Goal: Task Accomplishment & Management: Manage account settings

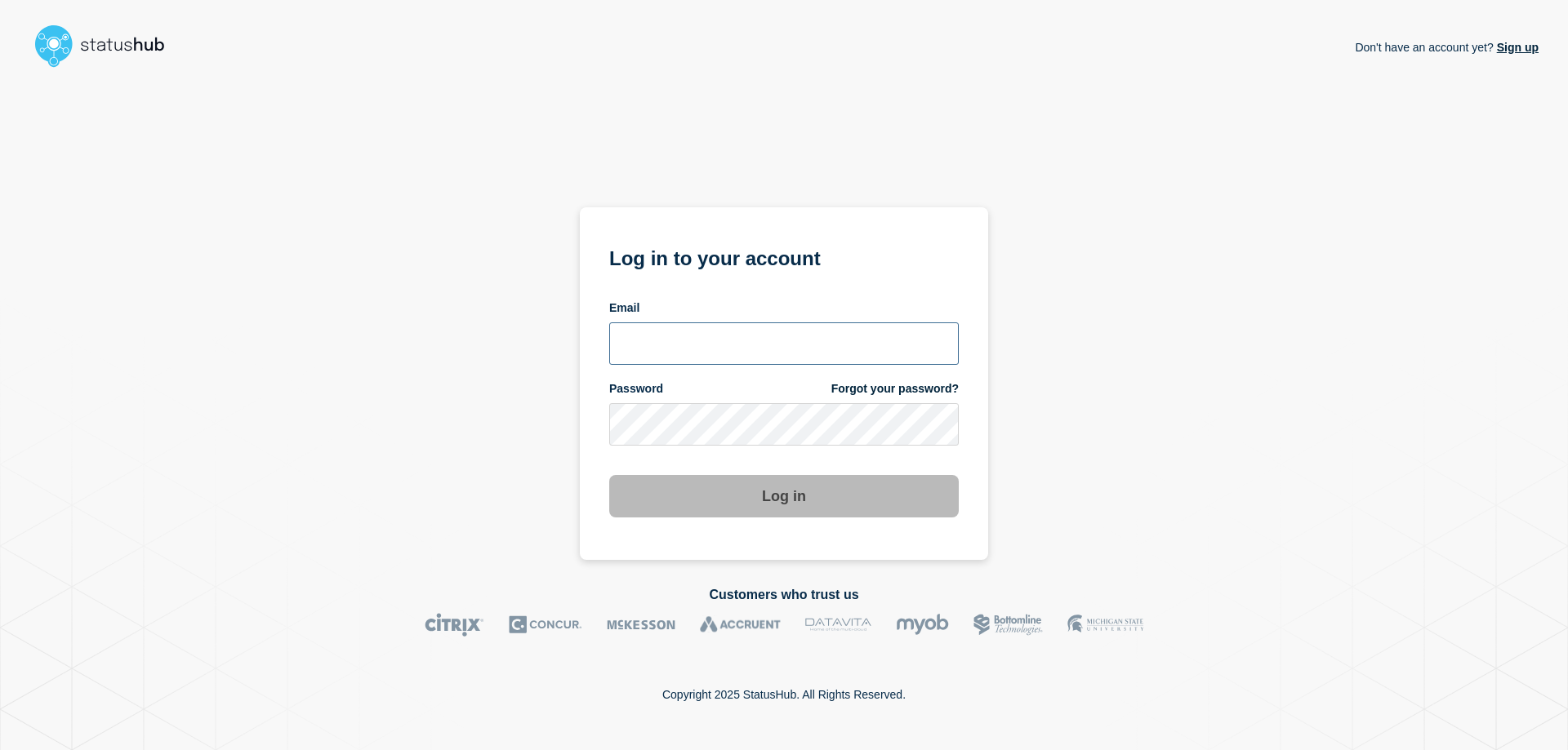
type input "geancarlo.casado@catonetworks.com"
click at [795, 524] on section "Log in to your account Email geancarlo.casado@catonetworks.com Password Forgot …" at bounding box center [783, 384] width 408 height 353
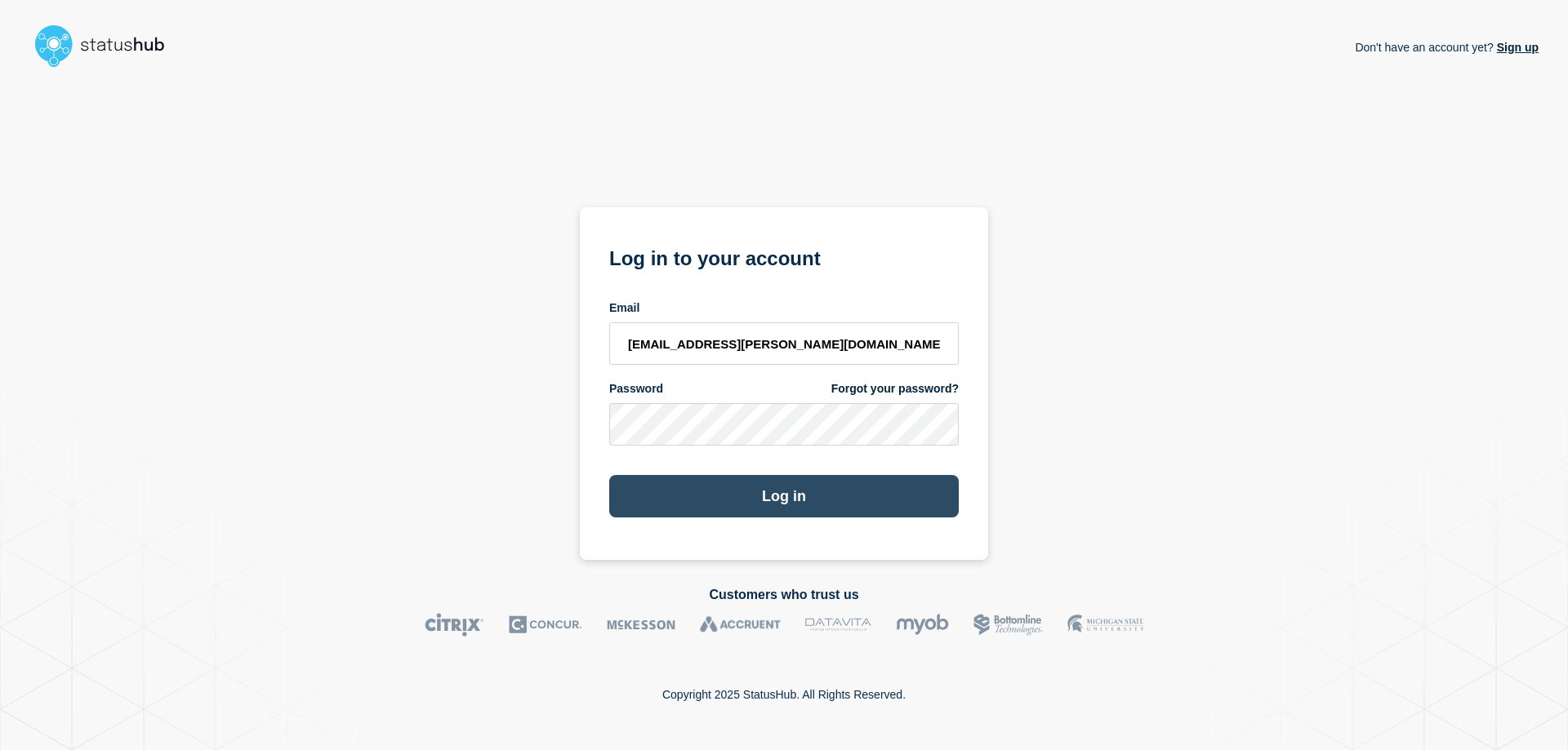
click at [793, 496] on button "Log in" at bounding box center [784, 496] width 350 height 43
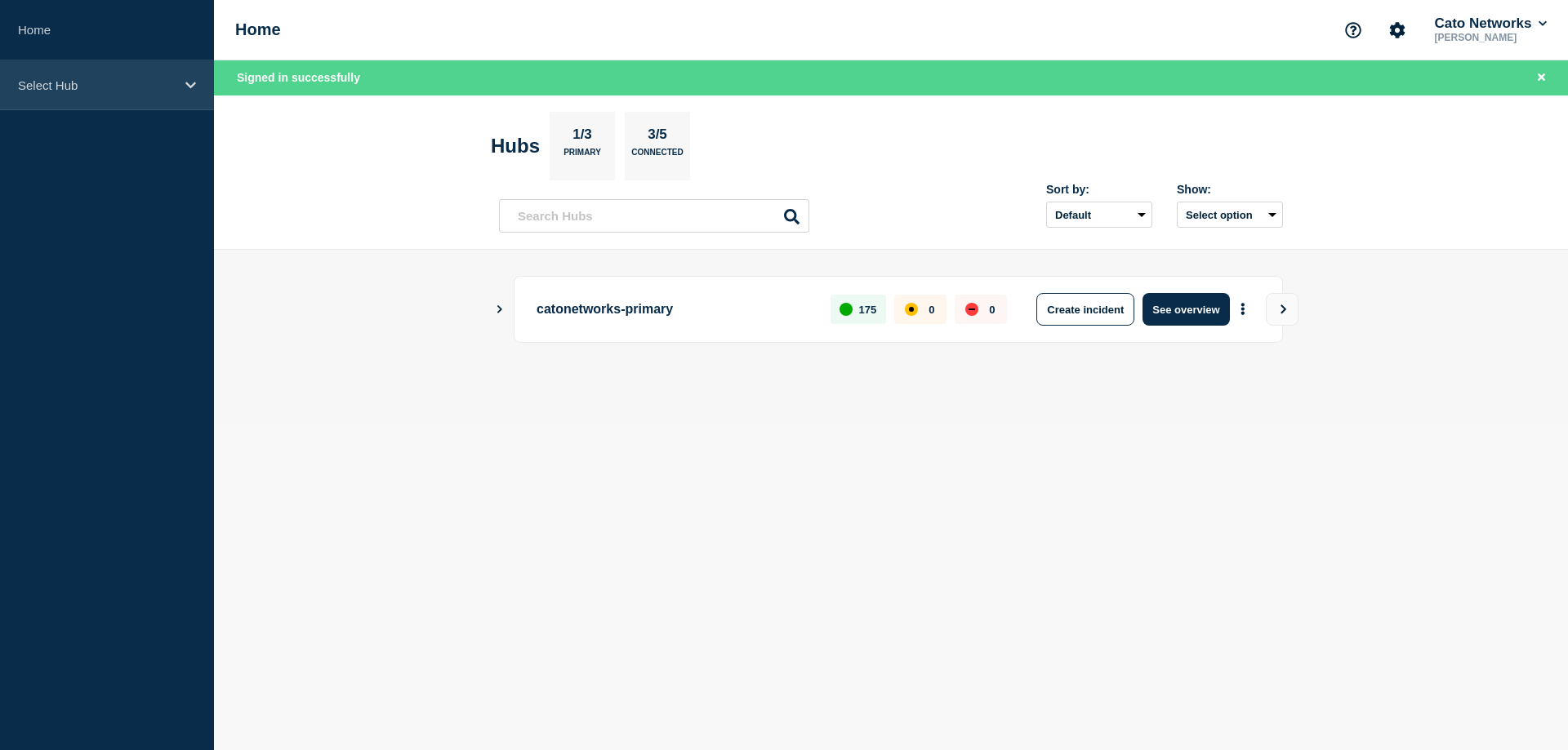
click at [92, 85] on p "Select Hub" at bounding box center [96, 85] width 157 height 14
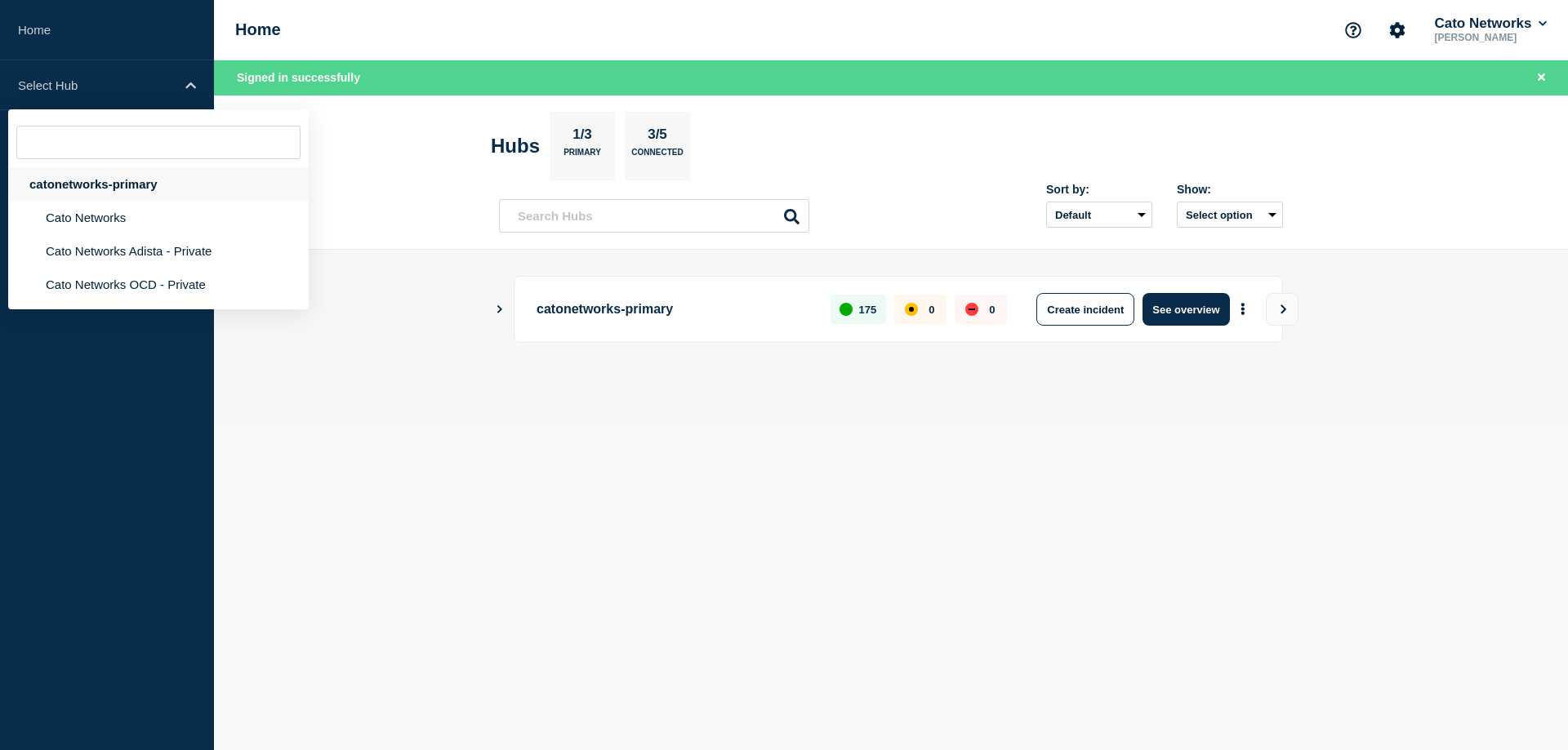
click at [131, 181] on div "catonetworks-primary" at bounding box center [158, 184] width 300 height 34
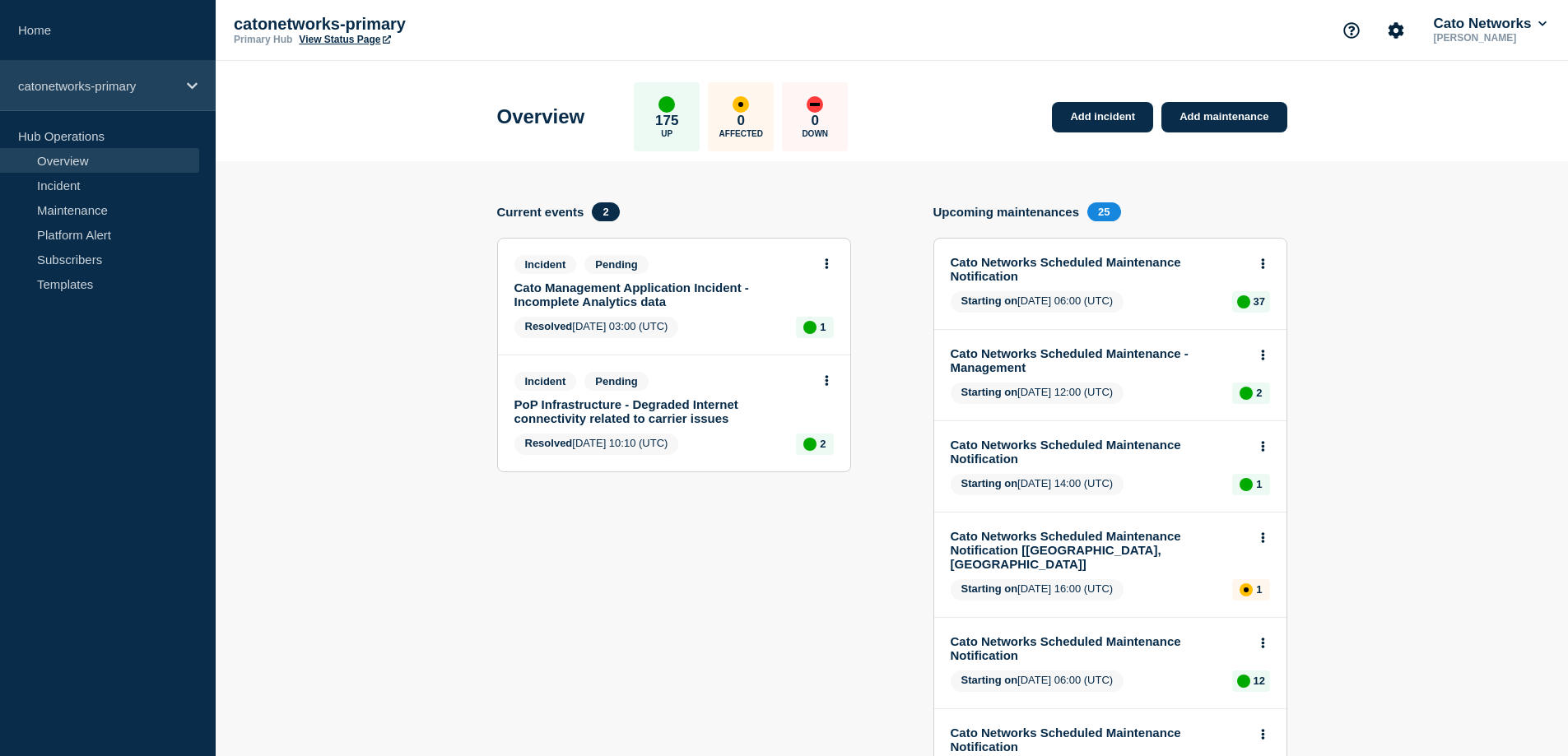
click at [103, 86] on p "catonetworks-primary" at bounding box center [97, 85] width 158 height 14
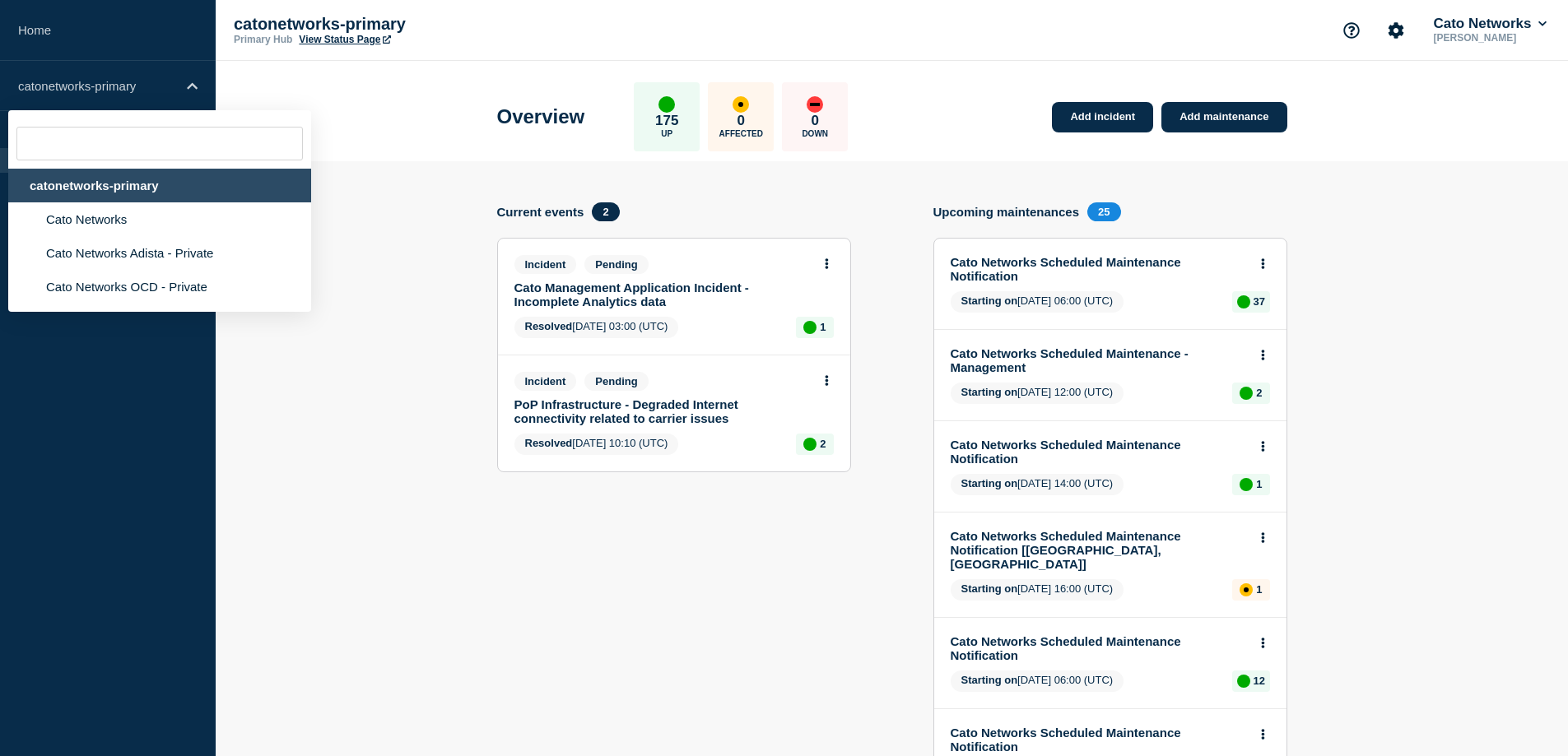
click at [189, 189] on div "catonetworks-primary" at bounding box center [160, 185] width 303 height 34
click at [205, 185] on div "catonetworks-primary" at bounding box center [160, 185] width 303 height 34
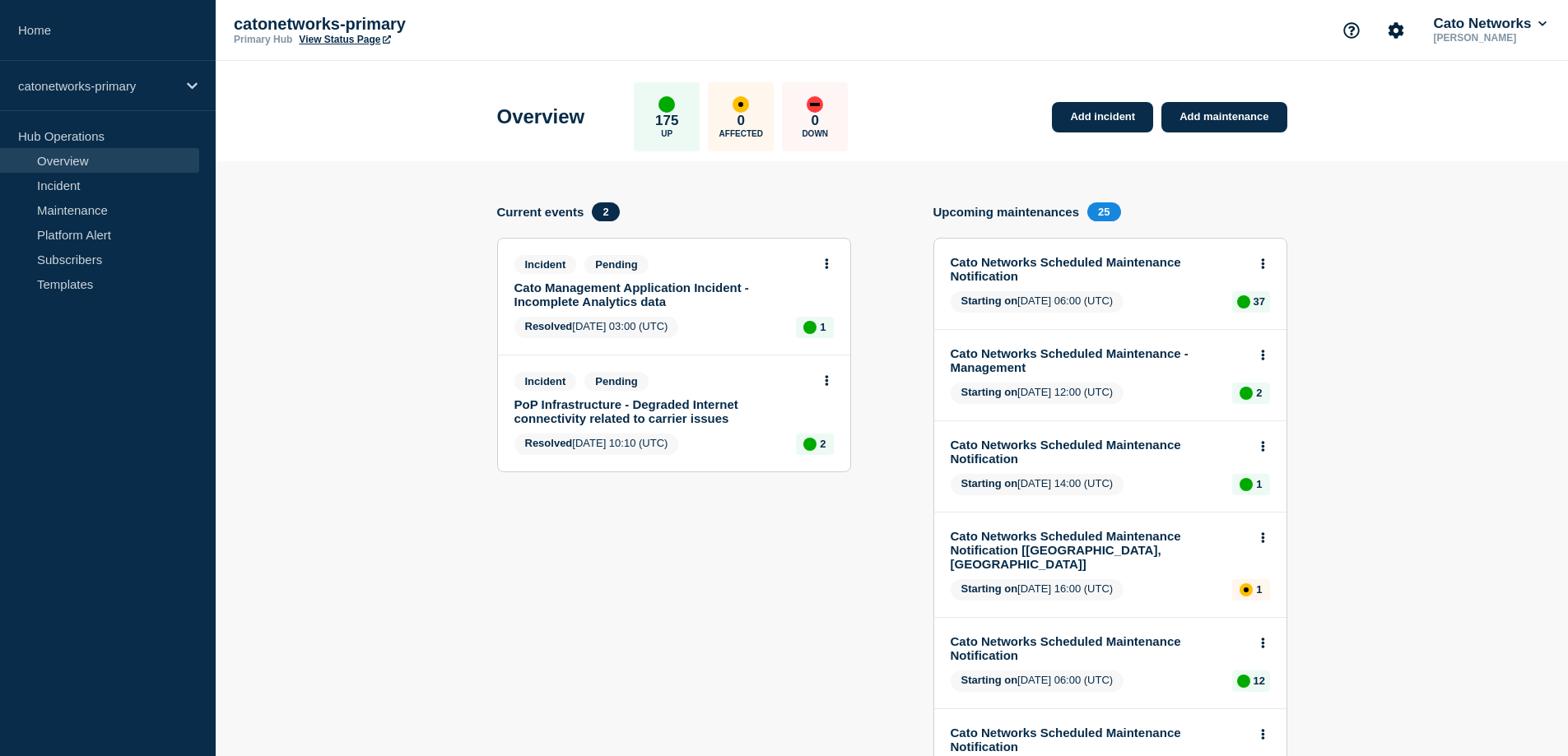
click at [683, 404] on link "PoP Infrastructure - Degraded Internet connectivity related to carrier issues" at bounding box center [663, 411] width 297 height 28
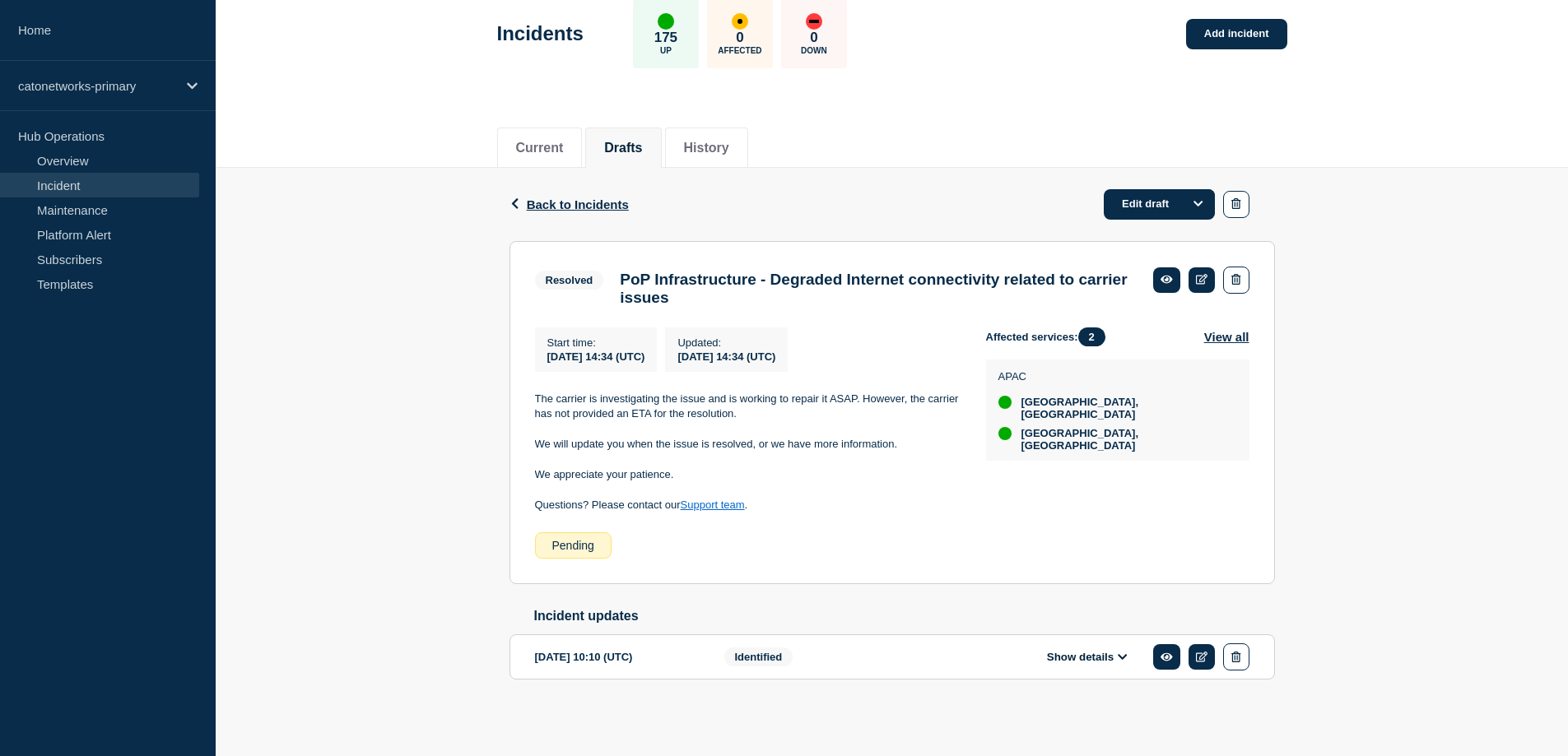
scroll to position [102, 0]
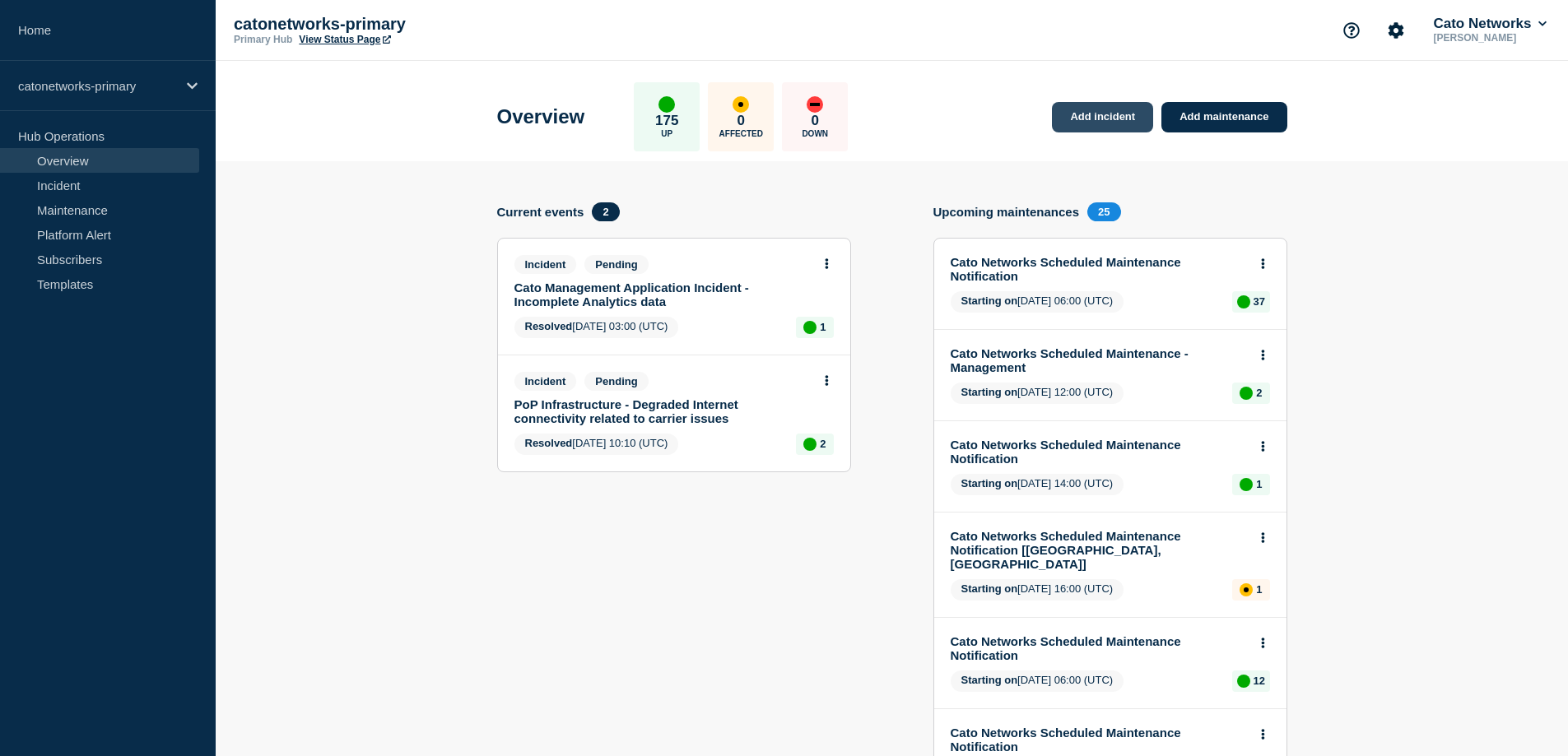
click at [1105, 121] on link "Add incident" at bounding box center [1102, 117] width 101 height 31
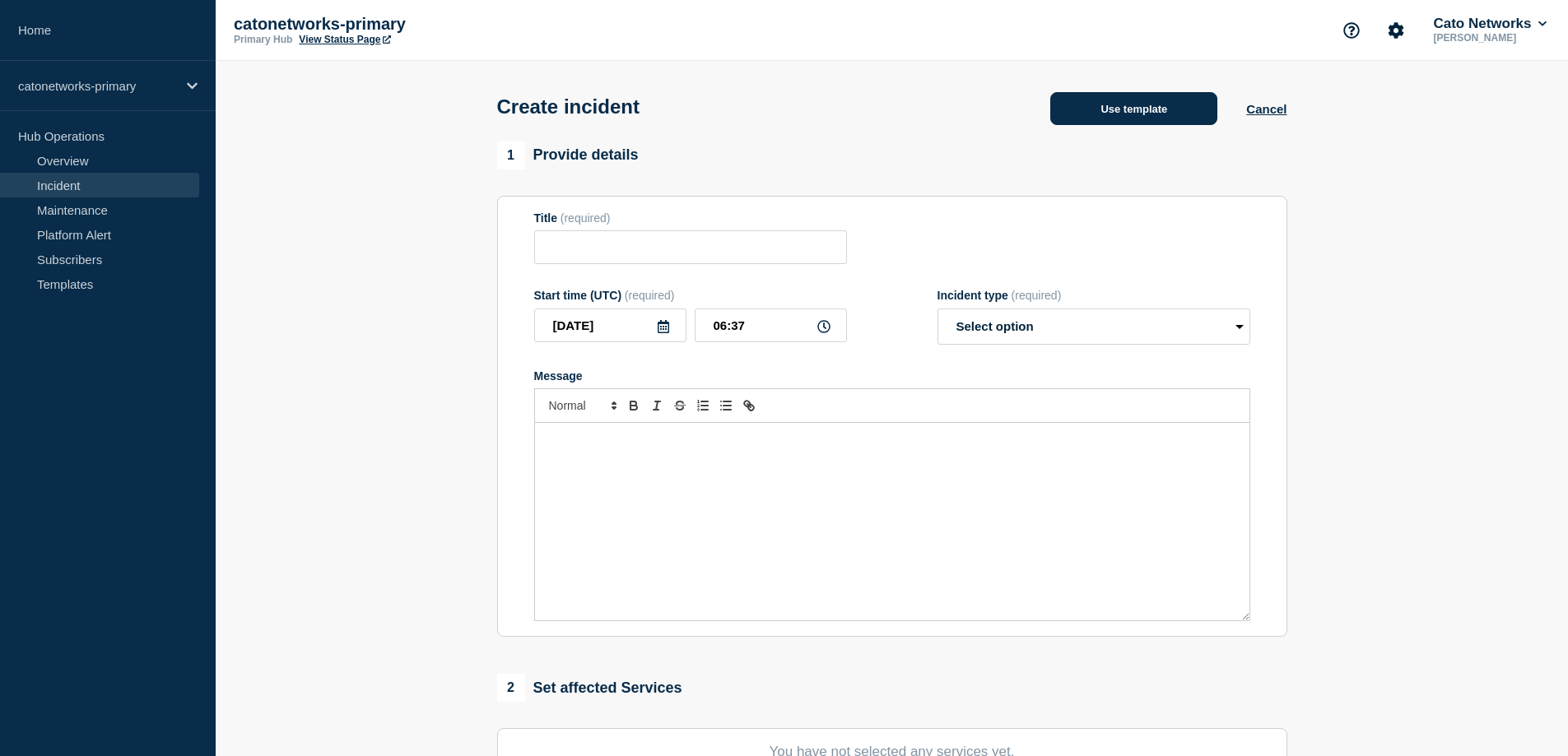
click at [1156, 103] on button "Use template" at bounding box center [1134, 108] width 167 height 33
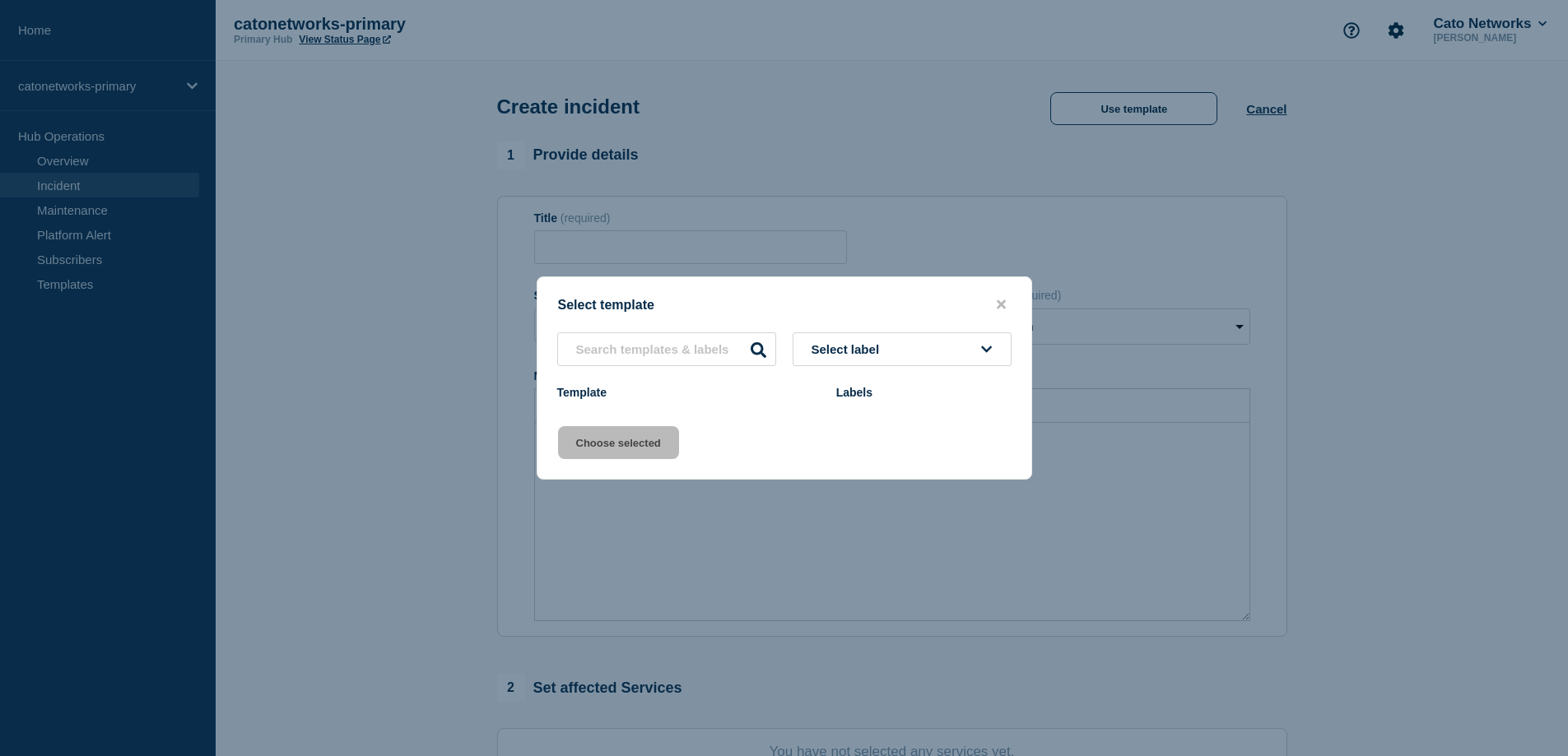
click at [865, 350] on span "Select label" at bounding box center [849, 349] width 75 height 14
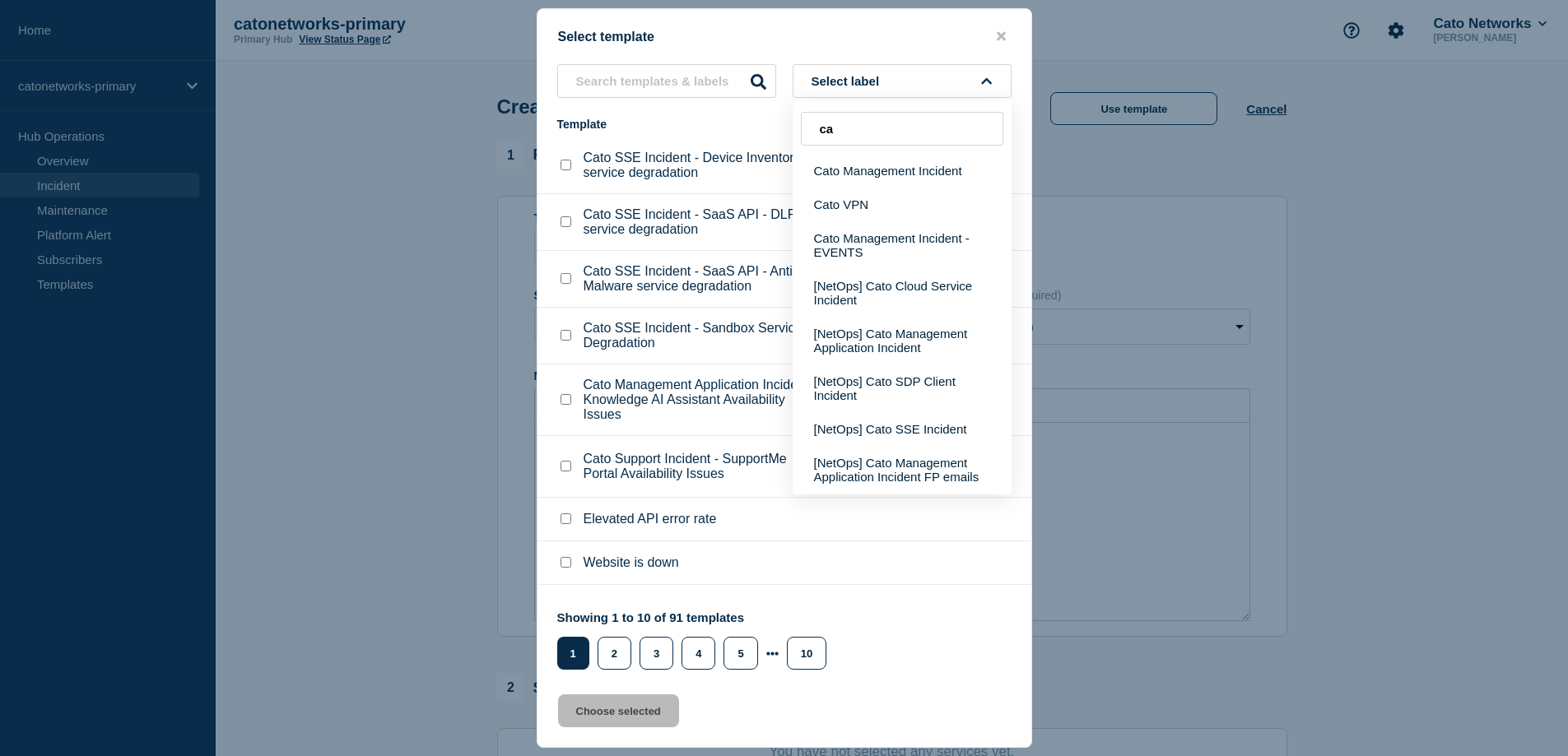
type input "c"
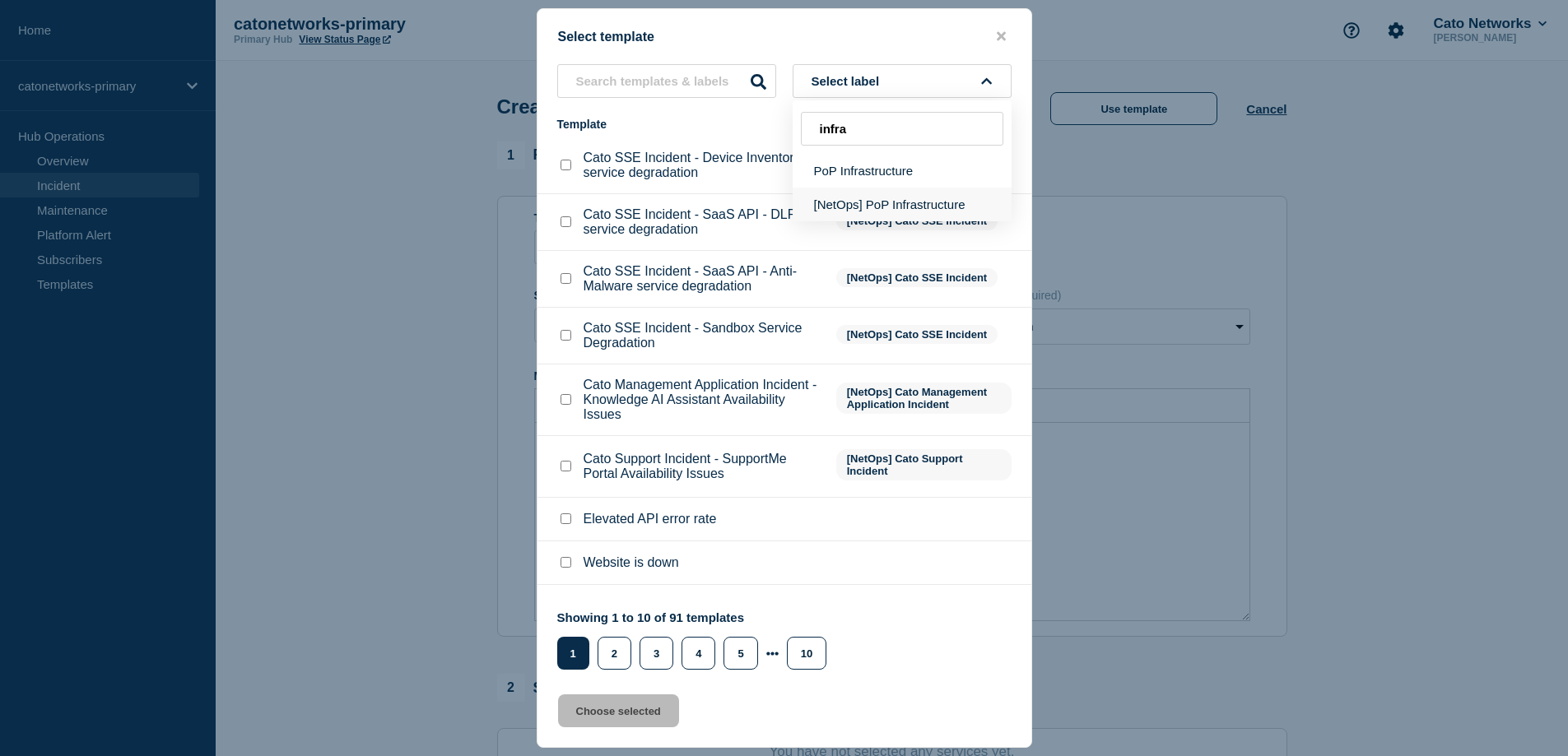
type input "infra"
click at [911, 210] on button "[NetOps] PoP Infrastructure" at bounding box center [902, 204] width 219 height 34
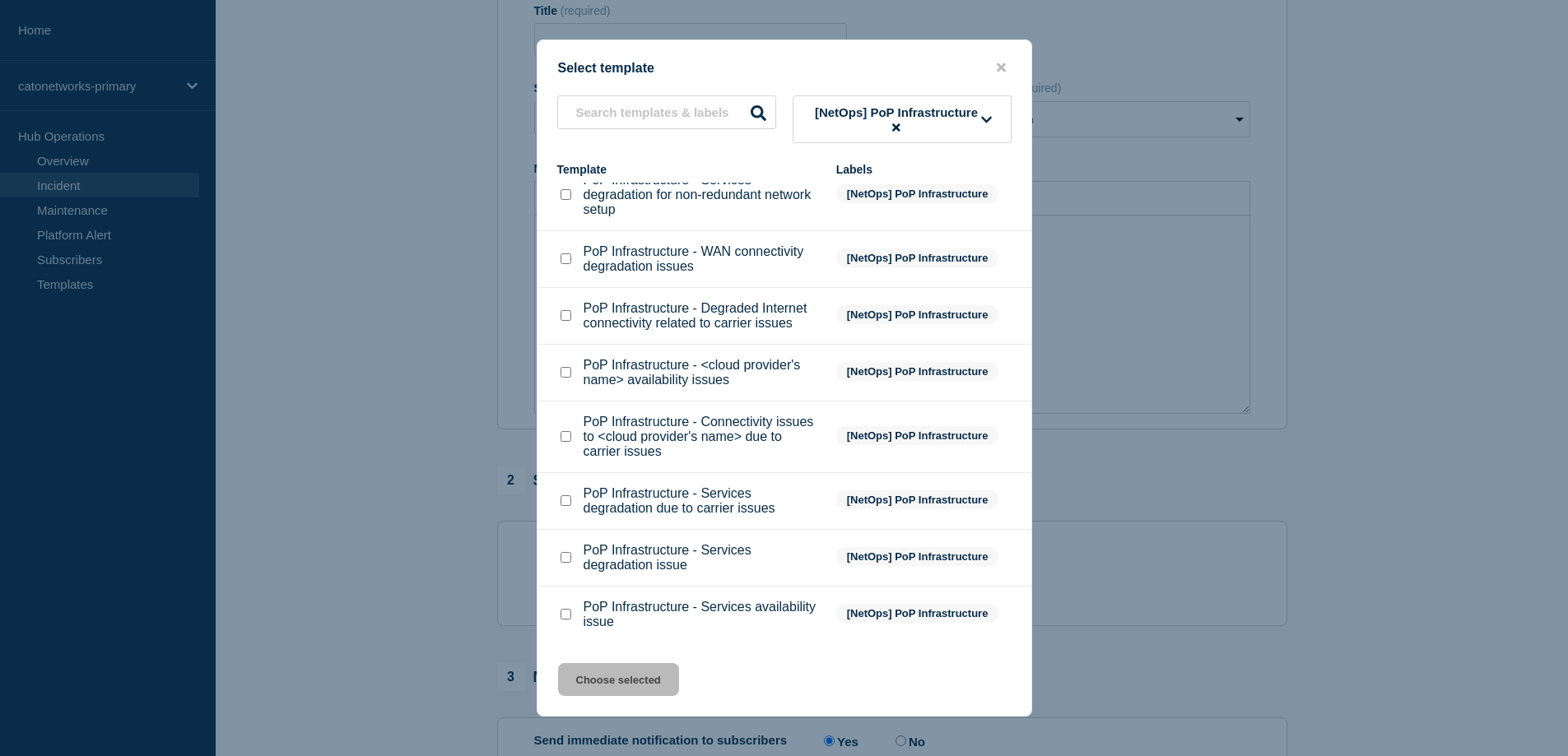
scroll to position [246, 0]
click at [562, 506] on input "PoP Infrastructure - Services degradation due to carrier issues checkbox" at bounding box center [565, 500] width 11 height 11
checkbox input "true"
click at [622, 685] on button "Choose selected" at bounding box center [618, 680] width 121 height 33
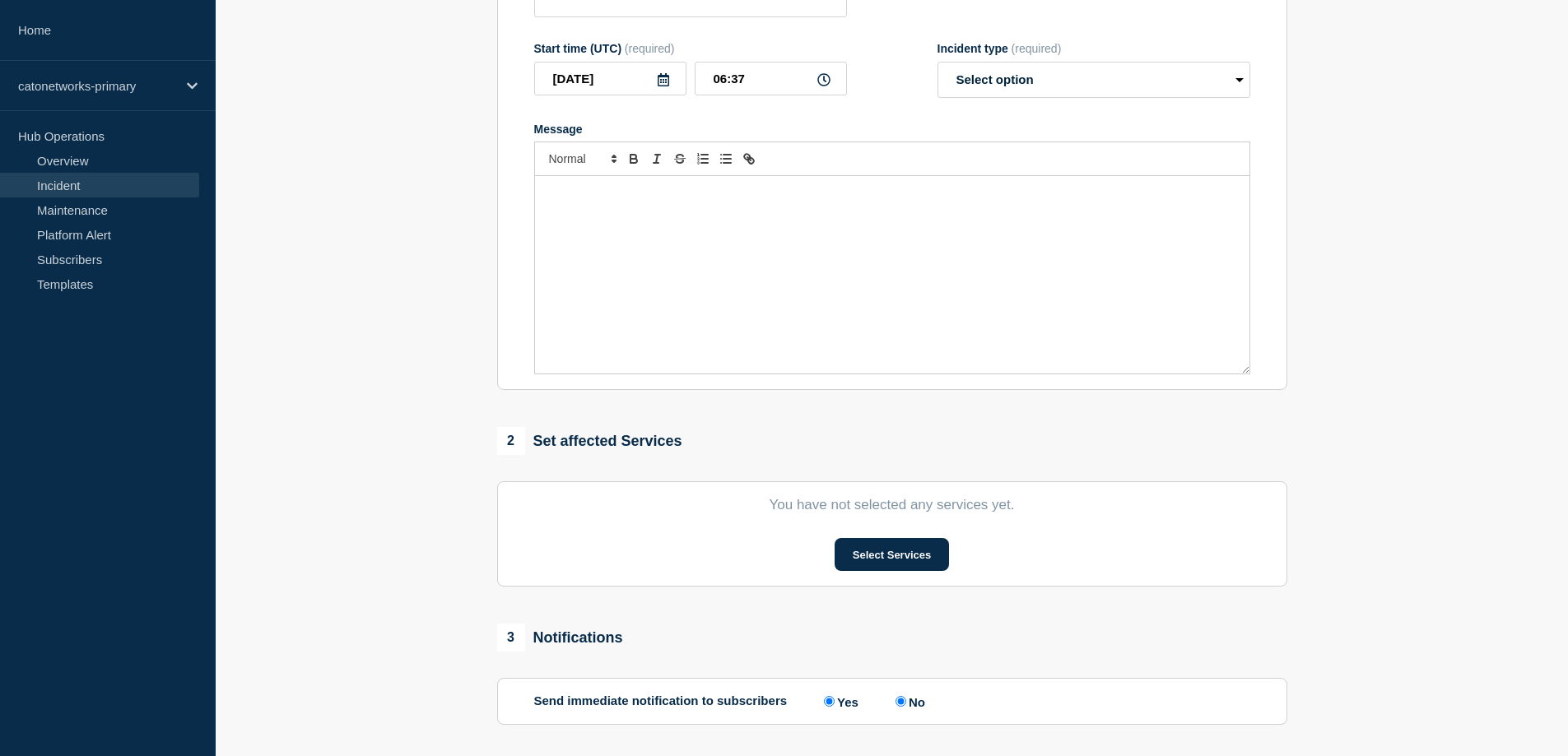
type input "PoP Infrastructure - Services degradation due to carrier issues"
select select "investigating"
radio input "false"
radio input "true"
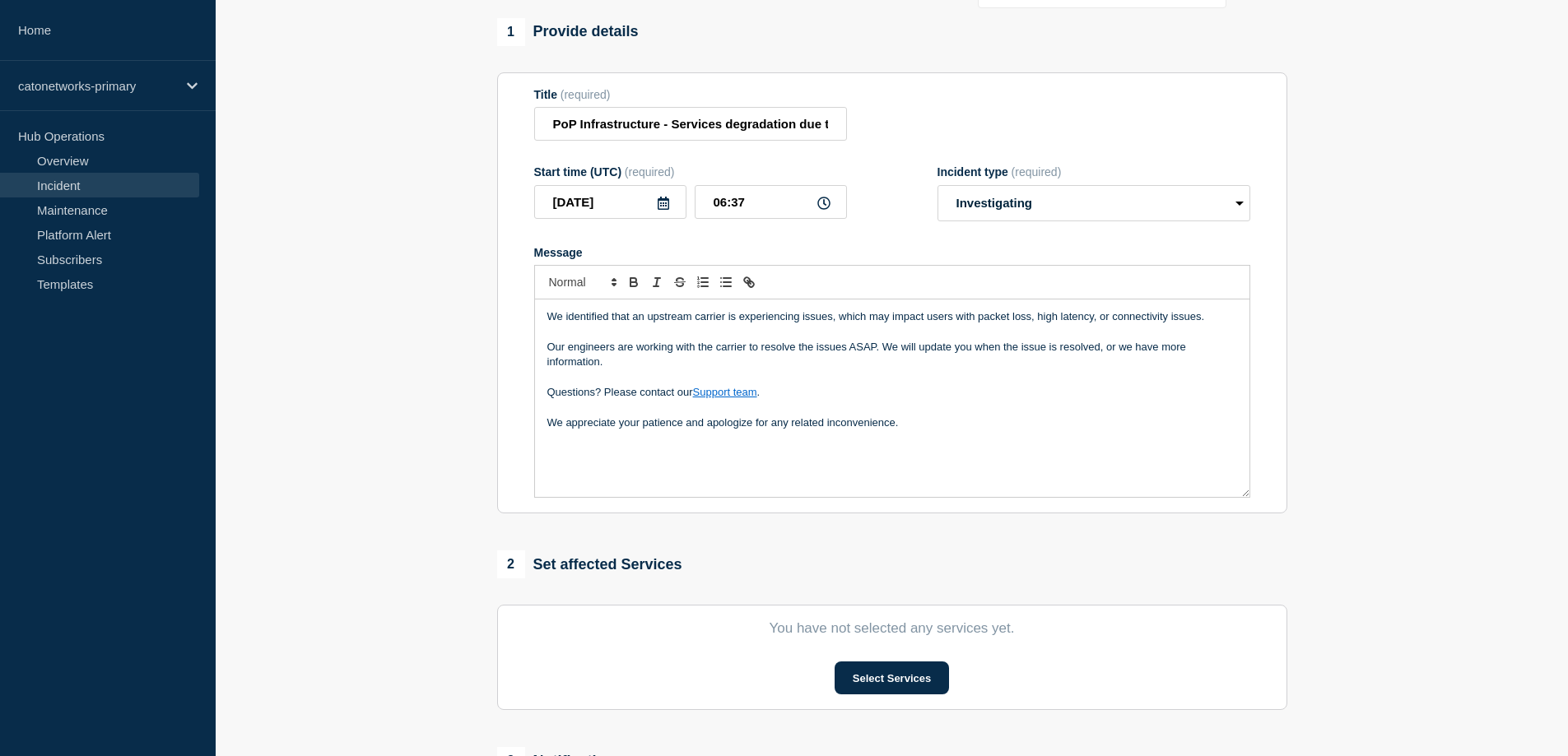
scroll to position [82, 0]
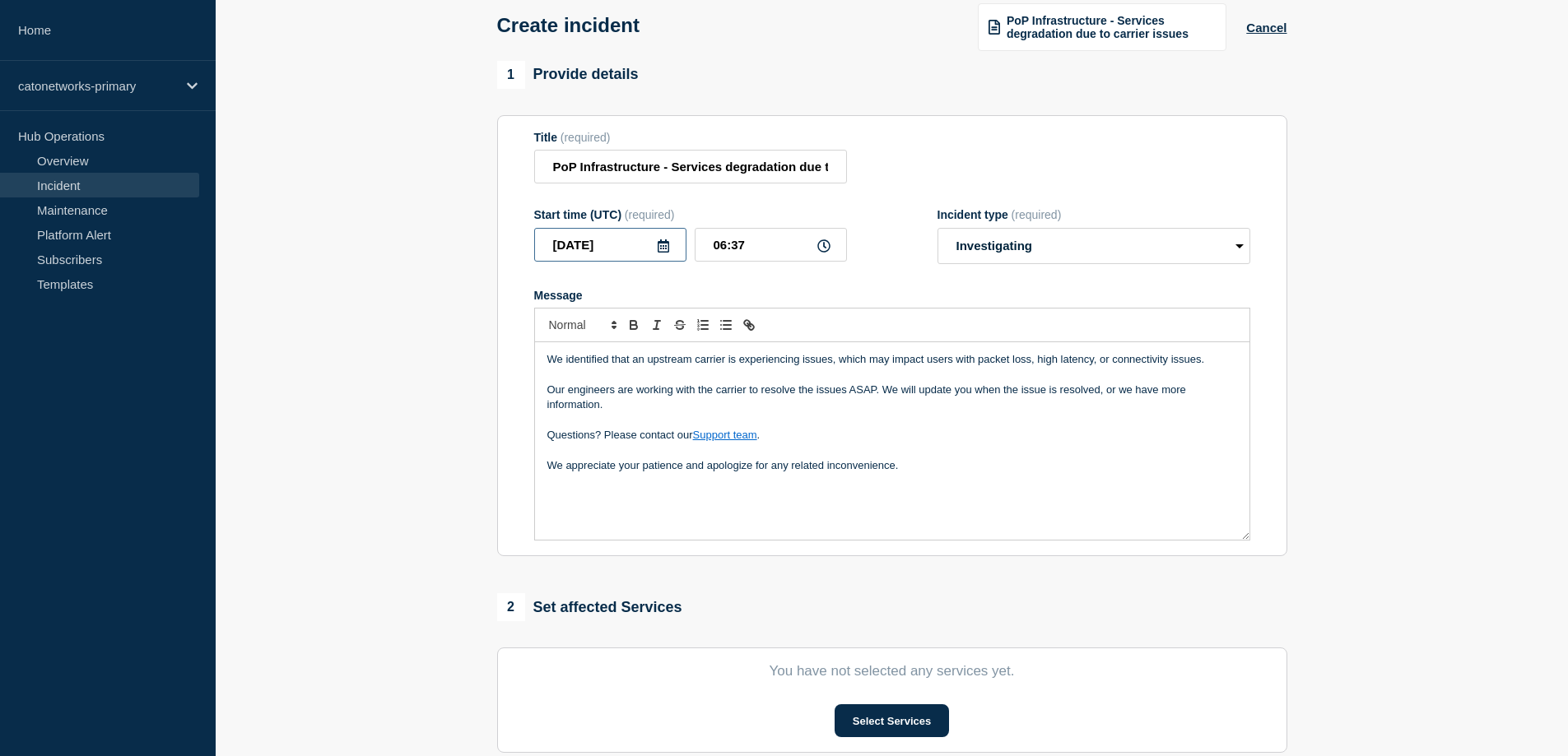
click at [626, 242] on input "[DATE]" at bounding box center [610, 244] width 152 height 34
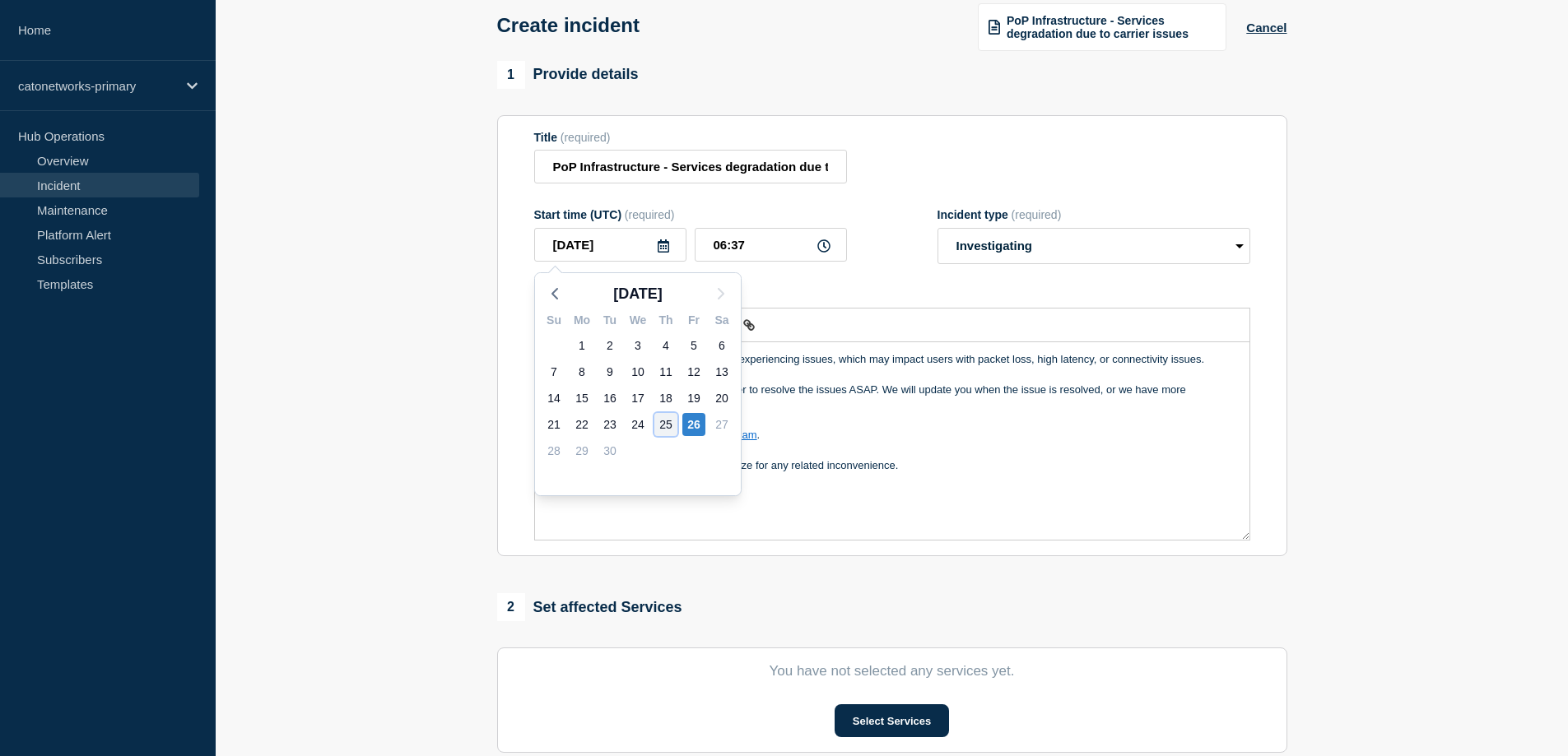
click at [669, 423] on div "25" at bounding box center [666, 424] width 23 height 23
type input "[DATE]"
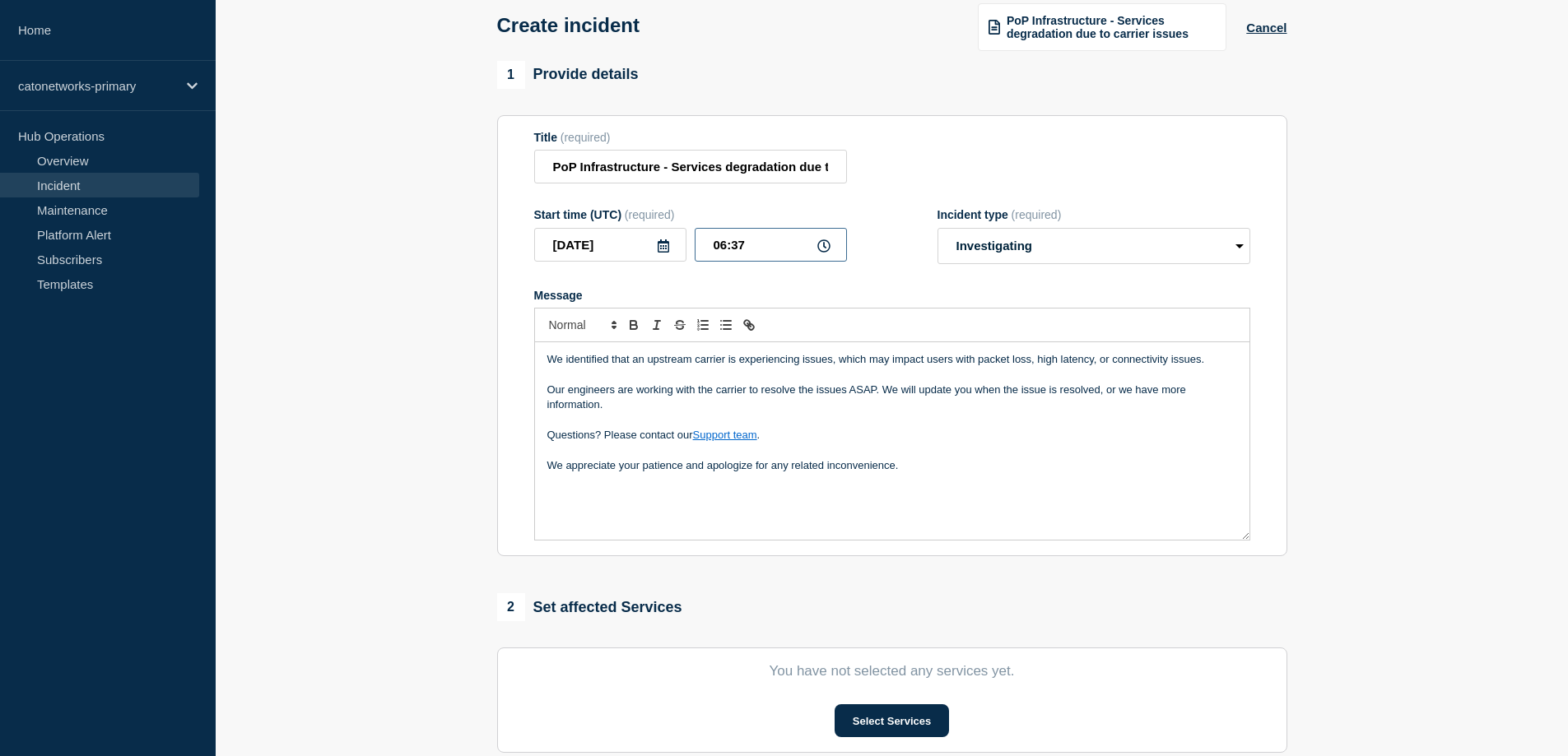
drag, startPoint x: 715, startPoint y: 246, endPoint x: 727, endPoint y: 246, distance: 12.0
click at [727, 246] on input "06:37" at bounding box center [770, 244] width 152 height 34
drag, startPoint x: 747, startPoint y: 245, endPoint x: 734, endPoint y: 246, distance: 13.0
click at [734, 246] on input "16:37" at bounding box center [770, 244] width 152 height 34
type input "16:42"
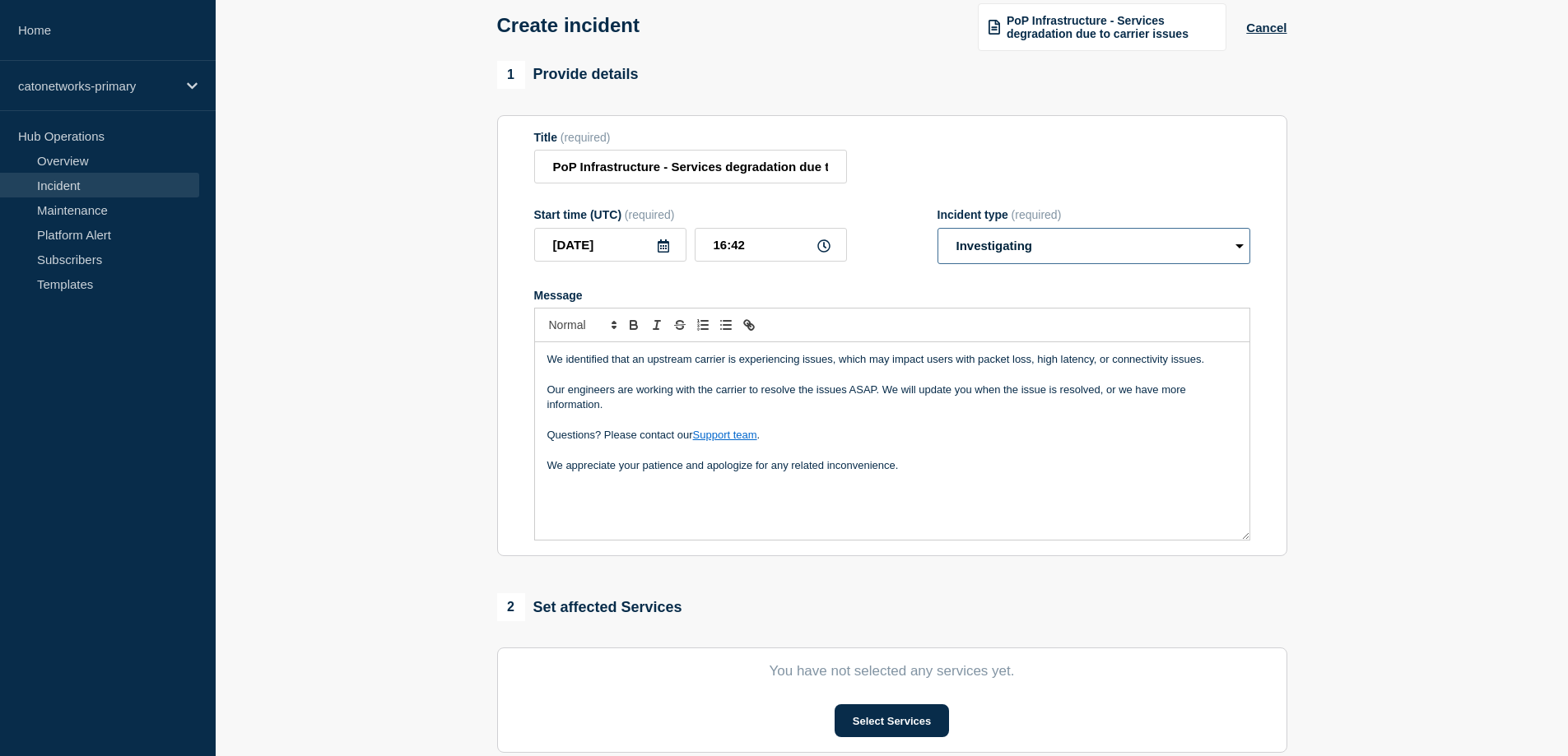
click at [1107, 241] on select "Select option Investigating Identified Monitoring" at bounding box center [1094, 246] width 313 height 36
select select "identified"
click at [937, 229] on select "Select option Investigating Identified Monitoring" at bounding box center [1094, 246] width 313 height 36
click at [633, 490] on div "We identified that an upstream carrier is experiencing issues, which may impact…" at bounding box center [891, 441] width 714 height 198
drag, startPoint x: 906, startPoint y: 511, endPoint x: 915, endPoint y: 504, distance: 11.4
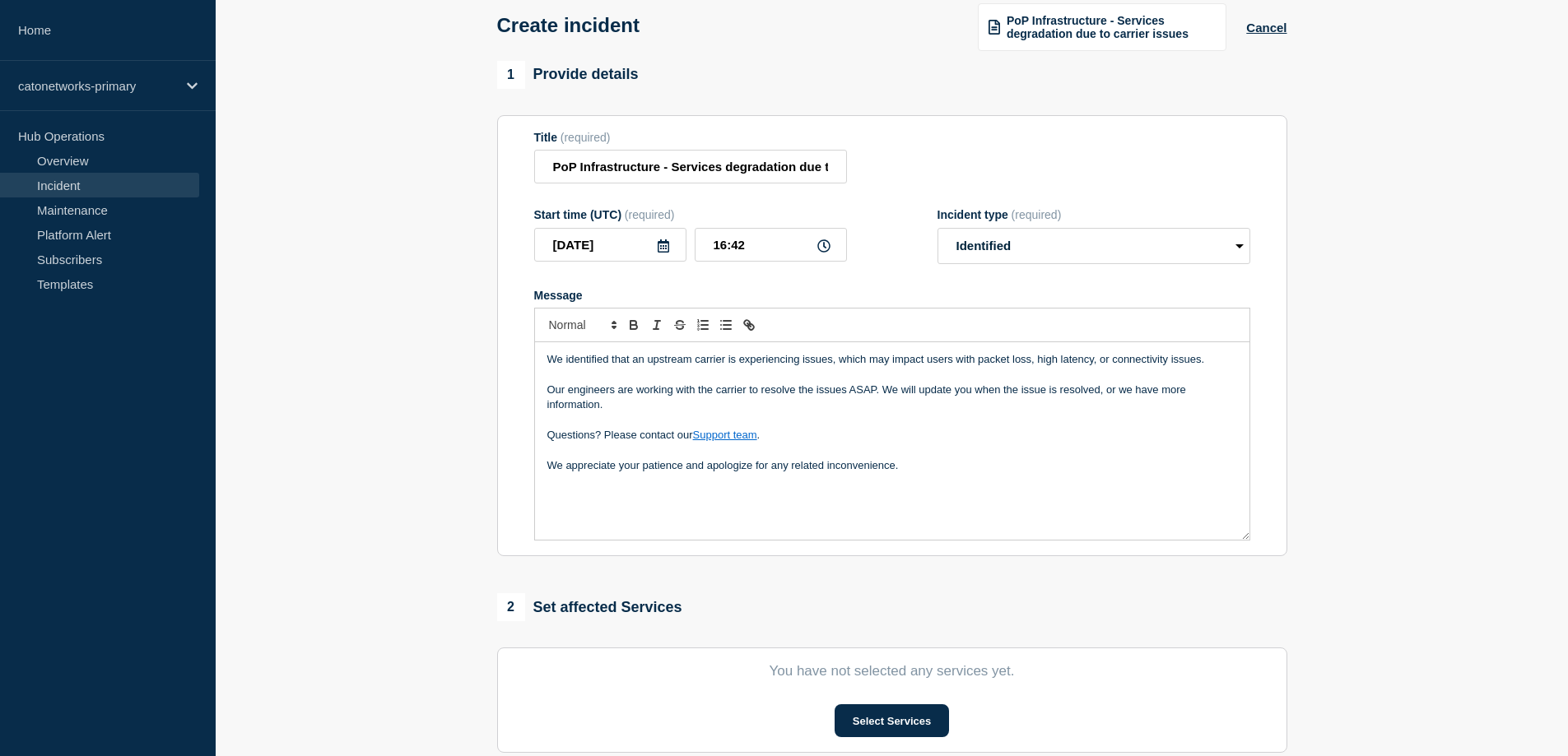
click at [909, 510] on div "We identified that an upstream carrier is experiencing issues, which may impact…" at bounding box center [891, 441] width 714 height 198
drag, startPoint x: 938, startPoint y: 482, endPoint x: 957, endPoint y: 481, distance: 19.0
click at [945, 481] on div "We identified that an upstream carrier is experiencing issues, which may impact…" at bounding box center [891, 441] width 714 height 198
click at [602, 496] on p "Ref [" at bounding box center [891, 496] width 689 height 15
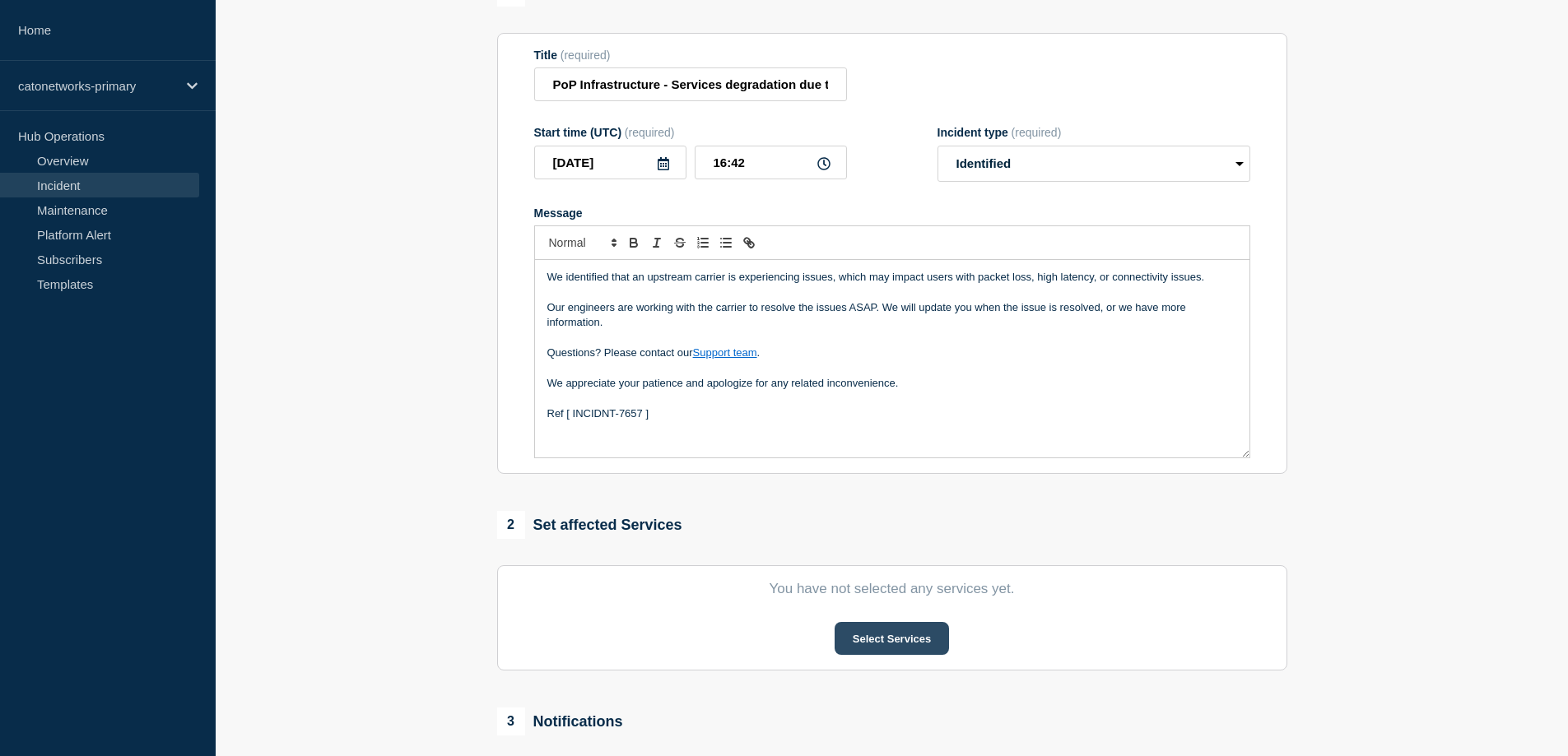
click at [904, 639] on button "Select Services" at bounding box center [891, 639] width 114 height 33
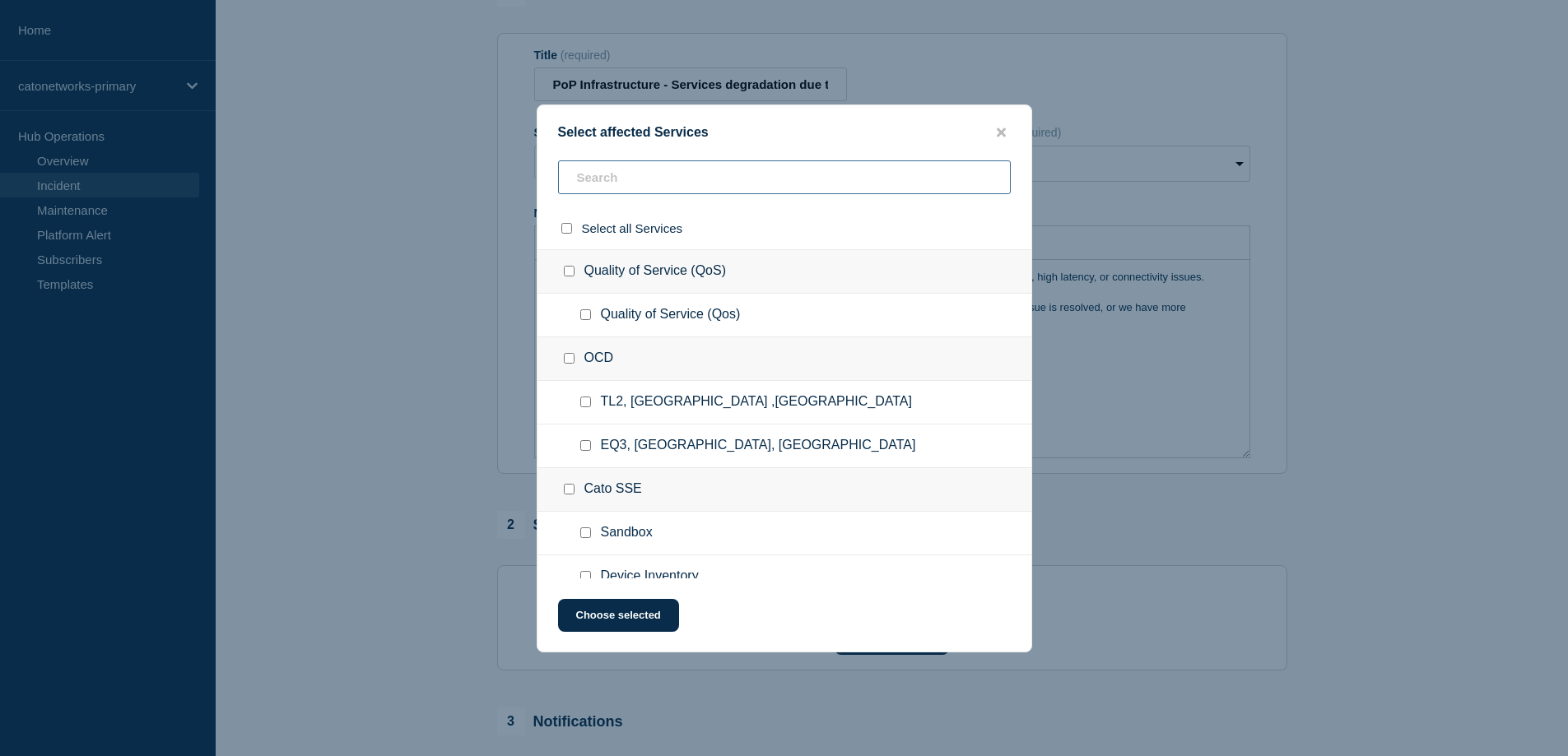
click at [644, 179] on input "text" at bounding box center [784, 177] width 453 height 34
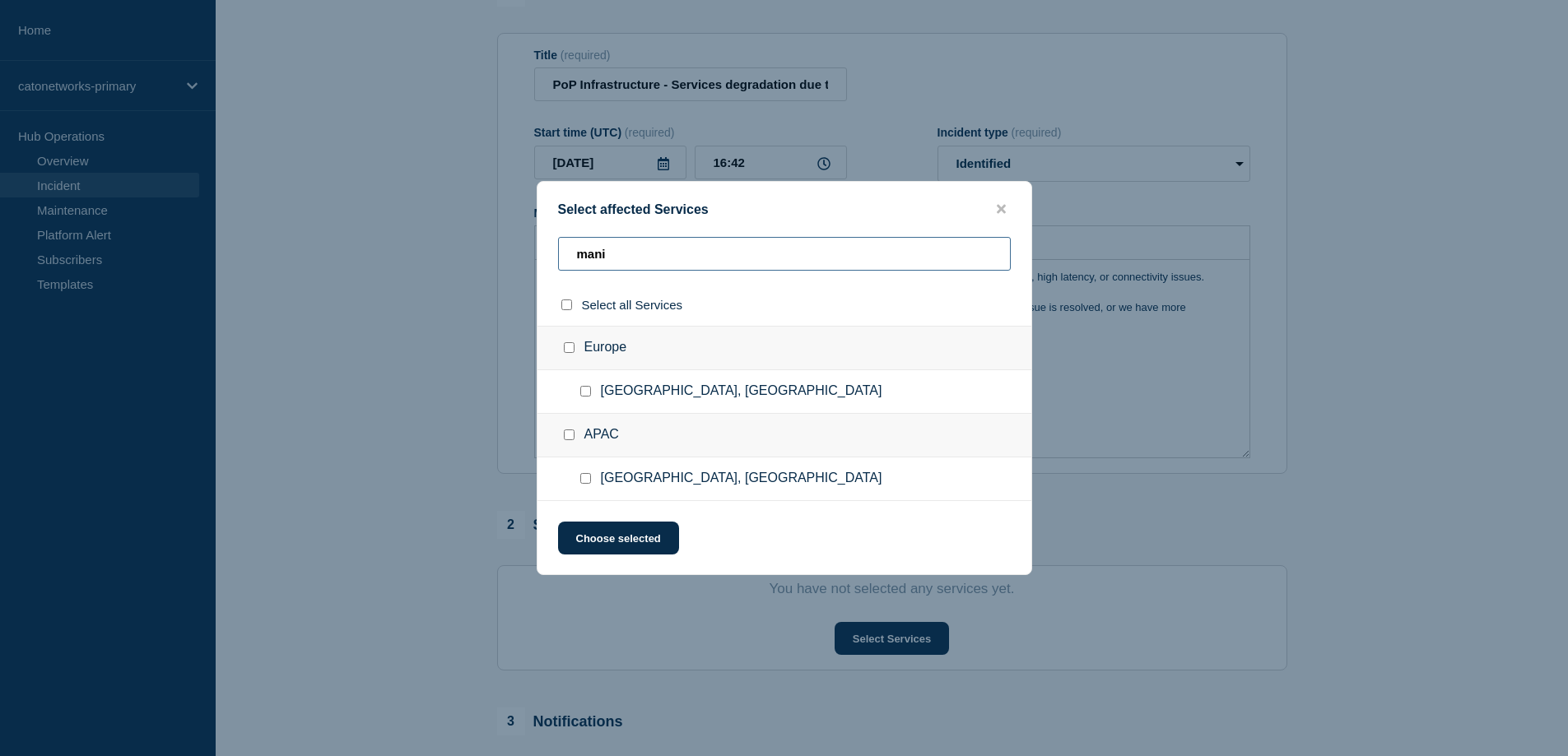
type input "mani"
click at [590, 480] on input "Manila, Philippines checkbox" at bounding box center [585, 478] width 11 height 11
checkbox input "true"
click at [604, 543] on button "Choose selected" at bounding box center [618, 538] width 121 height 33
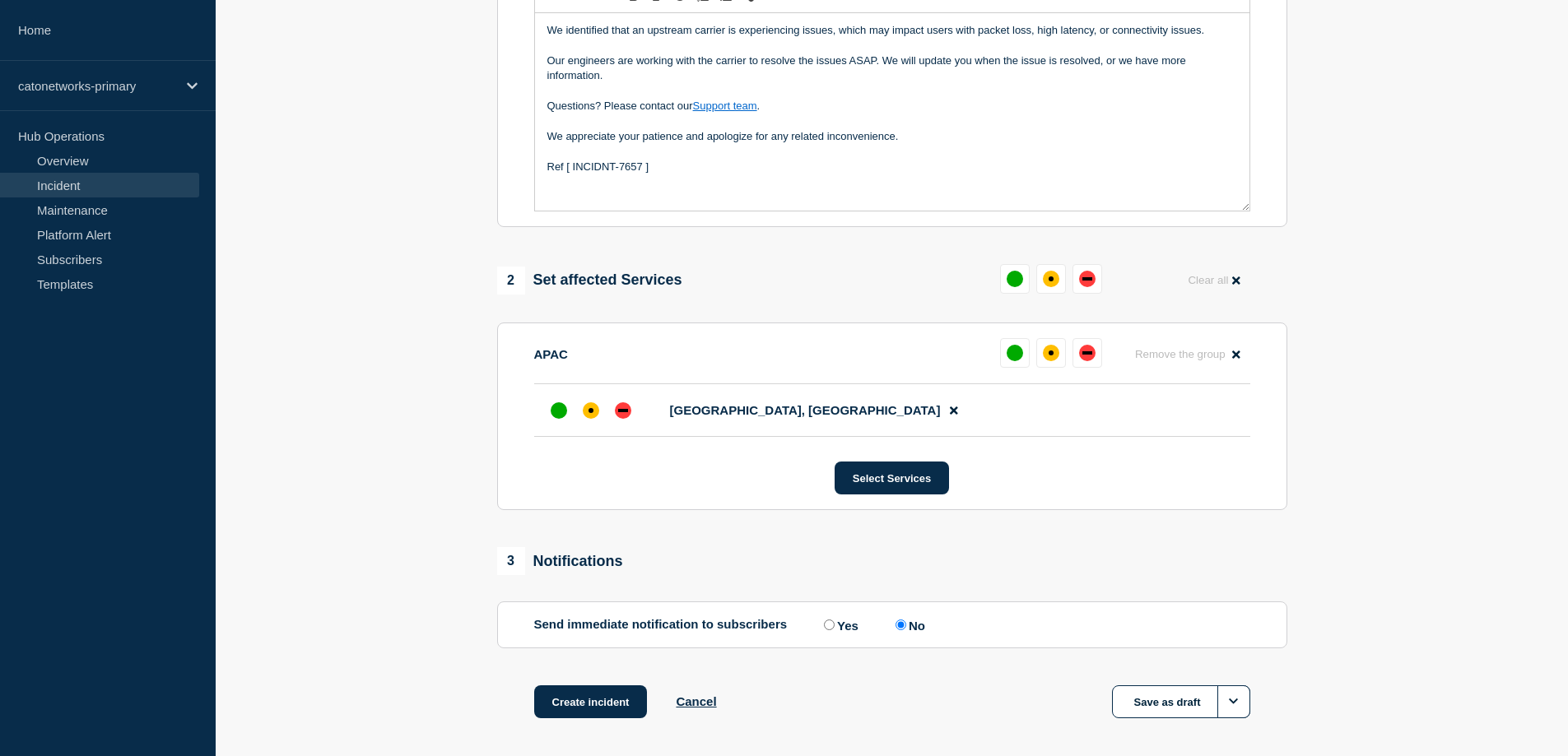
scroll to position [483, 0]
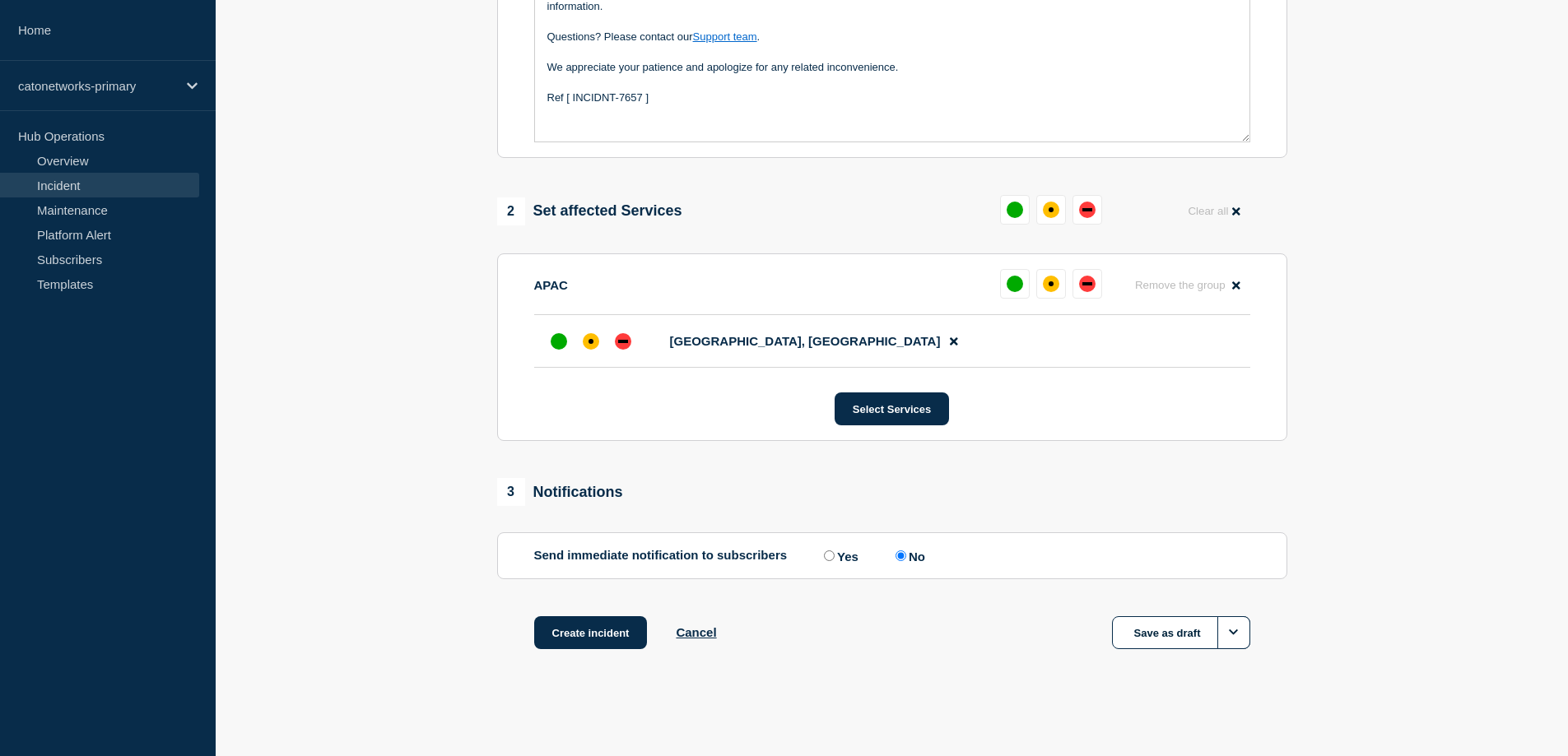
click at [904, 556] on input "No" at bounding box center [900, 555] width 11 height 11
click at [1048, 286] on div "affected" at bounding box center [1051, 284] width 17 height 17
click at [586, 348] on div "affected" at bounding box center [591, 342] width 17 height 17
click at [597, 634] on button "Create incident" at bounding box center [590, 633] width 113 height 33
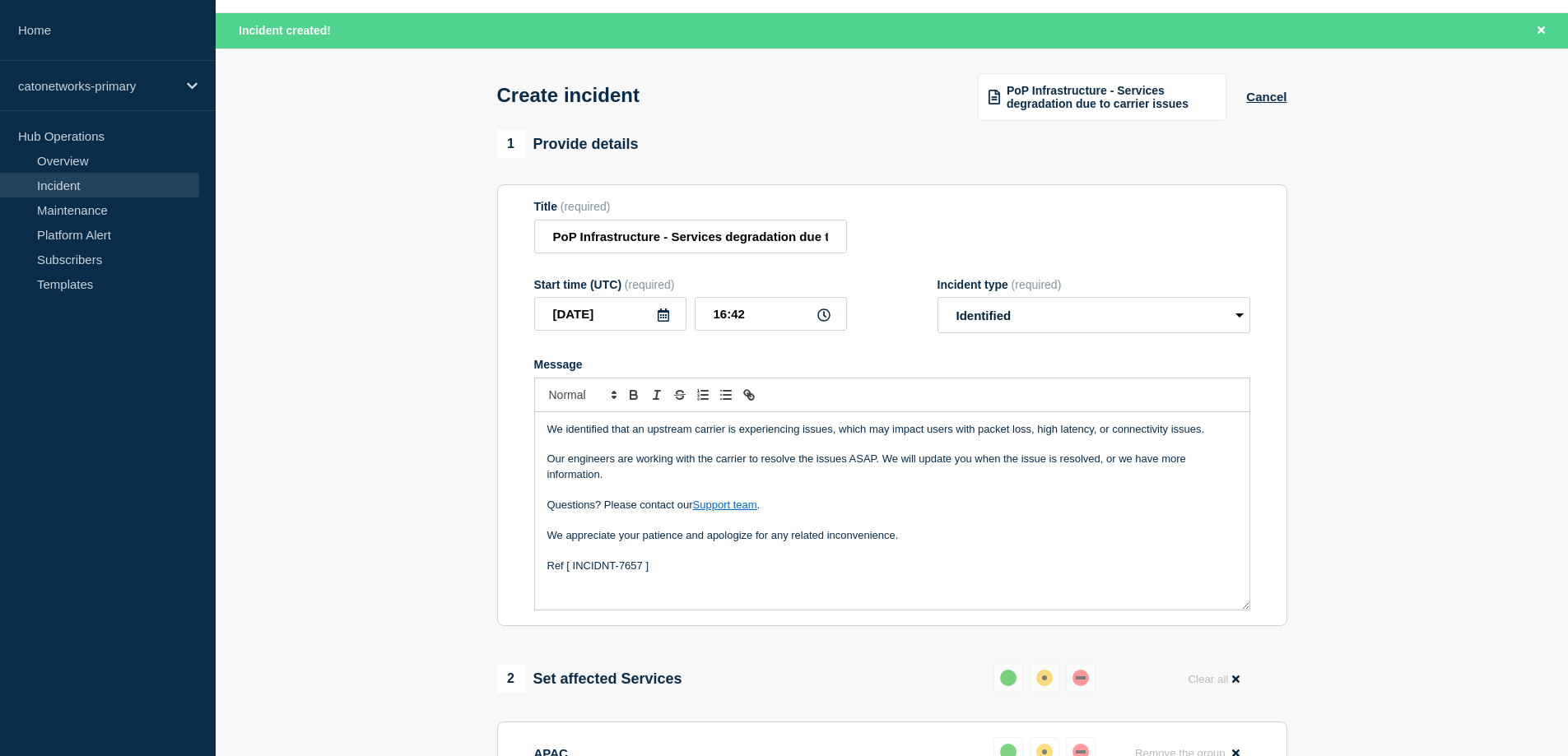
scroll to position [0, 0]
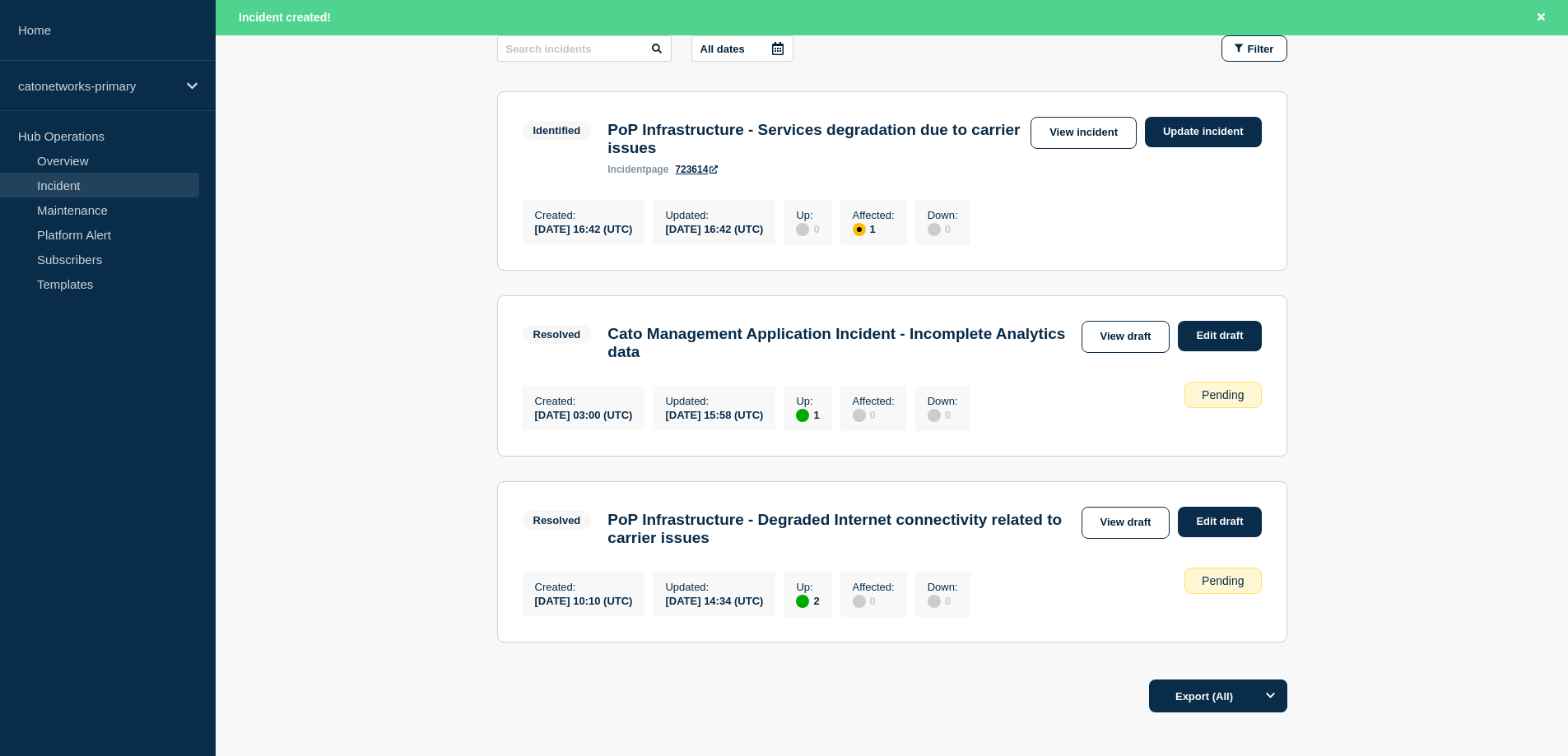
scroll to position [173, 0]
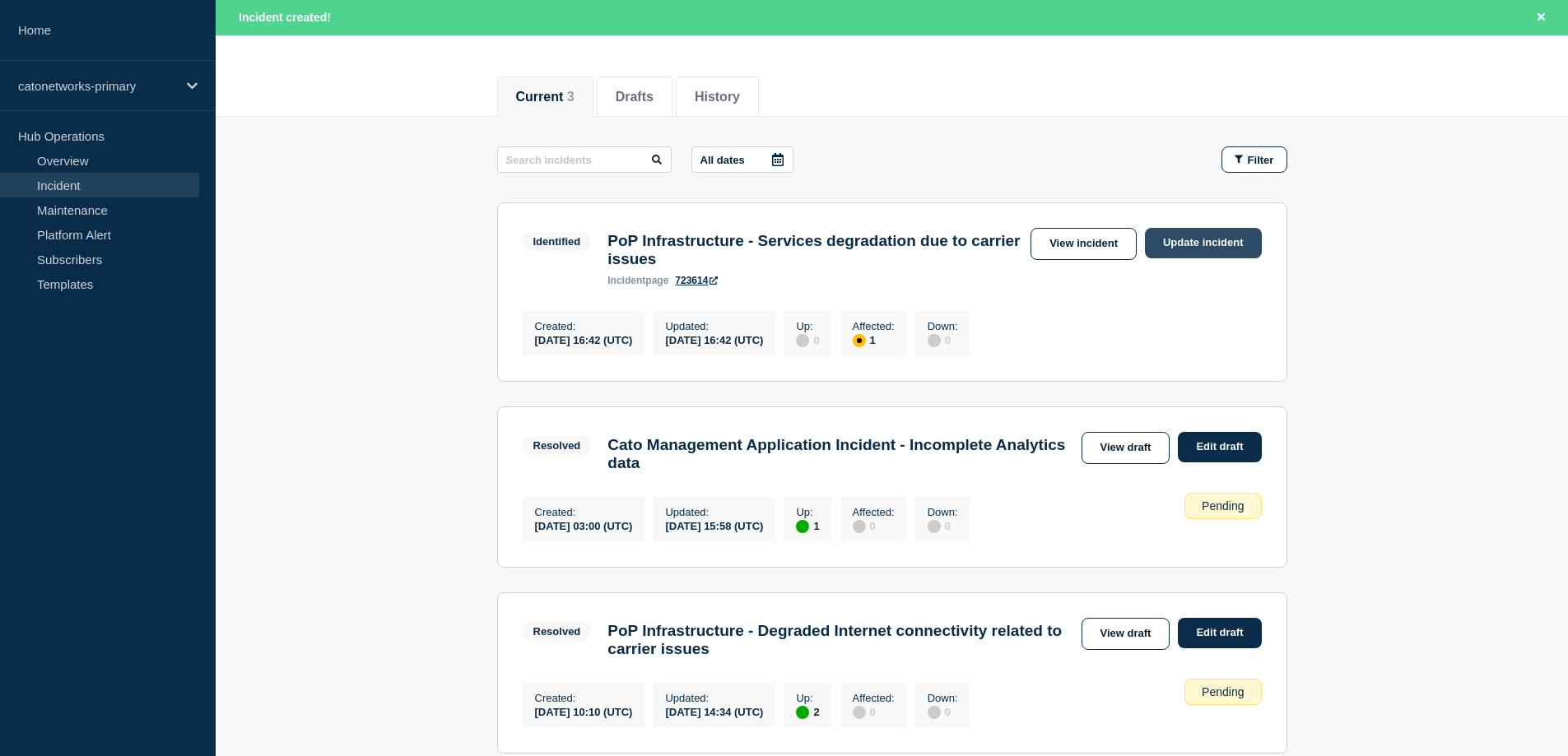
click at [1204, 242] on link "Update incident" at bounding box center [1202, 242] width 117 height 31
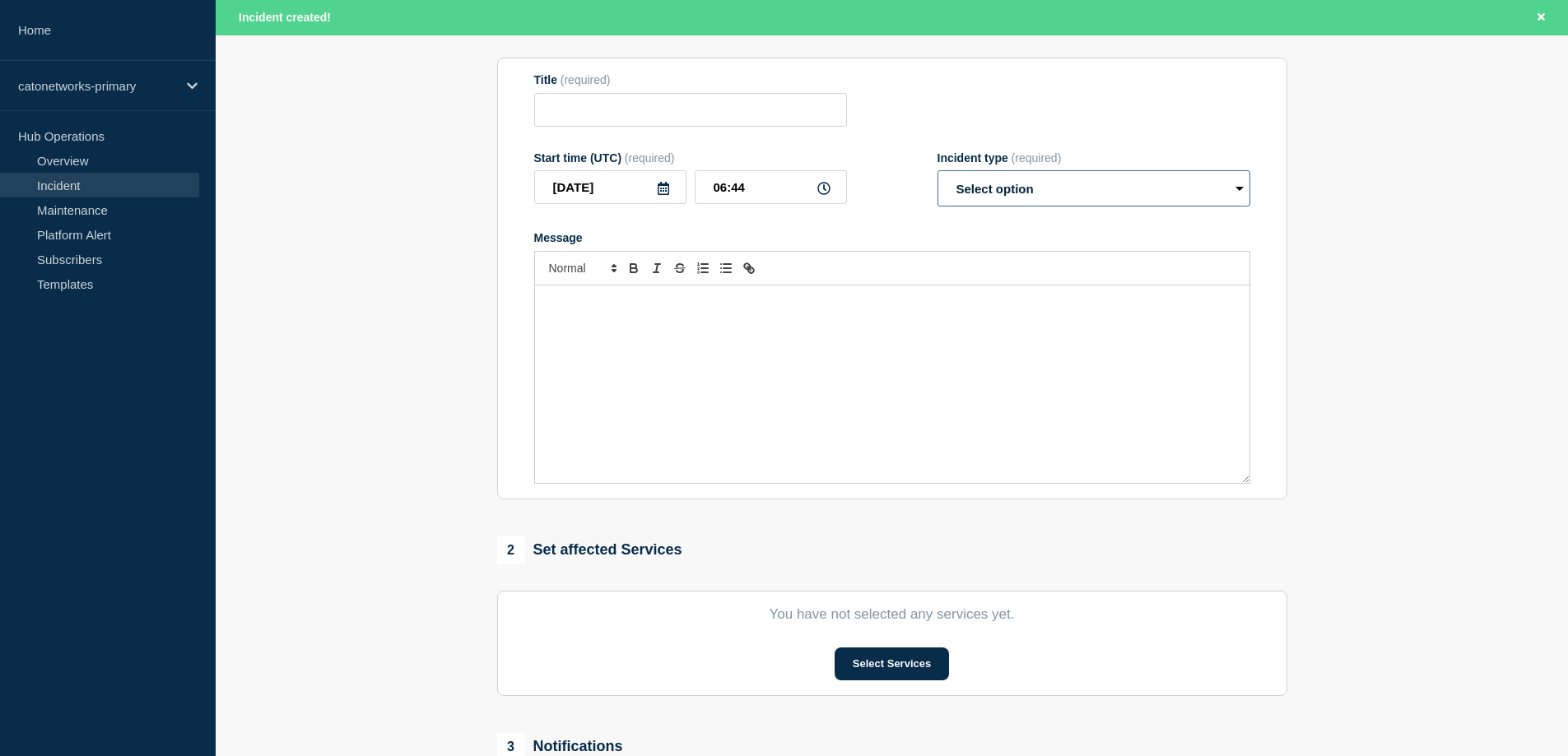
click at [1136, 194] on select "Select option Investigating Identified Monitoring Resolved" at bounding box center [1094, 189] width 313 height 36
type input "PoP Infrastructure - Services degradation due to carrier issues"
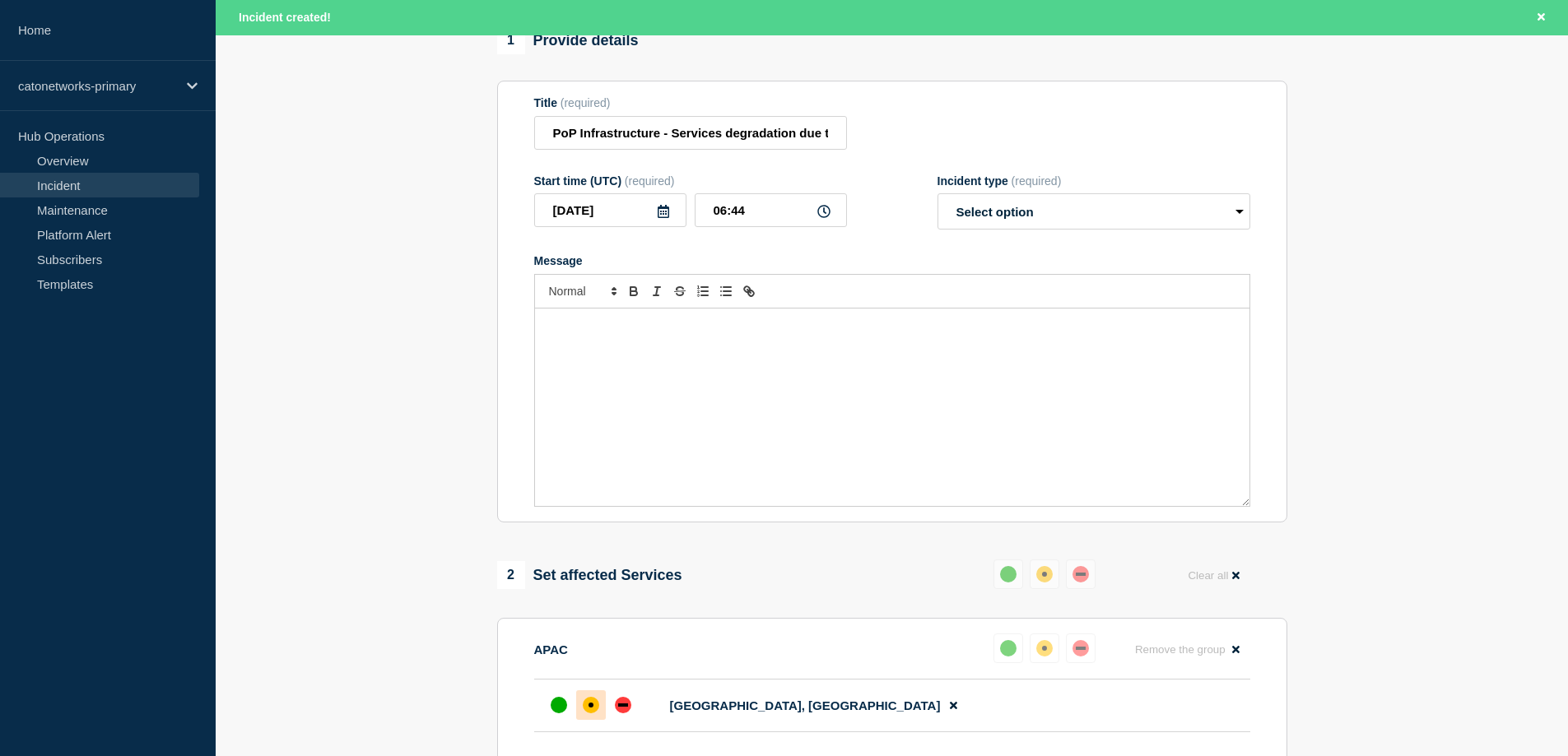
click at [1357, 151] on section "1 Provide details Title (required) PoP Infrastructure - Services degradation du…" at bounding box center [892, 607] width 1352 height 1161
click at [1079, 130] on div "Title (required) PoP Infrastructure - Services degradation due to carrier issues" at bounding box center [891, 122] width 716 height 54
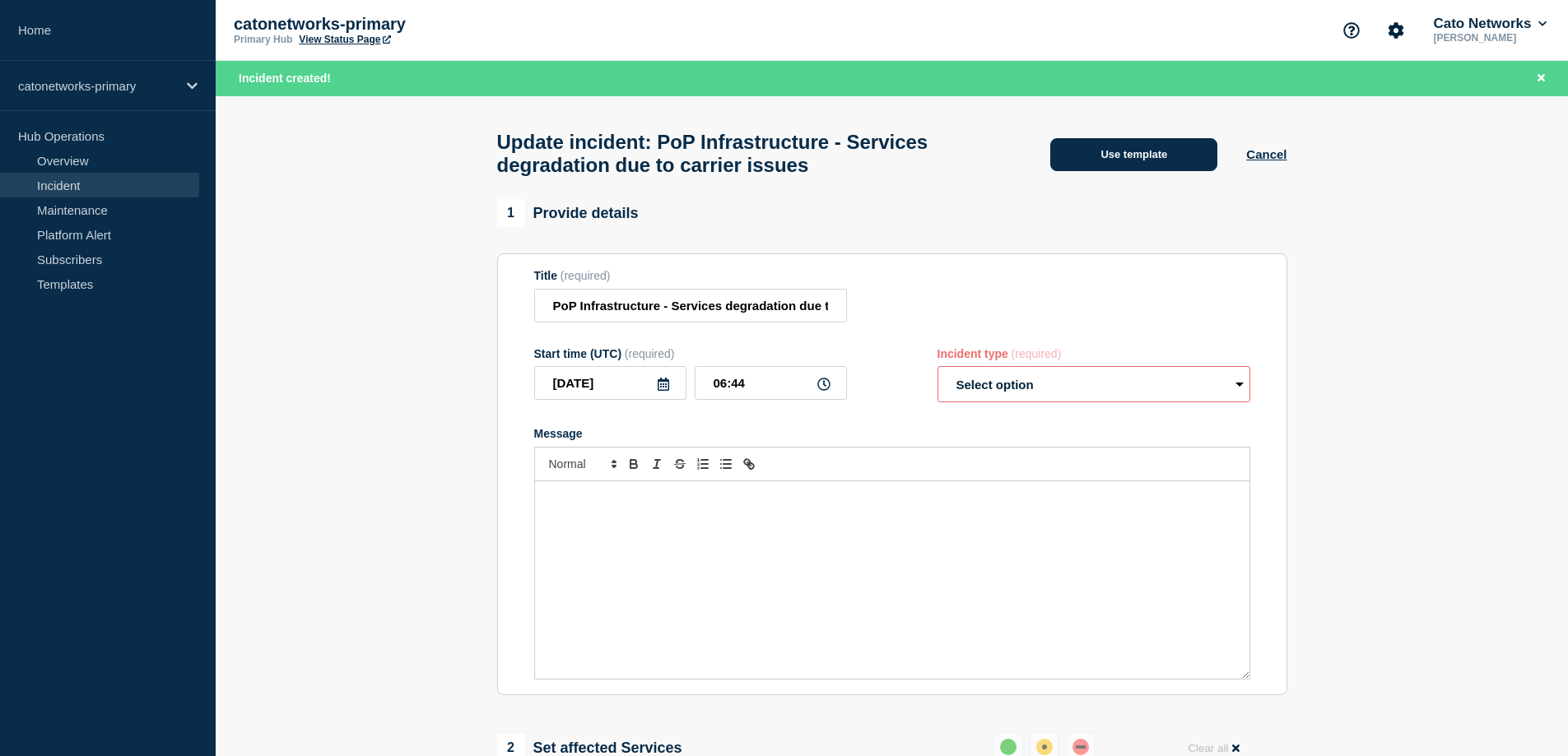
click at [1158, 160] on button "Use template" at bounding box center [1134, 155] width 167 height 33
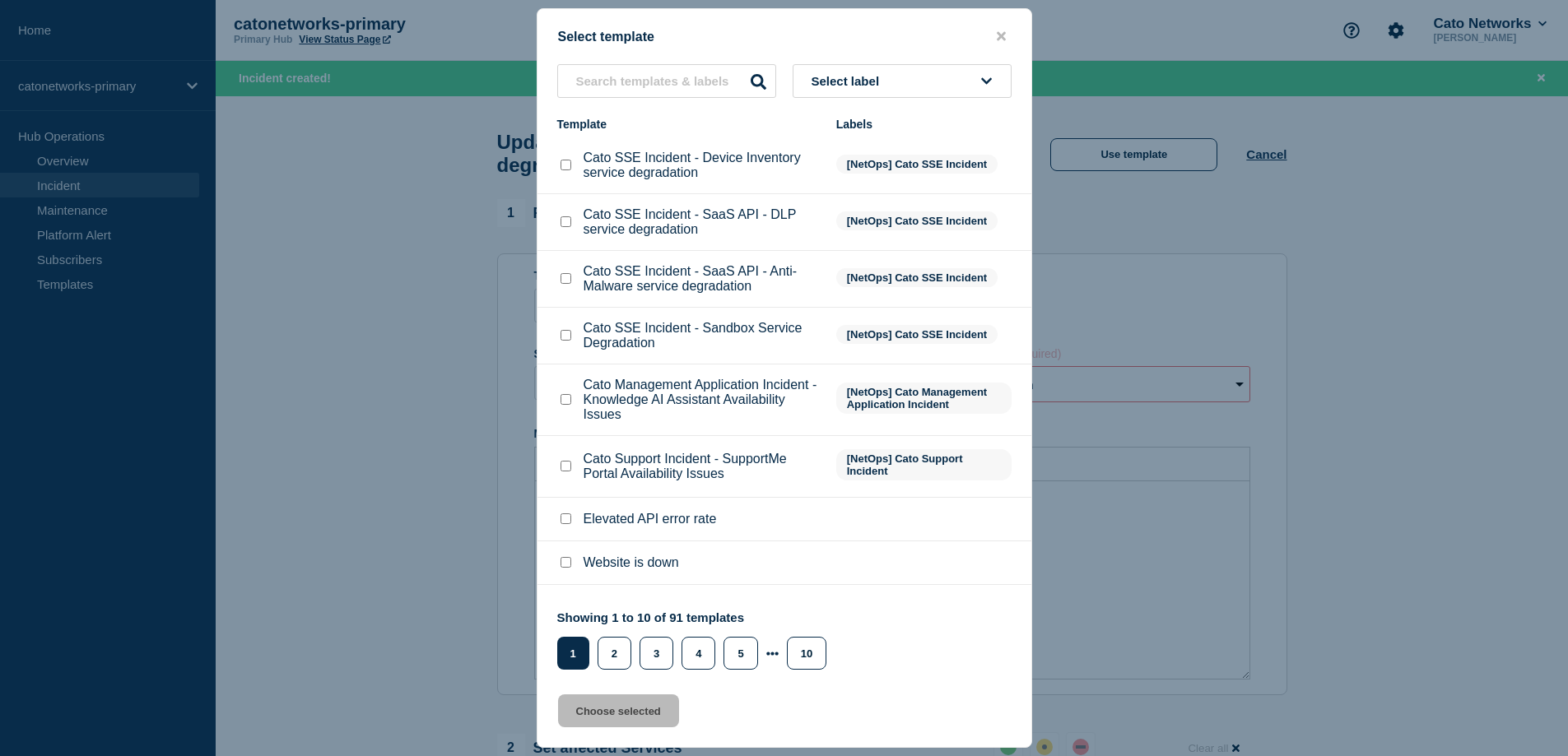
click at [883, 88] on span "Select label" at bounding box center [849, 81] width 75 height 14
type input "fix"
click at [877, 224] on button "[NetOps] Update - Fix Applied - Monitoring" at bounding box center [902, 226] width 219 height 48
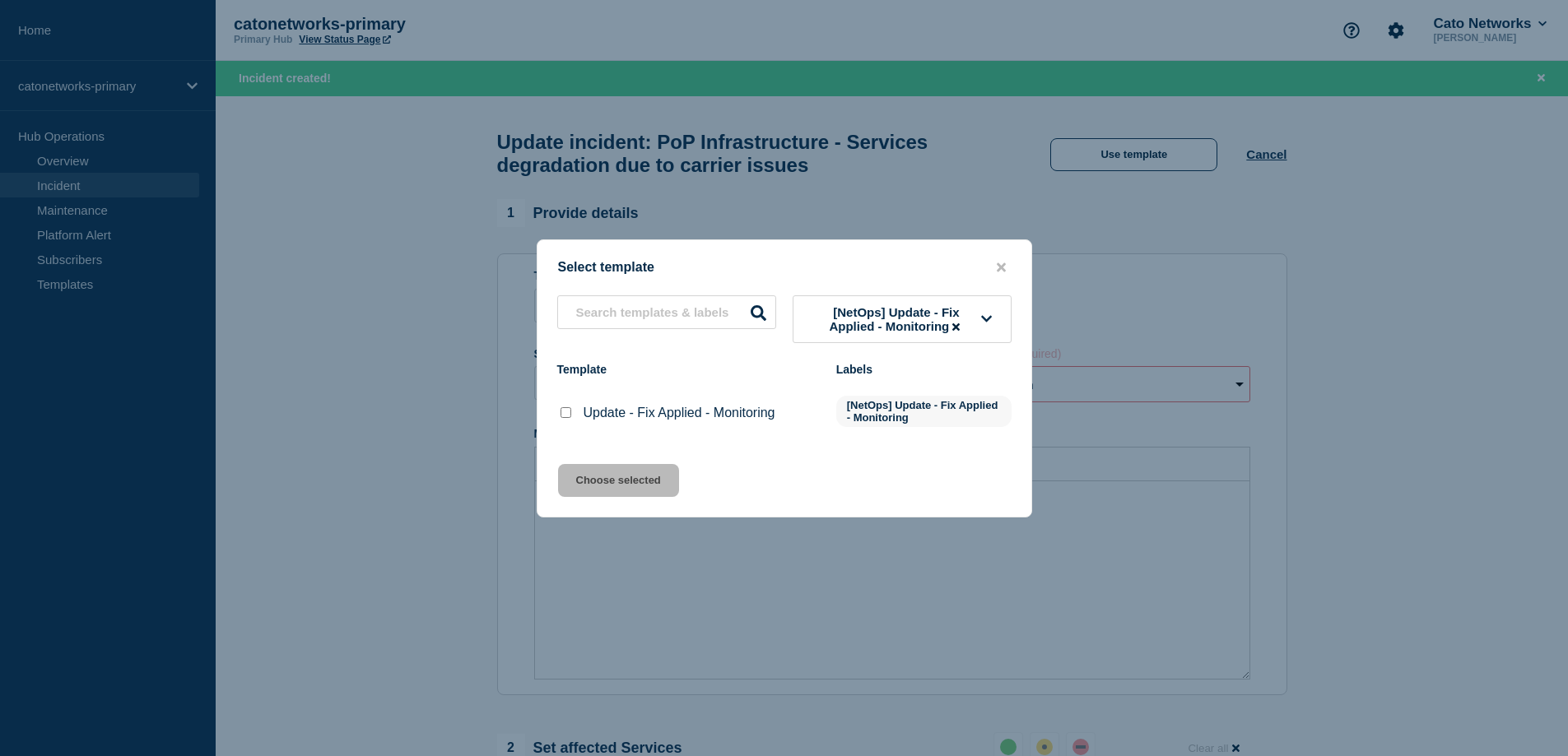
click at [564, 418] on input "Update - Fix Applied - Monitoring checkbox" at bounding box center [565, 412] width 11 height 11
checkbox input "true"
click at [642, 487] on button "Choose selected" at bounding box center [618, 481] width 121 height 33
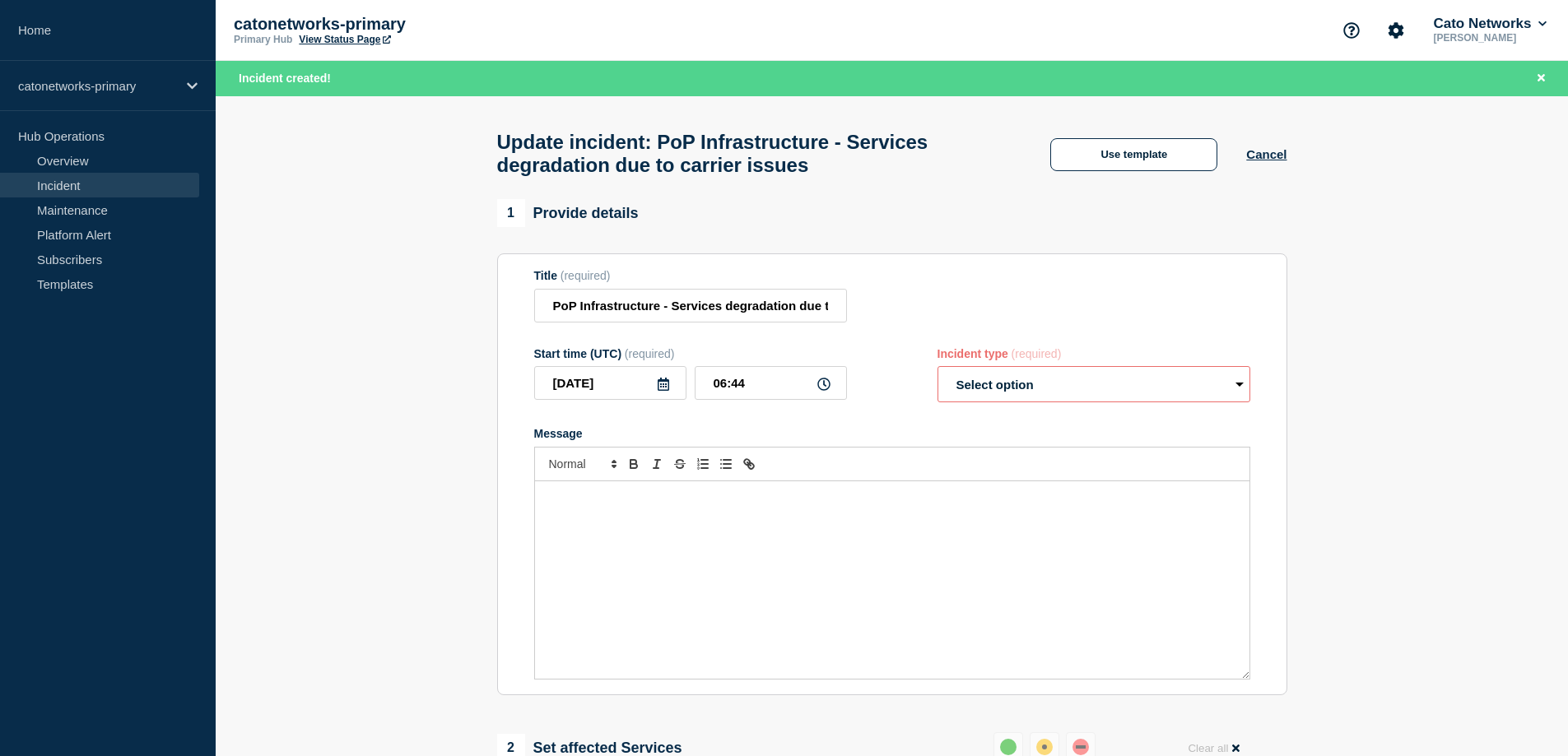
select select "monitoring"
radio input "false"
radio input "true"
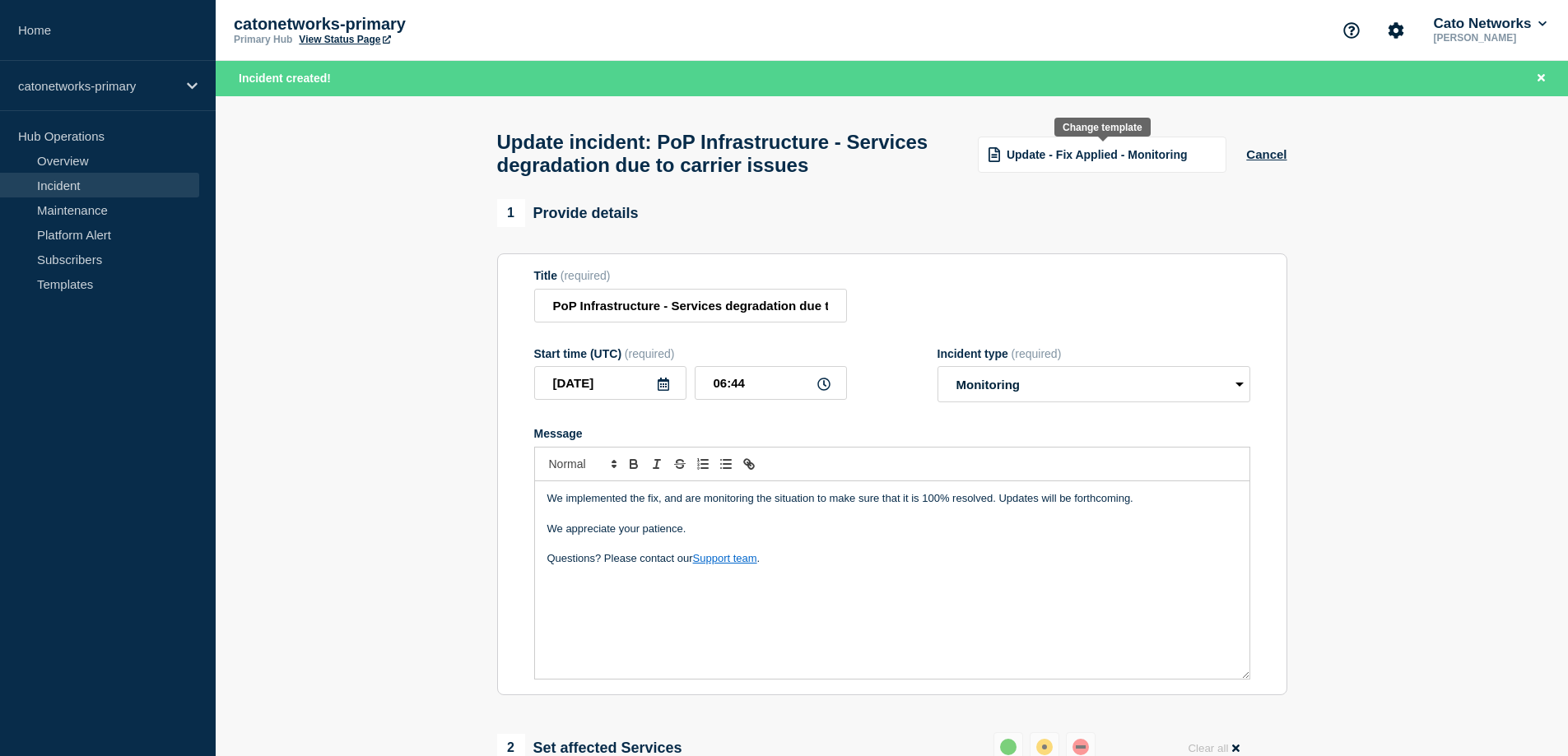
click at [1139, 158] on span "Update - Fix Applied - Monitoring" at bounding box center [1096, 155] width 181 height 13
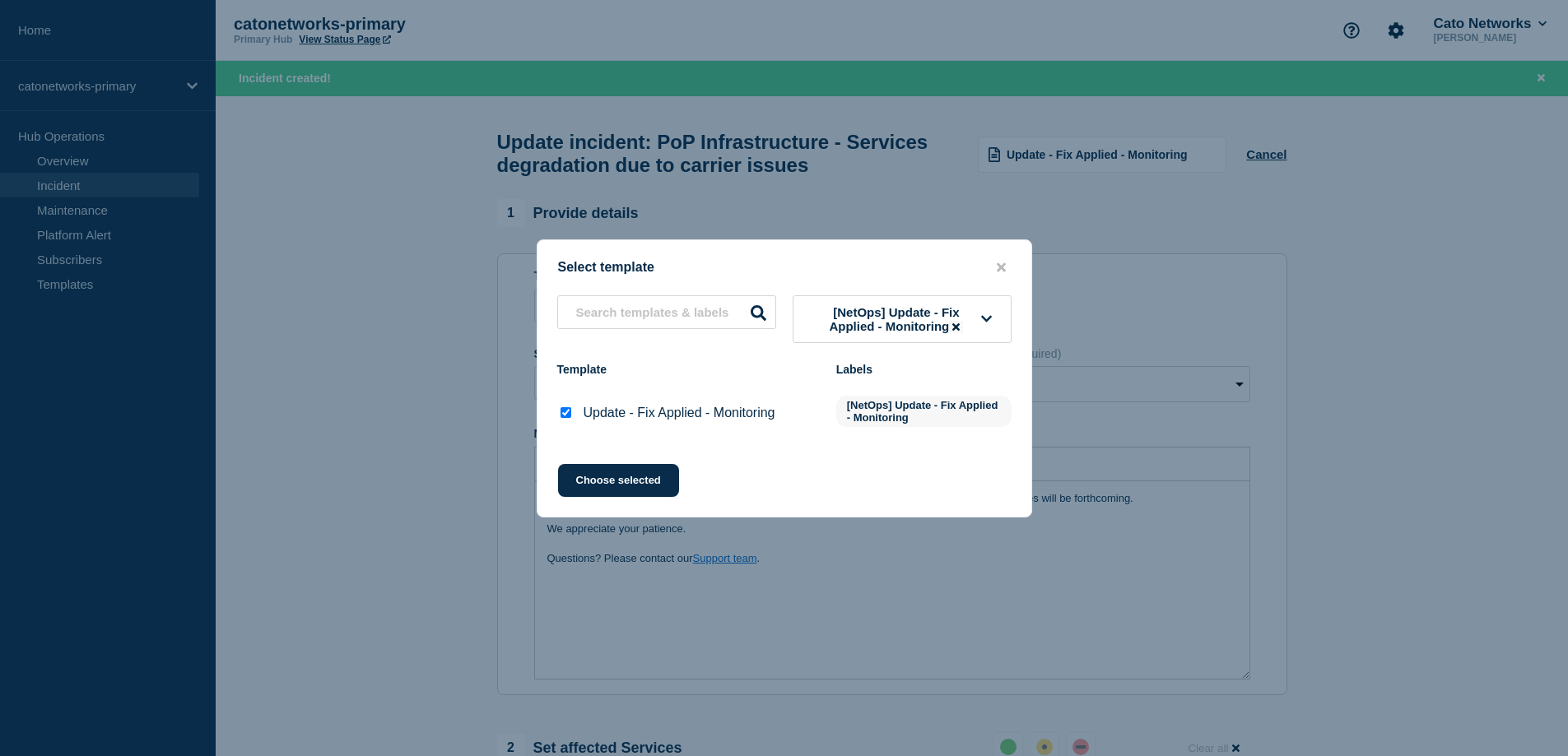
click at [960, 328] on icon at bounding box center [956, 327] width 7 height 11
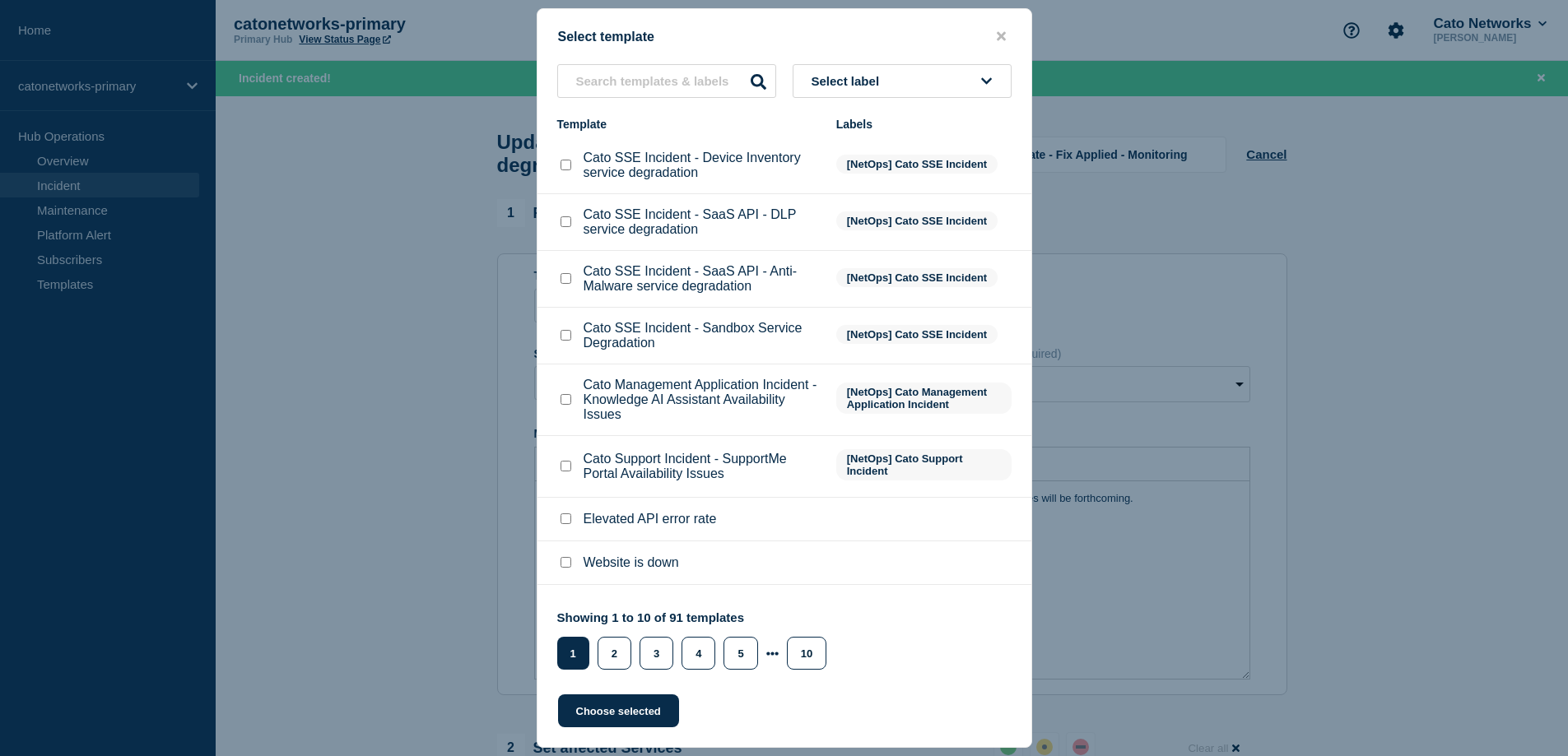
click at [892, 317] on div "Select label Template Labels Cato SSE Incident - Device Inventory service degra…" at bounding box center [784, 367] width 494 height 605
click at [882, 69] on button "Select label" at bounding box center [902, 81] width 219 height 34
type input "pop"
click at [912, 205] on button "[NetOps] PoP Infrastructure" at bounding box center [902, 204] width 219 height 34
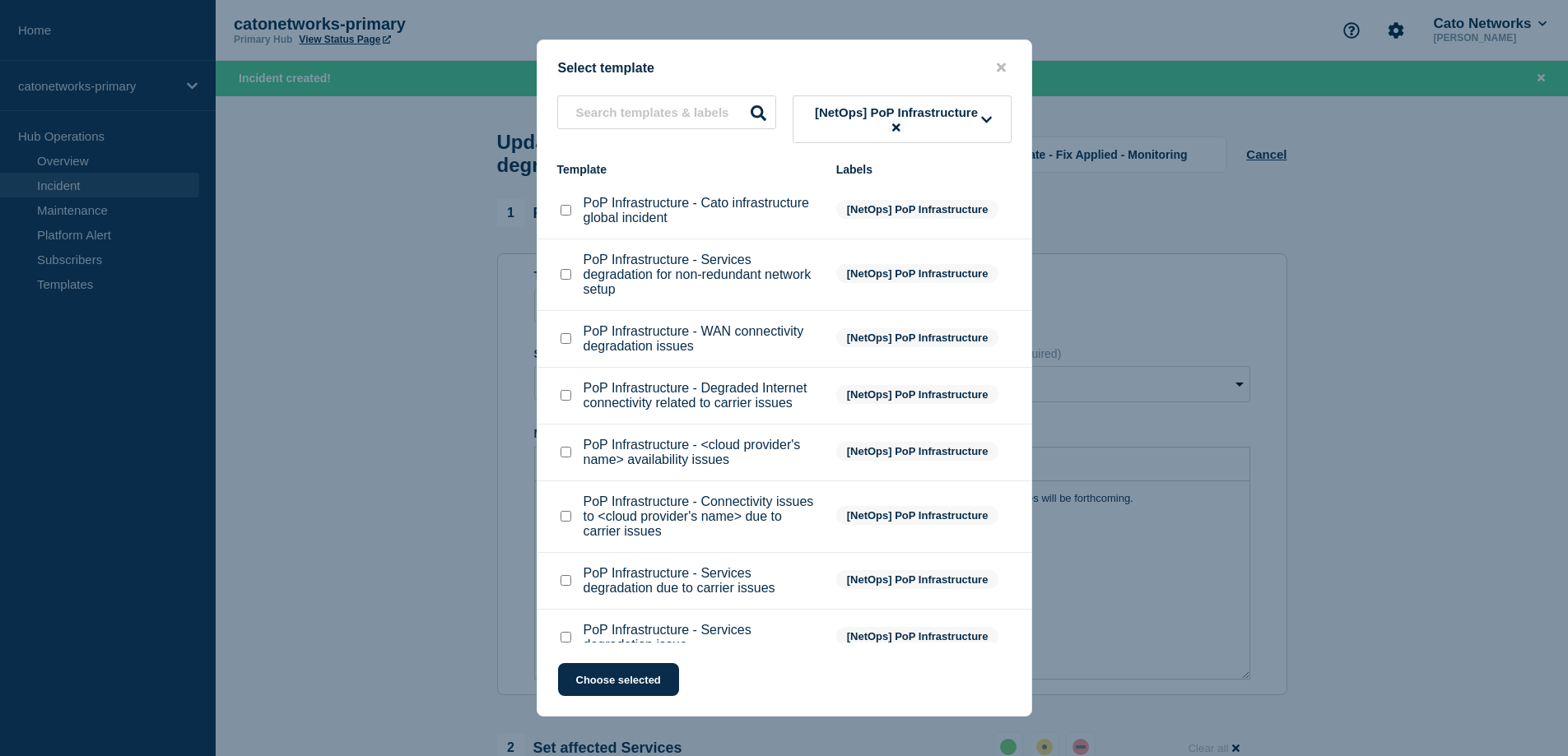
click at [900, 130] on button at bounding box center [895, 127] width 14 height 12
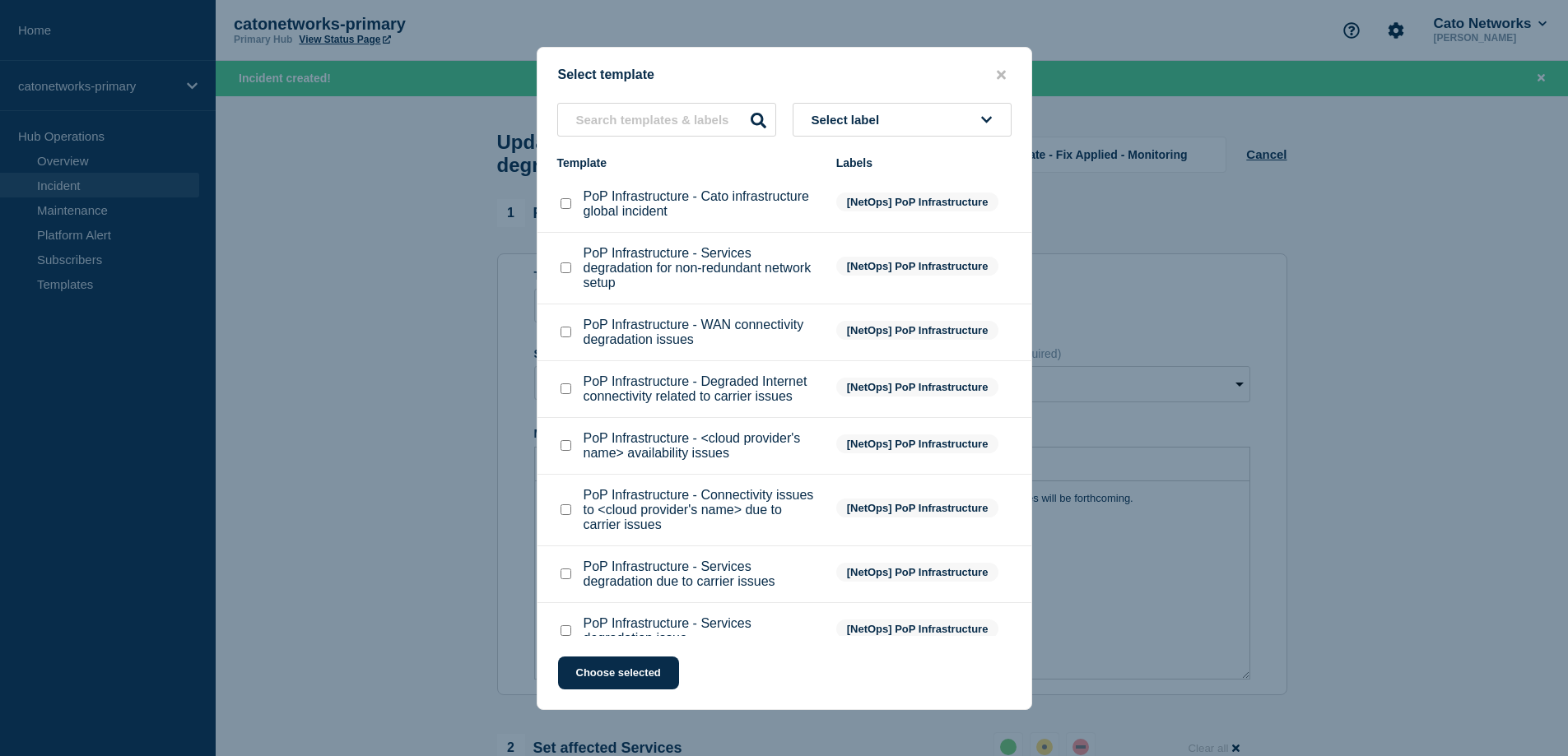
click at [897, 156] on div "Labels" at bounding box center [923, 163] width 175 height 13
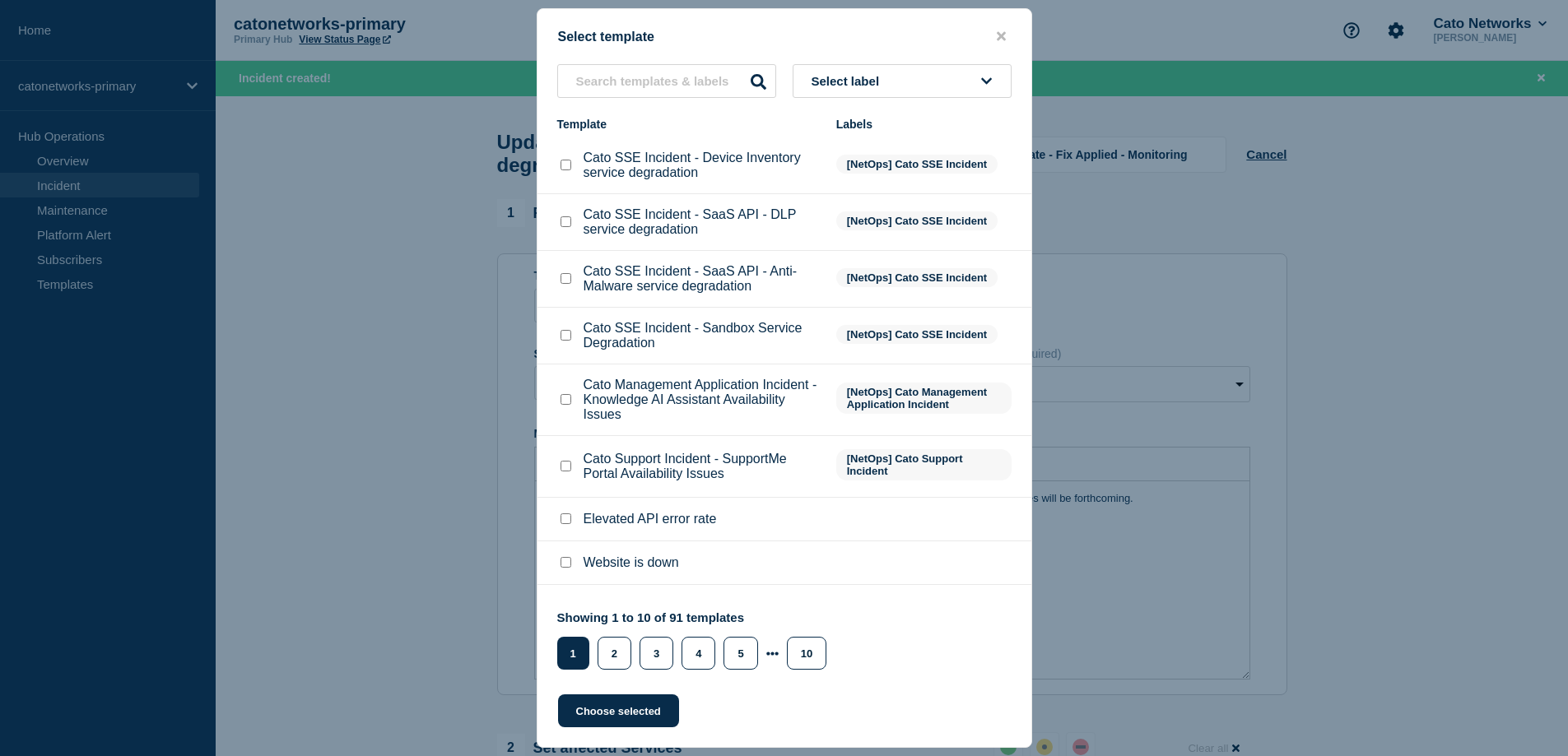
click at [917, 79] on button "Select label" at bounding box center [902, 81] width 219 height 34
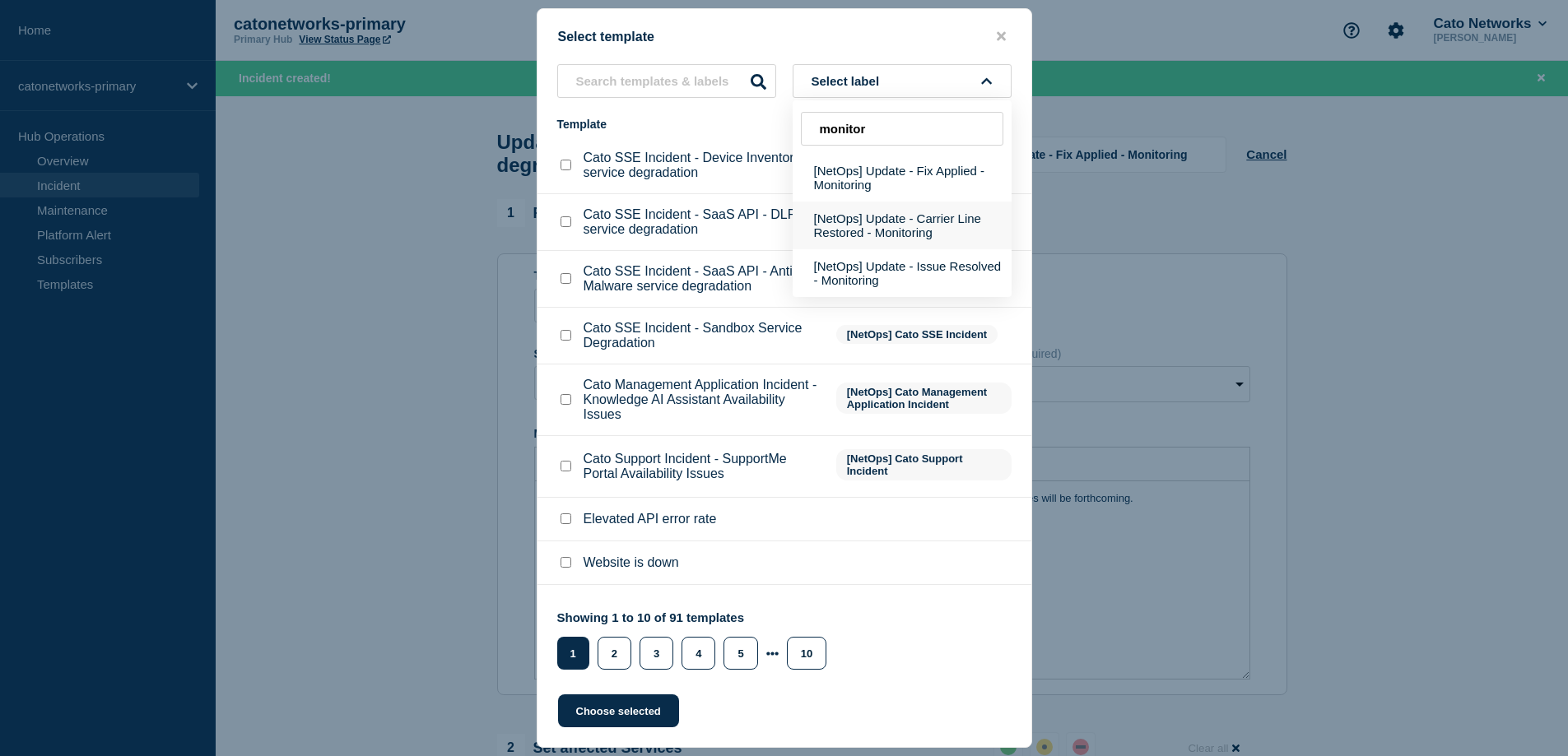
type input "monitor"
click at [908, 227] on button "[NetOps] Update - Carrier Line Restored - Monitoring" at bounding box center [902, 226] width 219 height 48
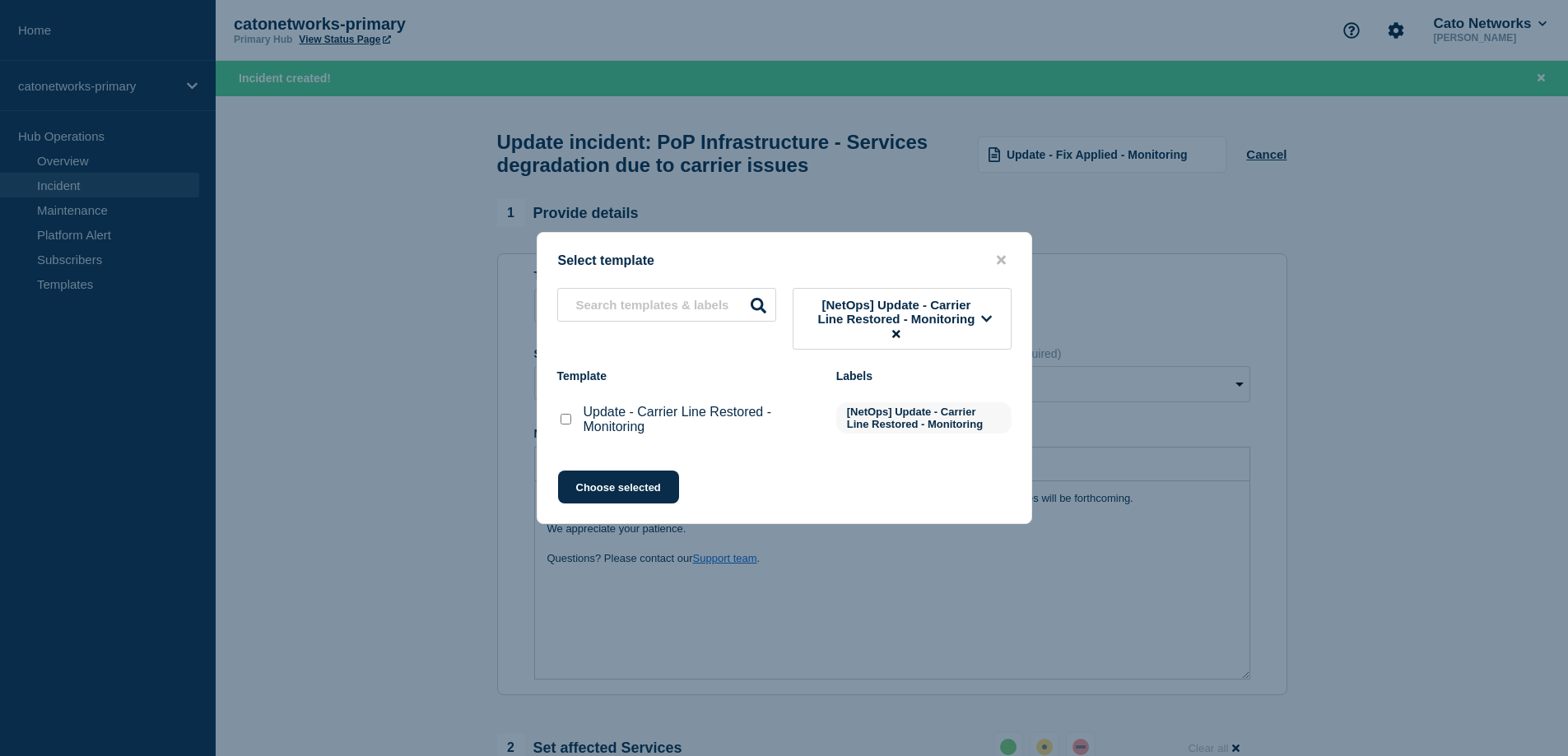
click at [569, 423] on input "Update - Carrier Line Restored - Monitoring checkbox" at bounding box center [565, 419] width 11 height 11
checkbox input "true"
click at [612, 491] on button "Choose selected" at bounding box center [618, 487] width 121 height 33
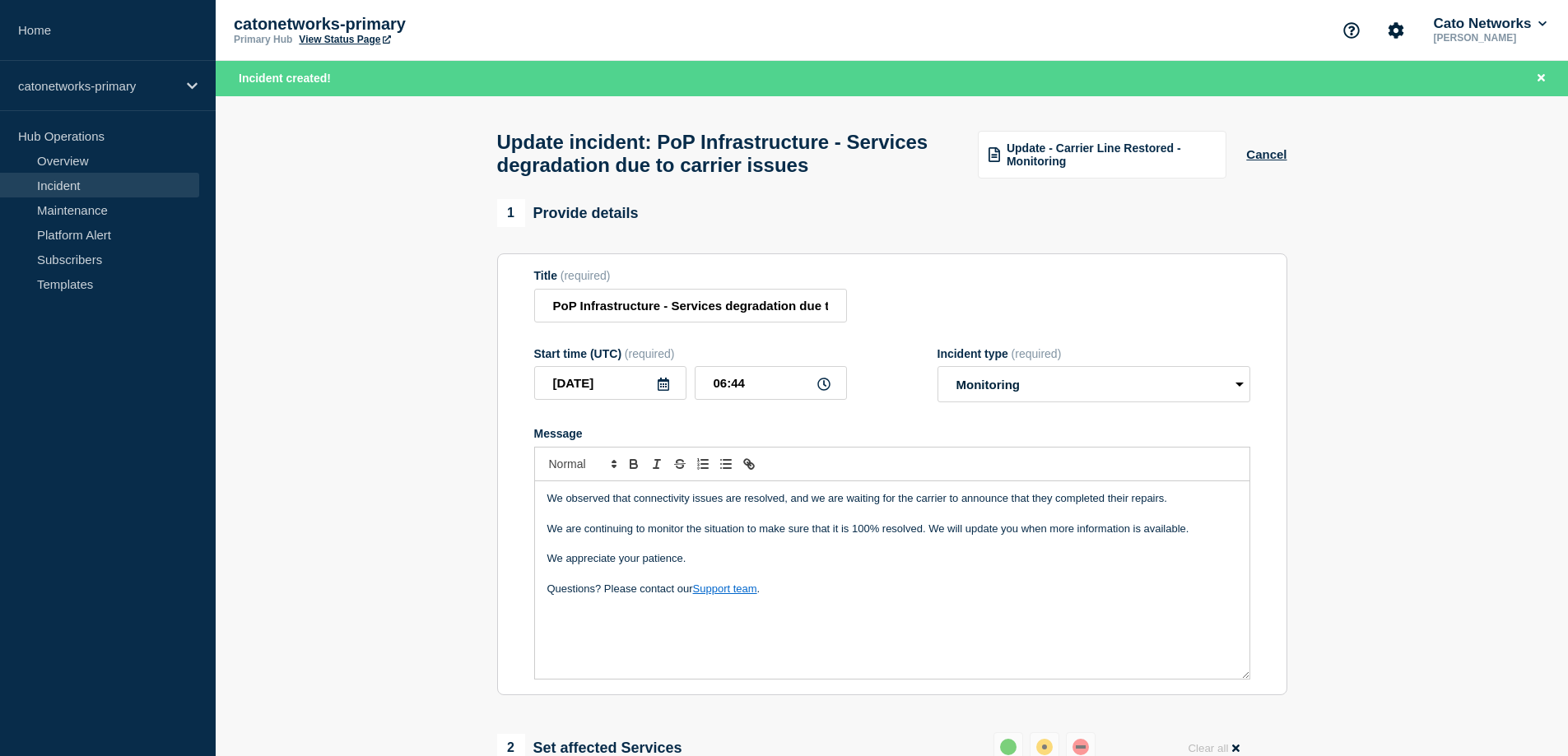
click at [698, 630] on div "We observed that connectivity issues are resolved, and we are waiting for the c…" at bounding box center [891, 580] width 714 height 198
click at [856, 596] on p "Questions? Please contact our Support team ." at bounding box center [891, 589] width 689 height 15
click at [600, 626] on p "Ref [" at bounding box center [891, 620] width 689 height 15
click at [667, 389] on icon at bounding box center [664, 385] width 12 height 13
click at [668, 572] on div "25" at bounding box center [666, 568] width 23 height 23
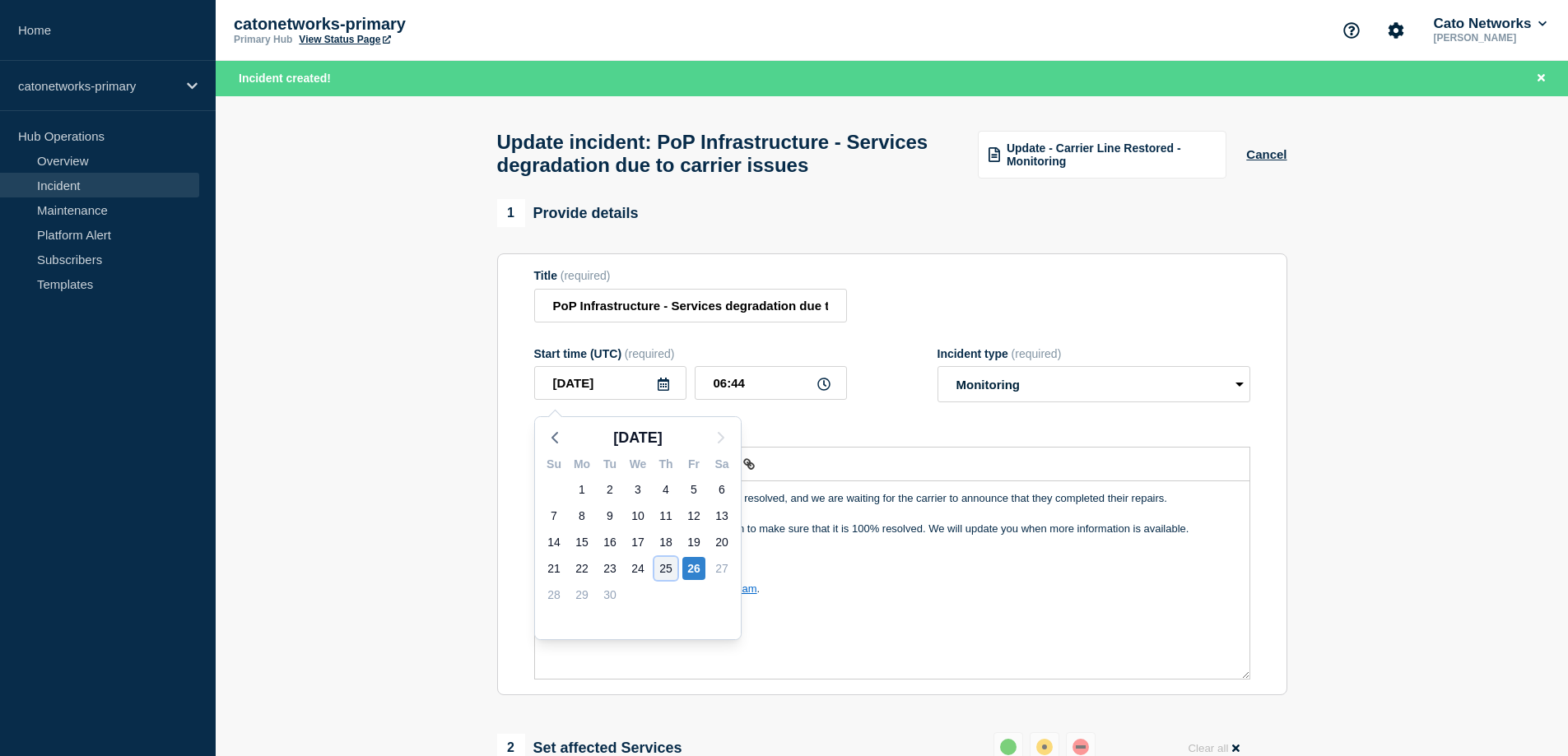
type input "[DATE]"
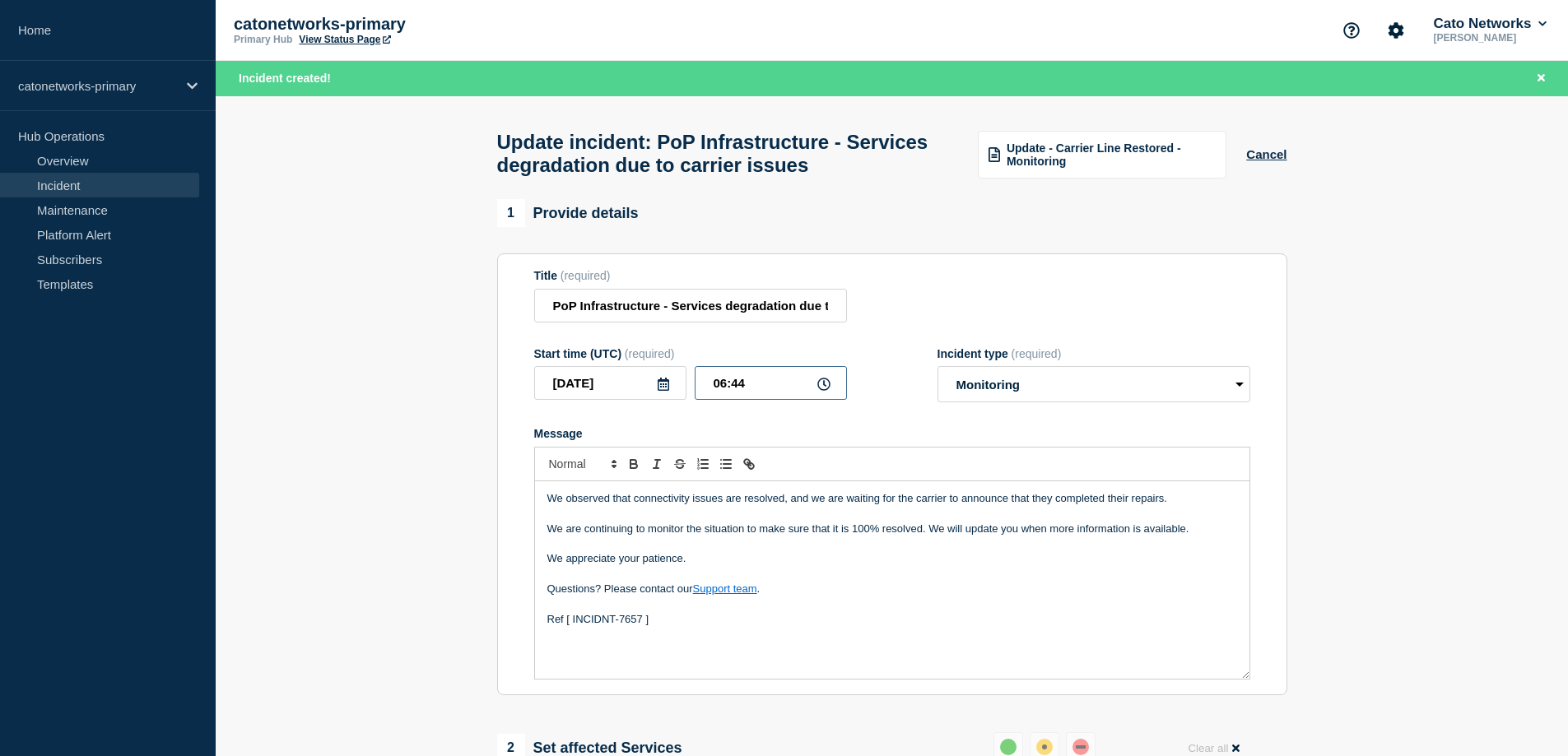
drag, startPoint x: 712, startPoint y: 391, endPoint x: 725, endPoint y: 392, distance: 13.0
click at [725, 392] on input "06:44" at bounding box center [770, 383] width 152 height 34
drag, startPoint x: 749, startPoint y: 390, endPoint x: 731, endPoint y: 387, distance: 18.2
click at [731, 387] on input "20:44" at bounding box center [770, 383] width 152 height 34
type input "20:30"
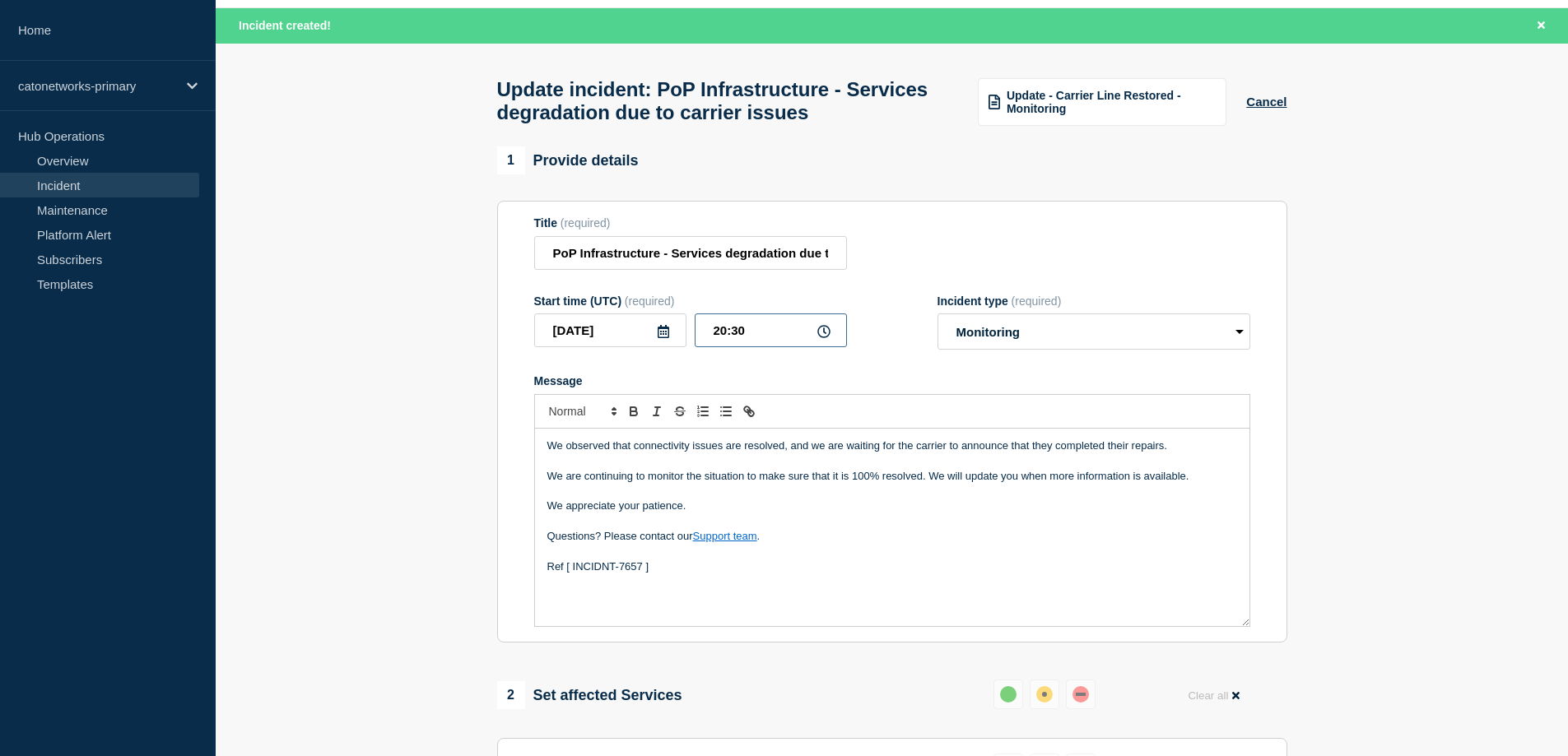
scroll to position [82, 0]
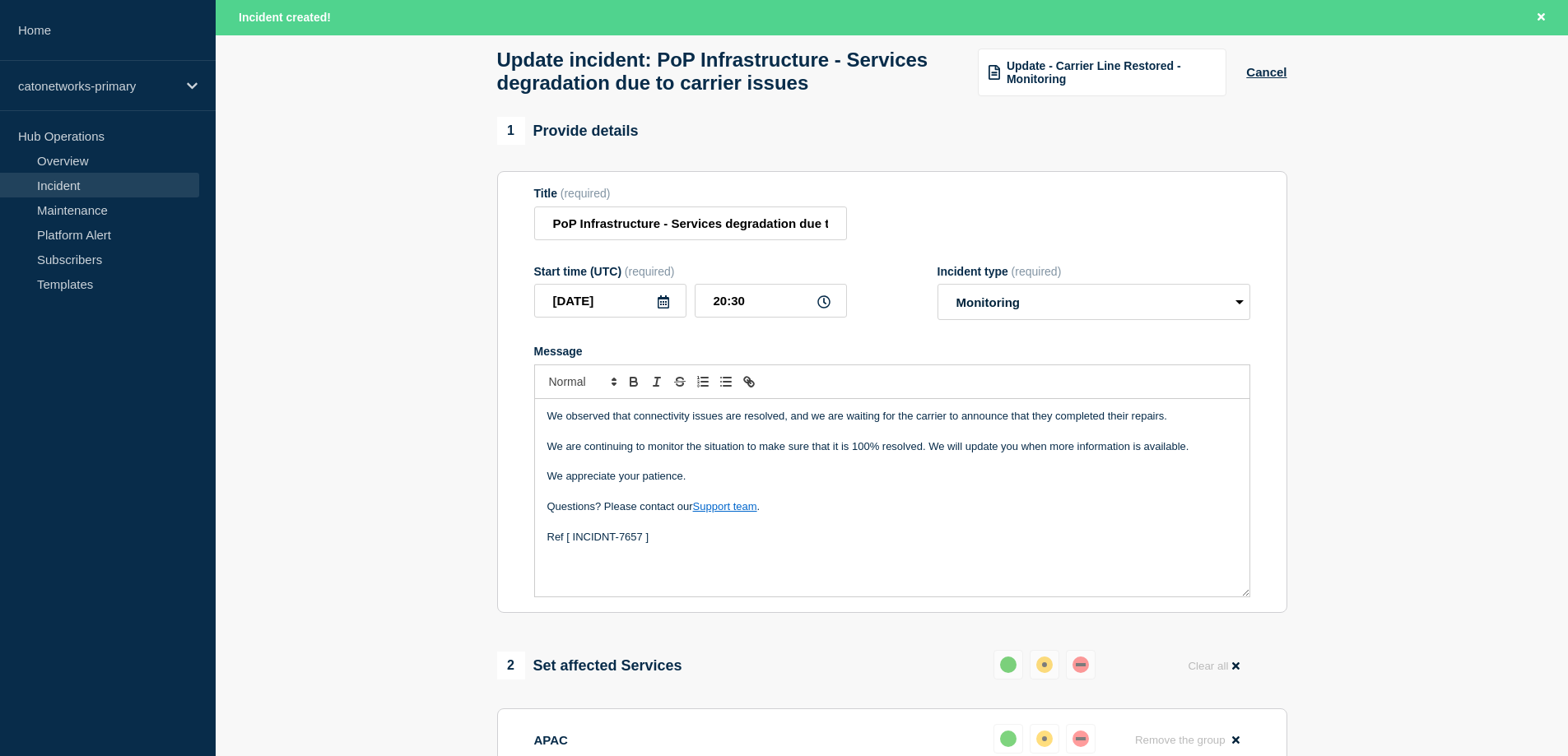
click at [711, 544] on p "Ref [ INCIDNT-7657 ]" at bounding box center [891, 538] width 689 height 15
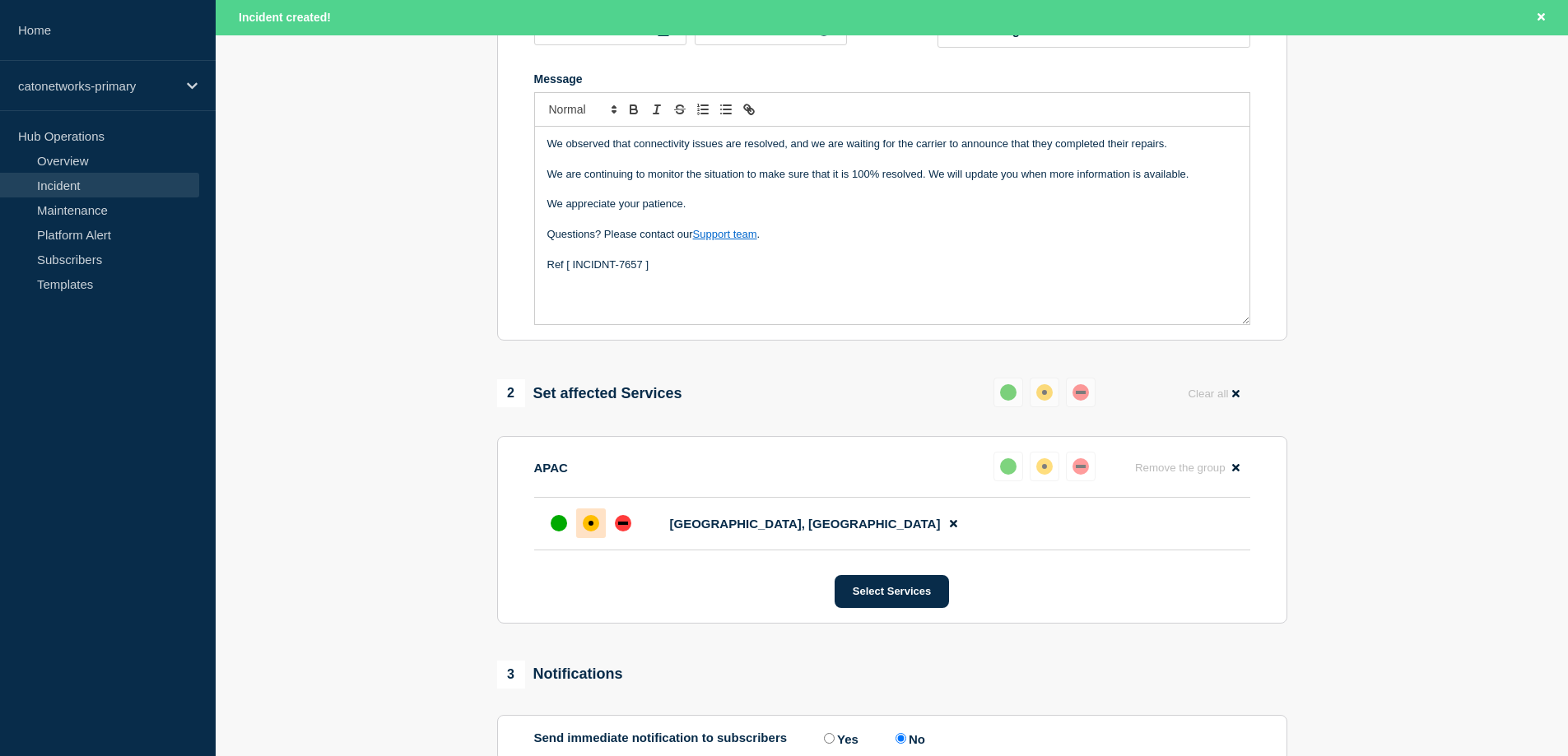
scroll to position [411, 0]
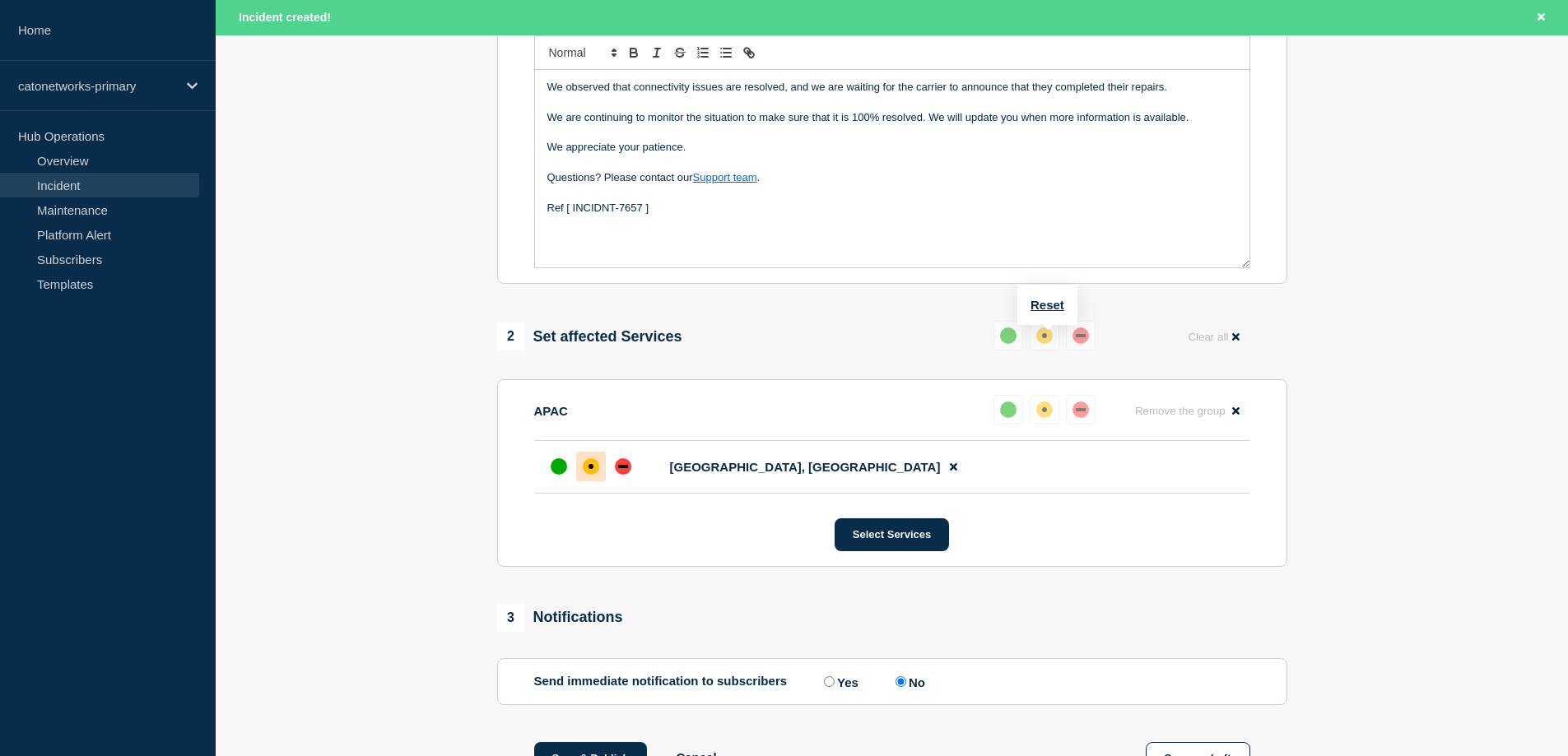
click at [1014, 340] on div "up" at bounding box center [1008, 336] width 17 height 17
click at [1014, 344] on div "up" at bounding box center [1008, 336] width 17 height 17
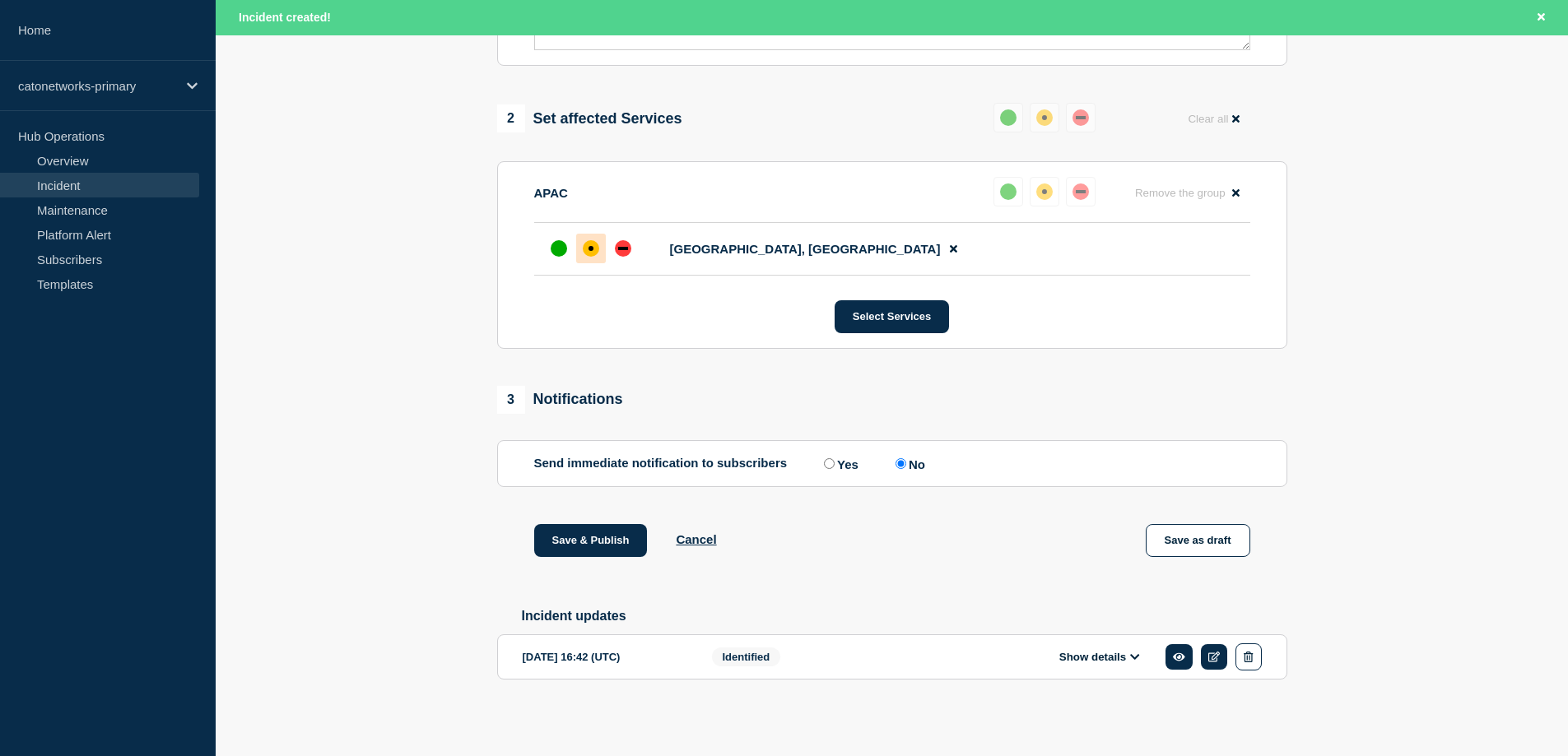
scroll to position [642, 0]
click at [554, 243] on div "up" at bounding box center [559, 248] width 17 height 17
click at [1037, 154] on button "Reset" at bounding box center [1047, 160] width 34 height 14
click at [1019, 191] on div "up" at bounding box center [1014, 192] width 17 height 17
click at [554, 246] on div "up" at bounding box center [559, 248] width 17 height 17
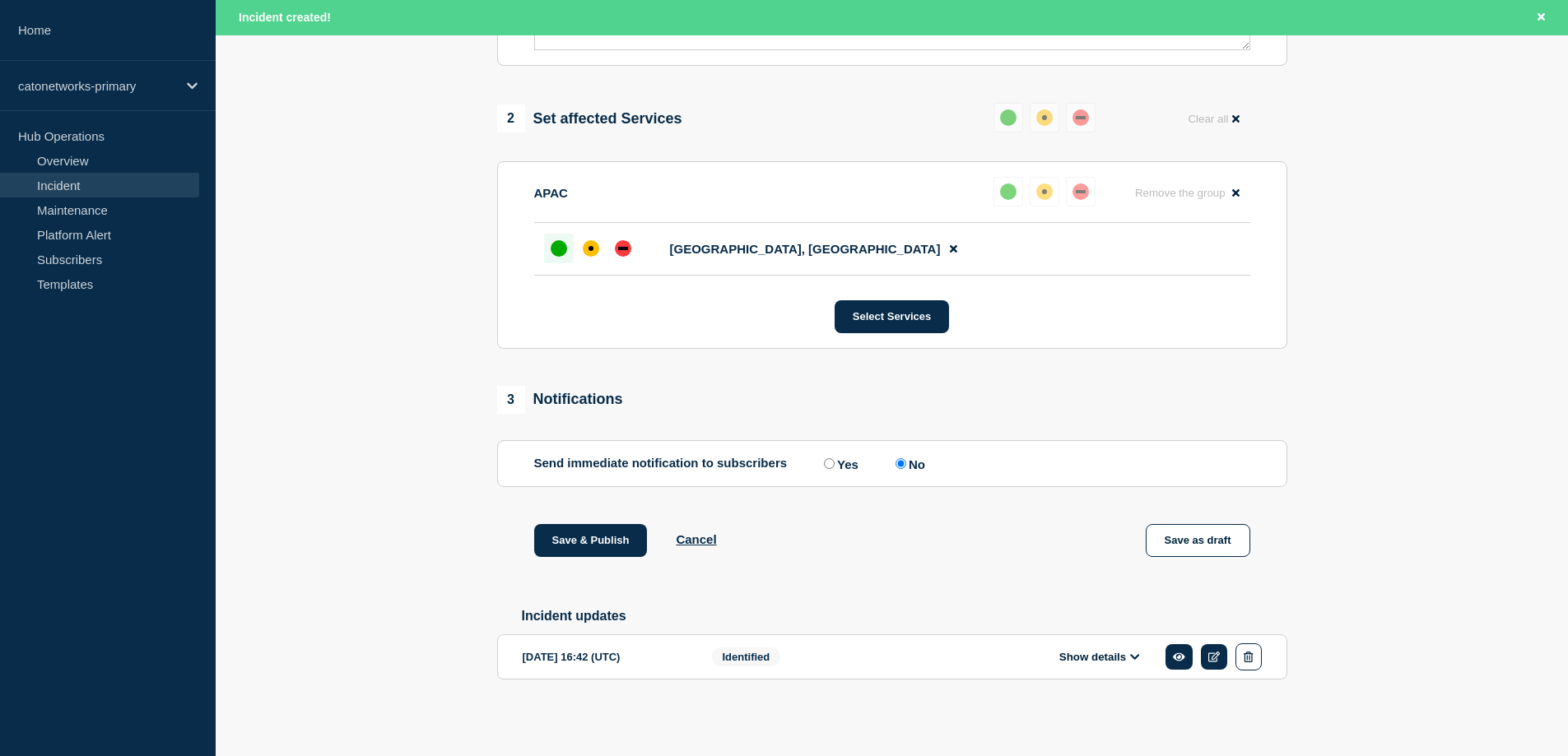
click at [906, 460] on input "No" at bounding box center [900, 463] width 11 height 11
click at [566, 539] on button "Save & Publish" at bounding box center [590, 541] width 113 height 33
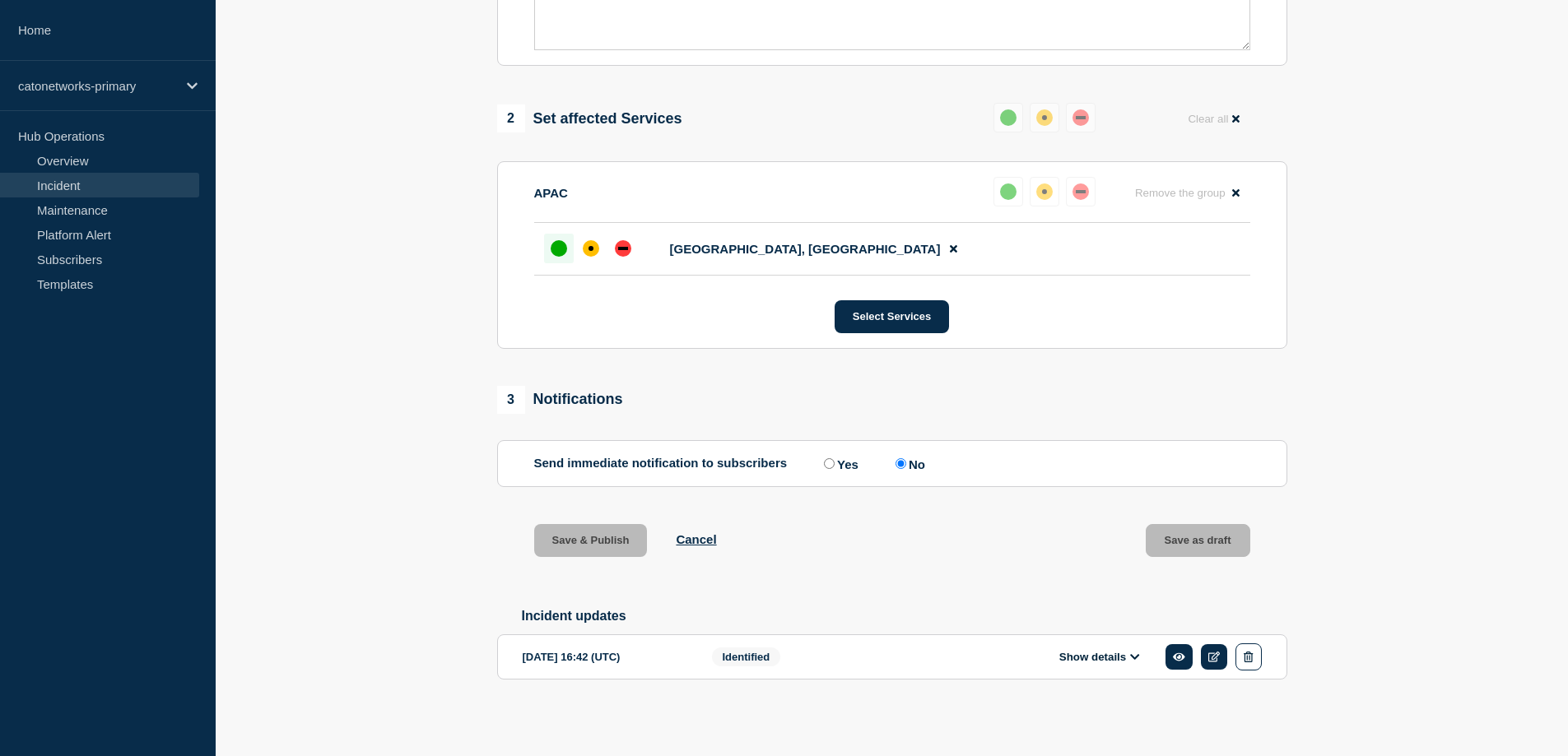
scroll to position [606, 0]
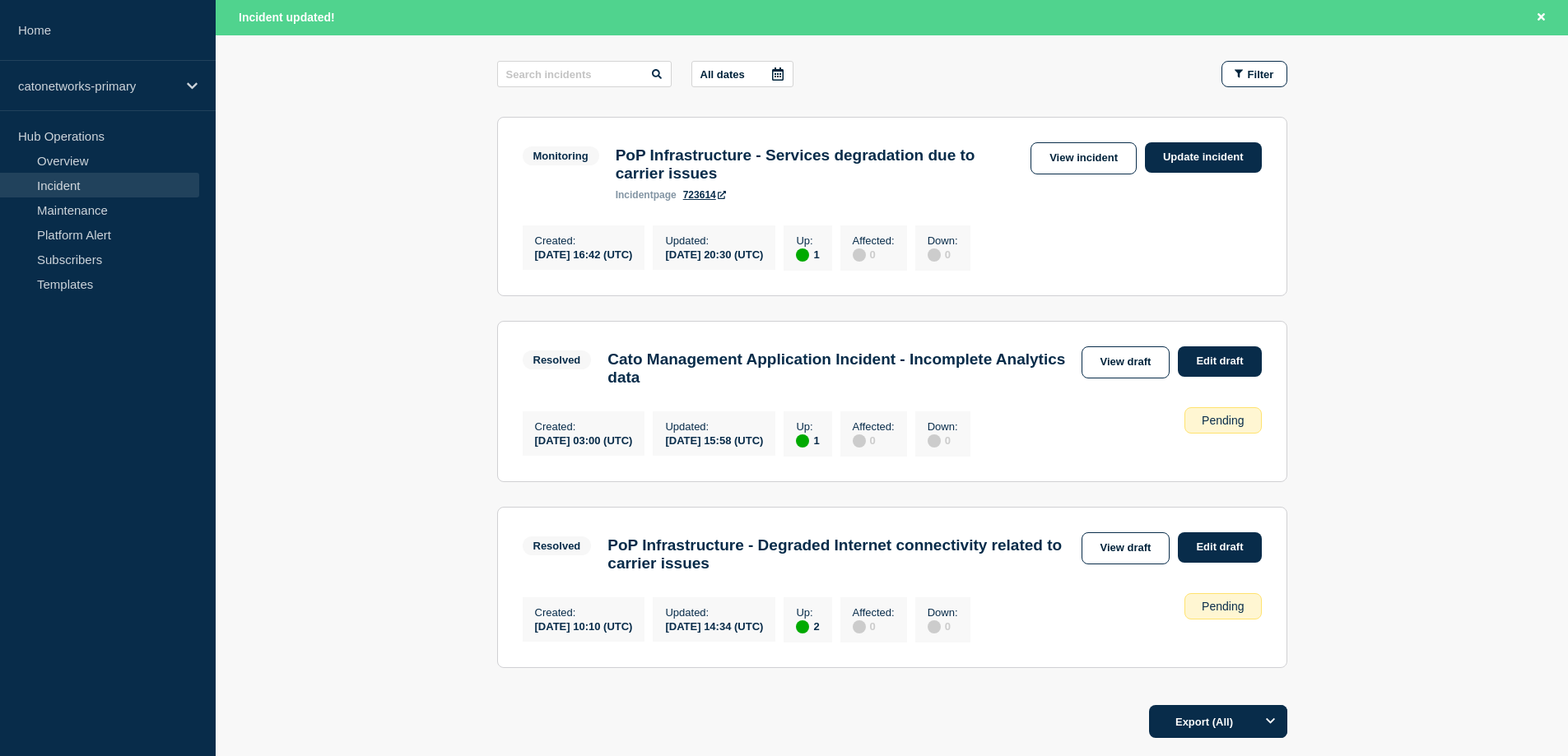
scroll to position [329, 0]
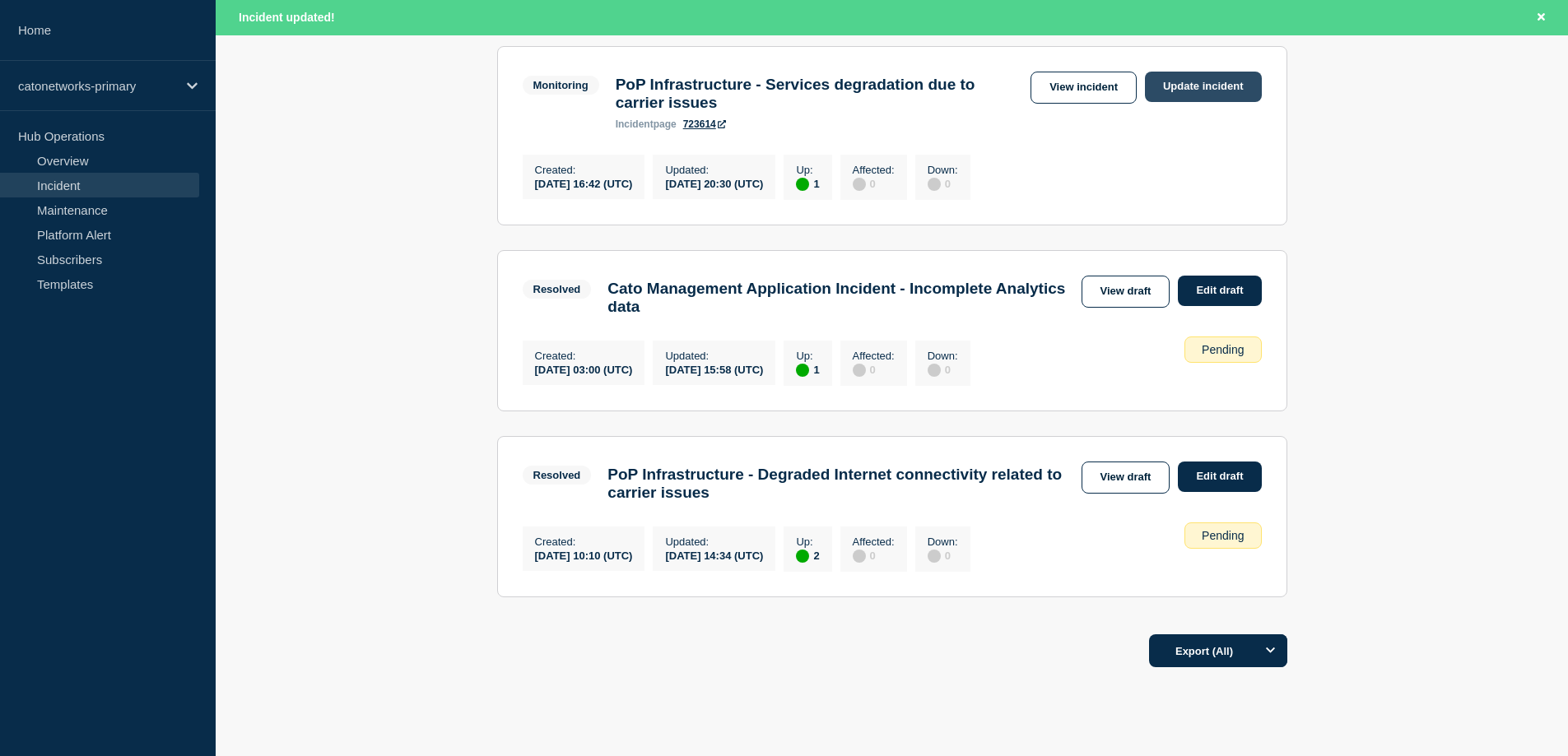
click at [1205, 88] on link "Update incident" at bounding box center [1202, 87] width 117 height 31
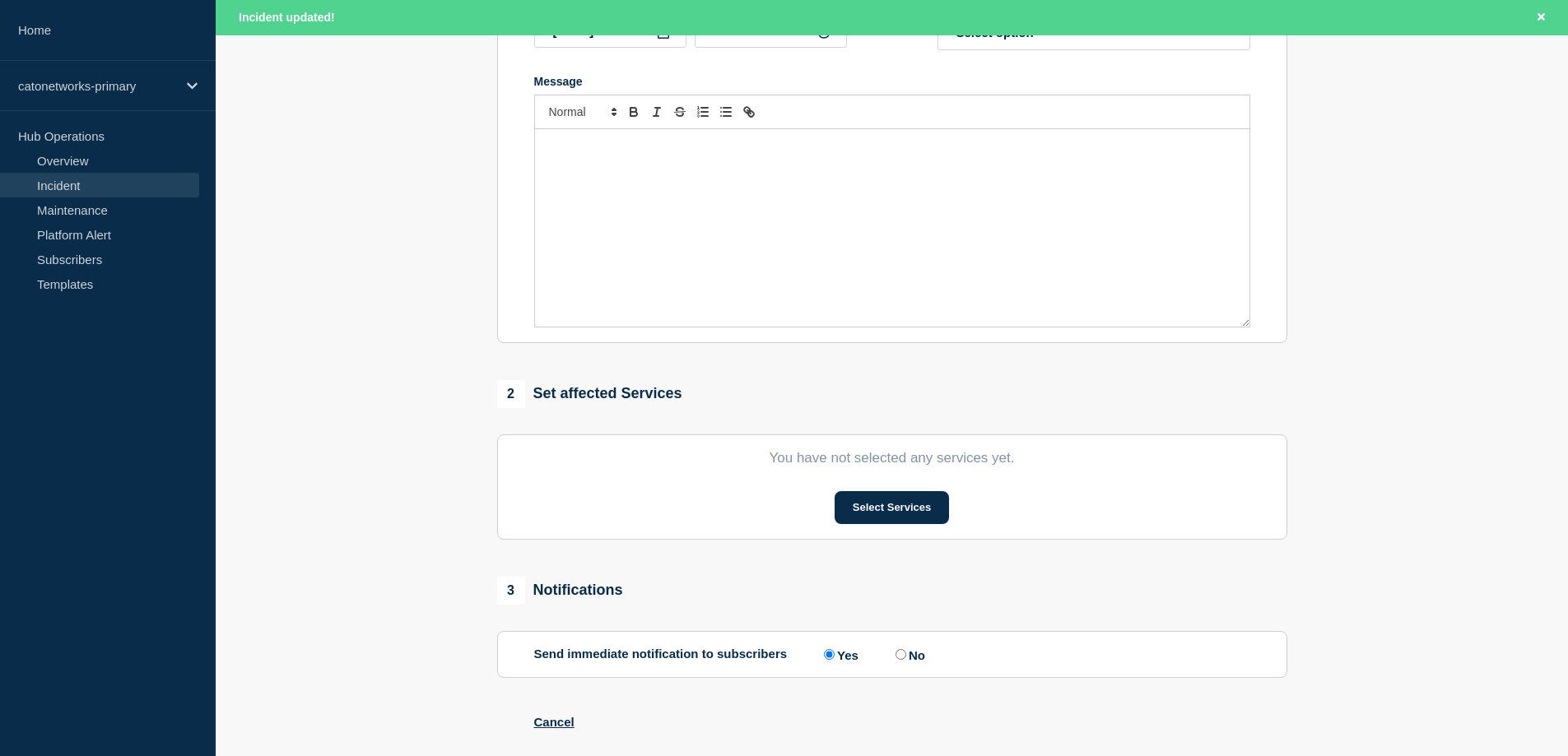
type input "PoP Infrastructure - Services degradation due to carrier issues"
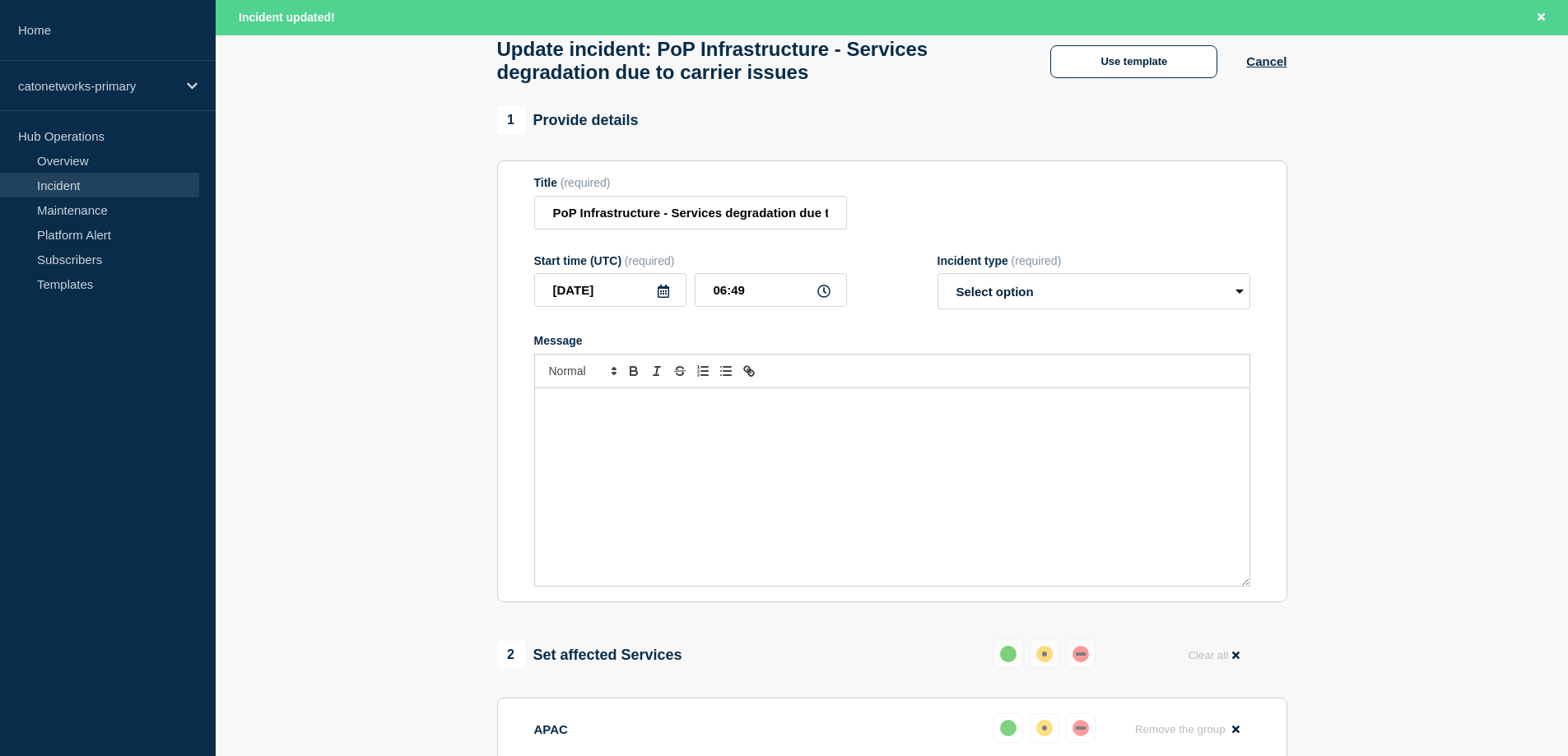
scroll to position [82, 0]
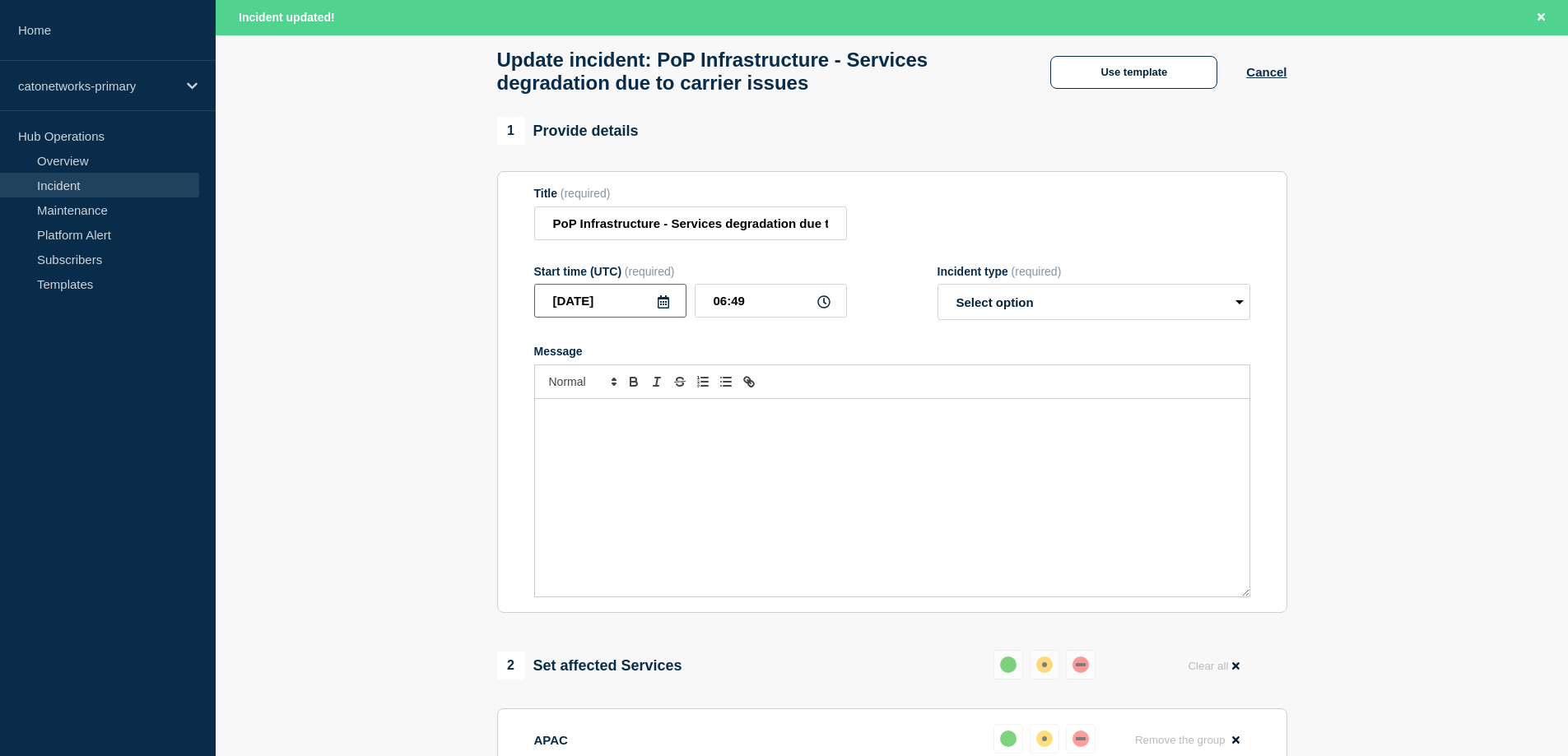
click at [632, 307] on input "[DATE]" at bounding box center [610, 300] width 152 height 34
click at [669, 485] on div "25" at bounding box center [666, 486] width 23 height 23
type input "[DATE]"
click at [764, 311] on input "06:49" at bounding box center [770, 300] width 152 height 34
click at [718, 313] on input "06:49" at bounding box center [770, 300] width 152 height 34
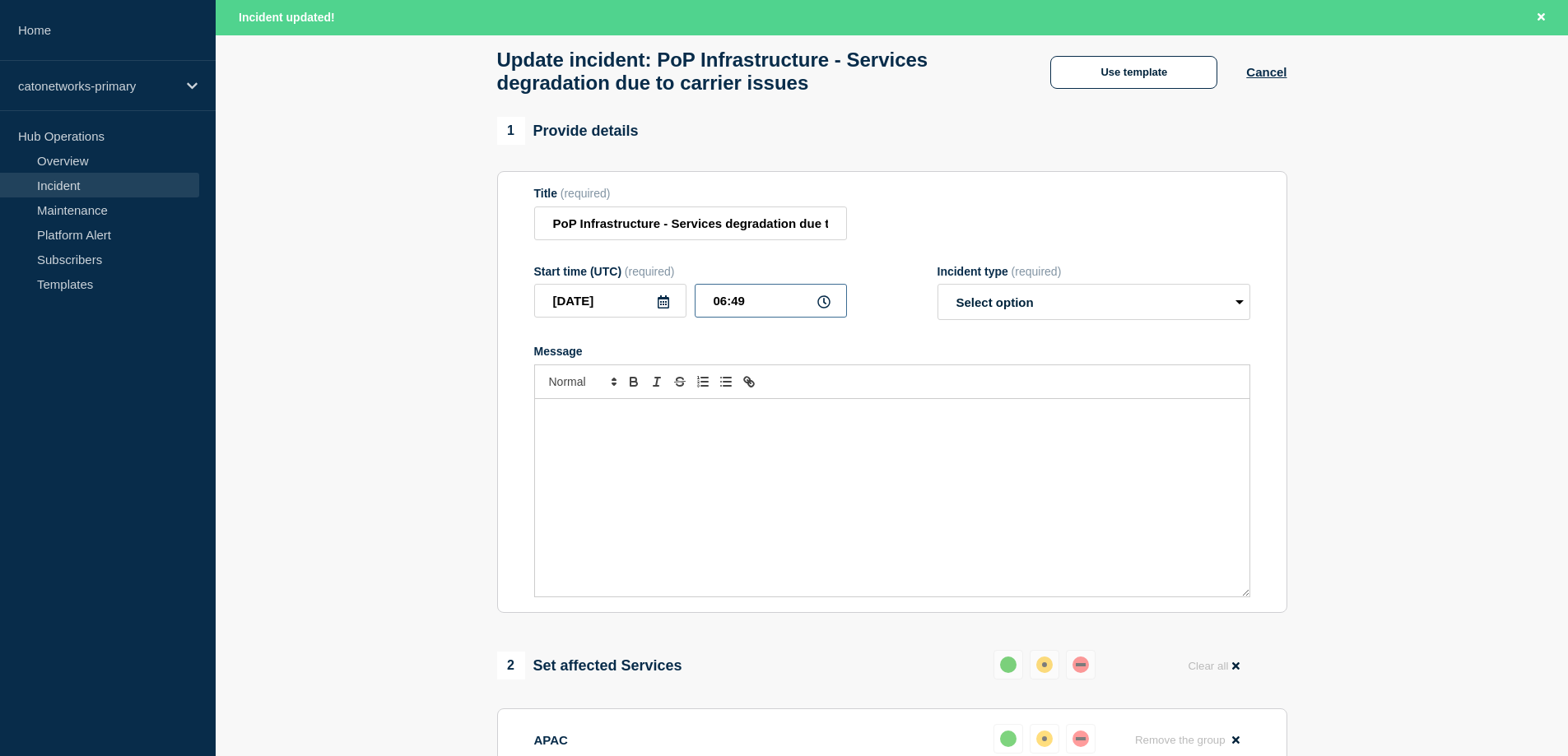
drag, startPoint x: 726, startPoint y: 313, endPoint x: 706, endPoint y: 309, distance: 20.4
click at [706, 309] on input "06:49" at bounding box center [770, 300] width 152 height 34
type input "20:32"
click at [1053, 307] on select "Select option Investigating Identified Monitoring Resolved" at bounding box center [1094, 302] width 313 height 36
select select "resolved"
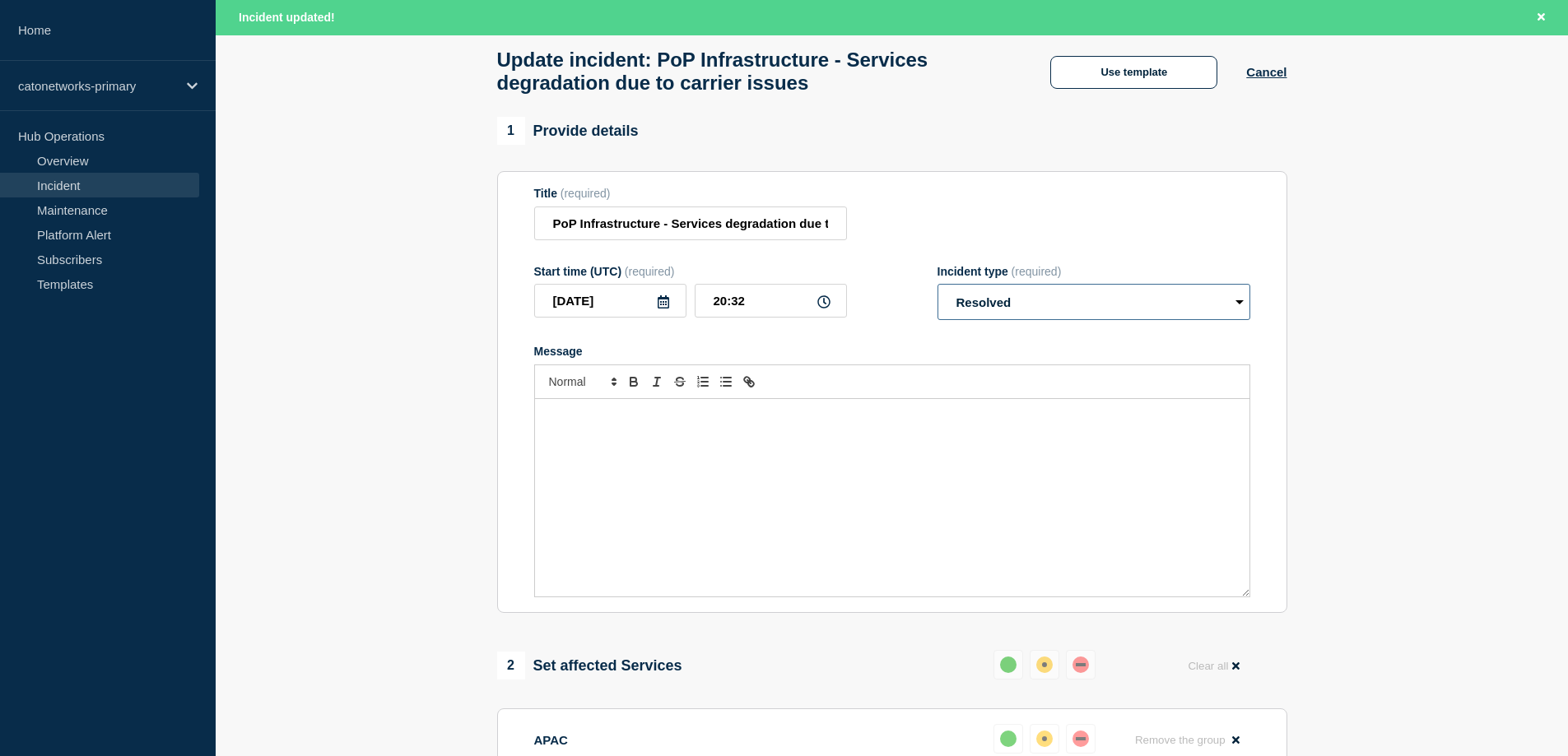
click at [937, 292] on select "Select option Investigating Identified Monitoring Resolved" at bounding box center [1094, 302] width 313 height 36
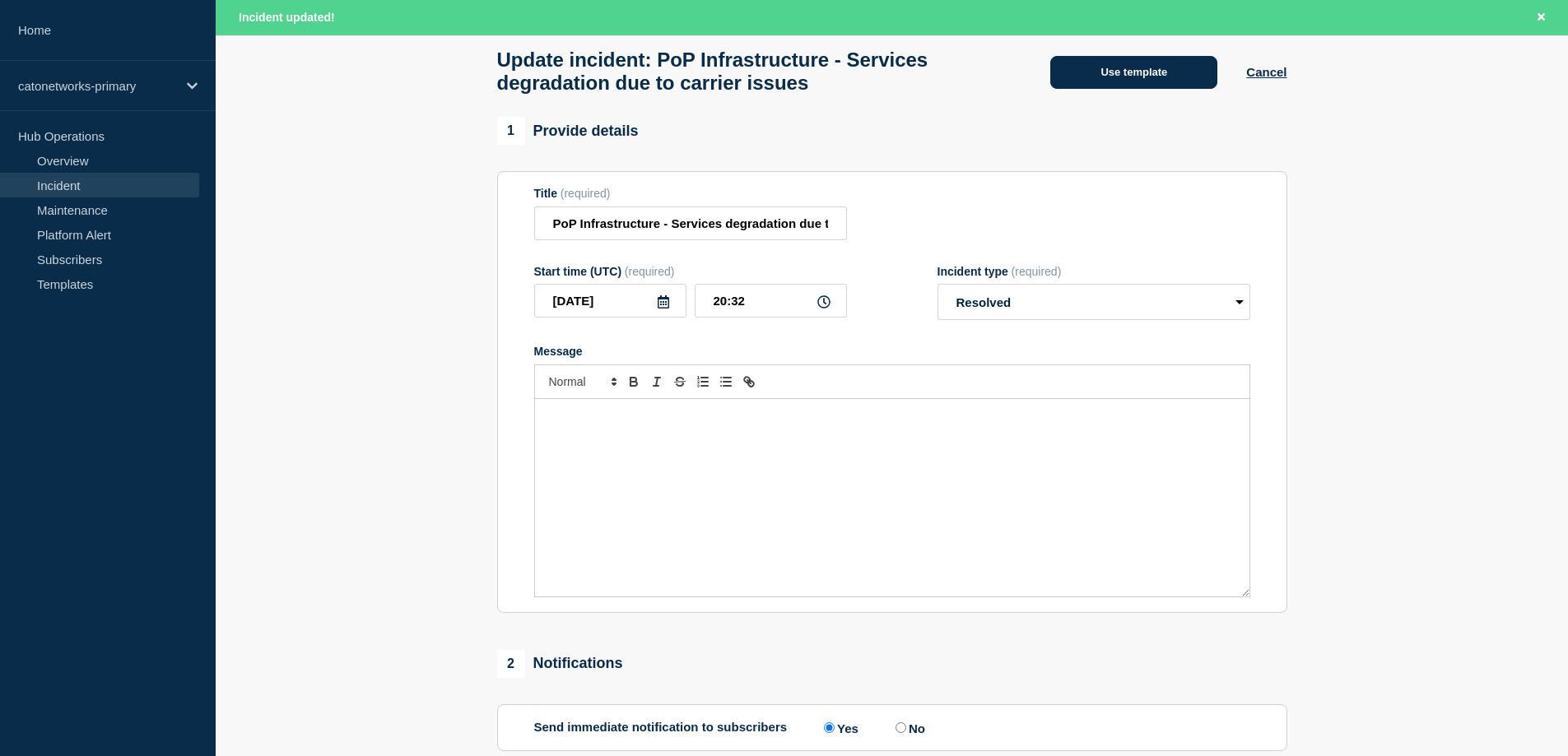
click at [1177, 80] on button "Use template" at bounding box center [1134, 73] width 167 height 33
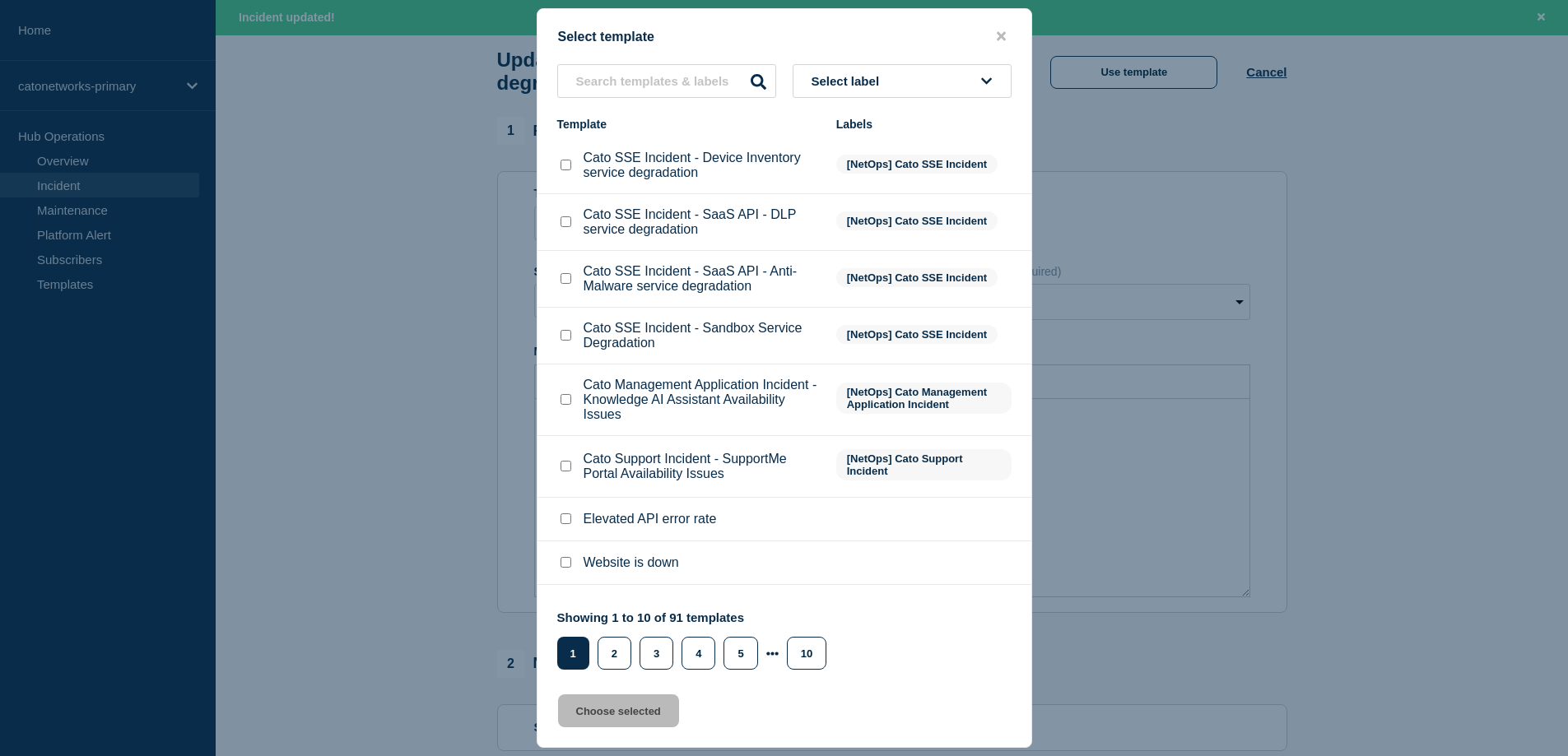
click at [845, 75] on span "Select label" at bounding box center [849, 81] width 75 height 14
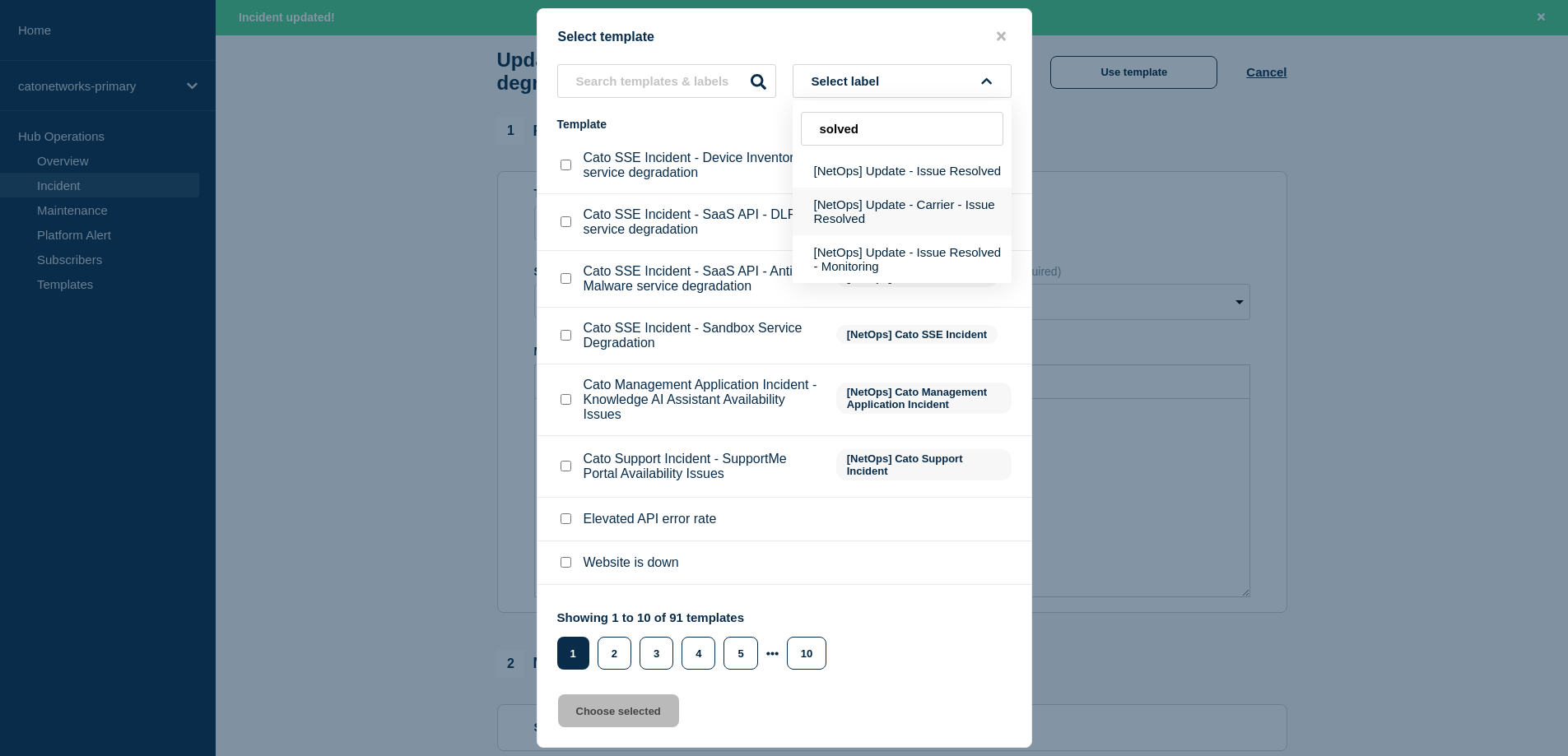
type input "solved"
click at [893, 208] on button "[NetOps] Update - Carrier - Issue Resolved" at bounding box center [902, 212] width 219 height 48
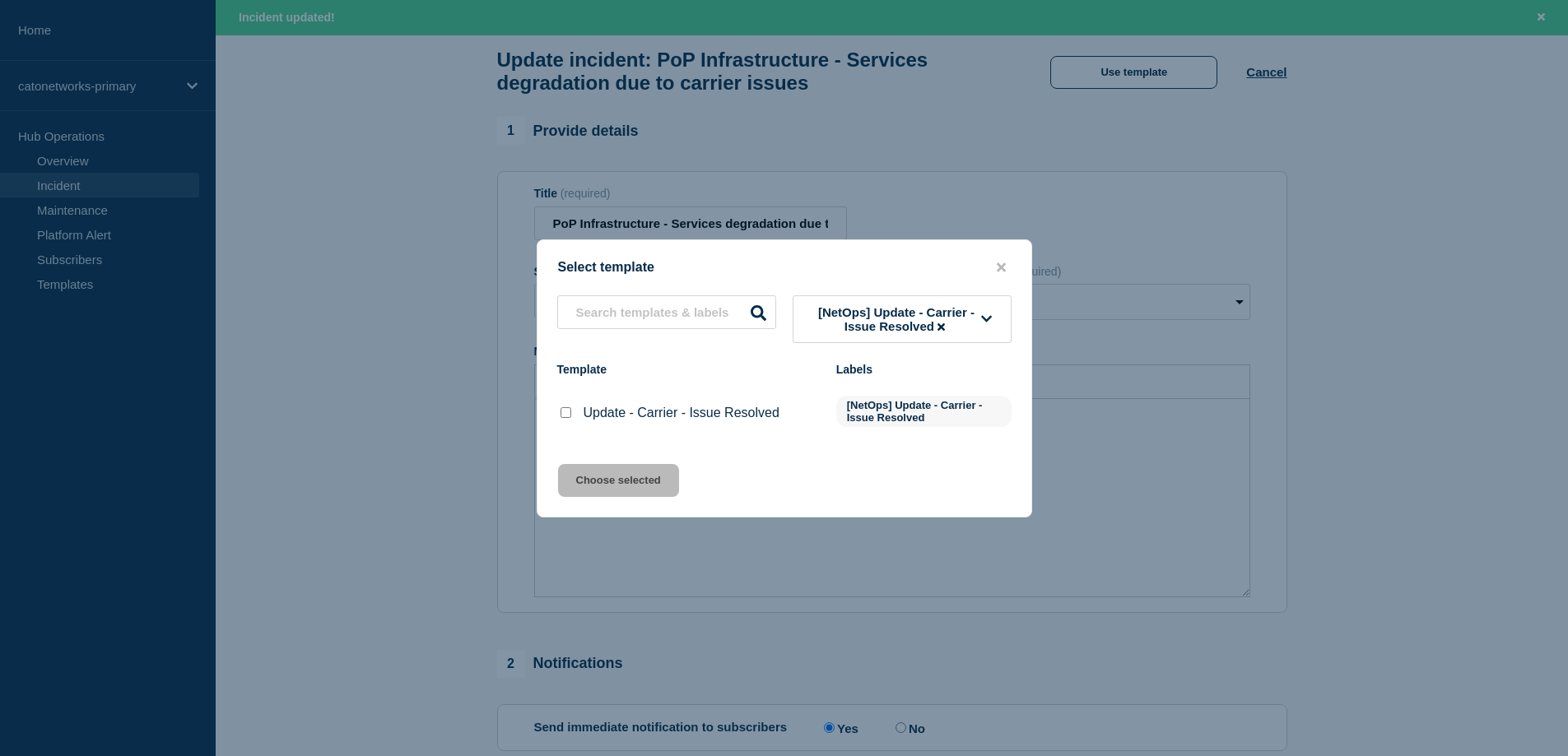
click at [574, 419] on div "Update - Carrier - Issue Resolved" at bounding box center [688, 413] width 262 height 17
click at [563, 416] on input "Update - Carrier - Issue Resolved checkbox" at bounding box center [565, 412] width 11 height 11
checkbox input "true"
click at [616, 486] on button "Choose selected" at bounding box center [618, 481] width 121 height 33
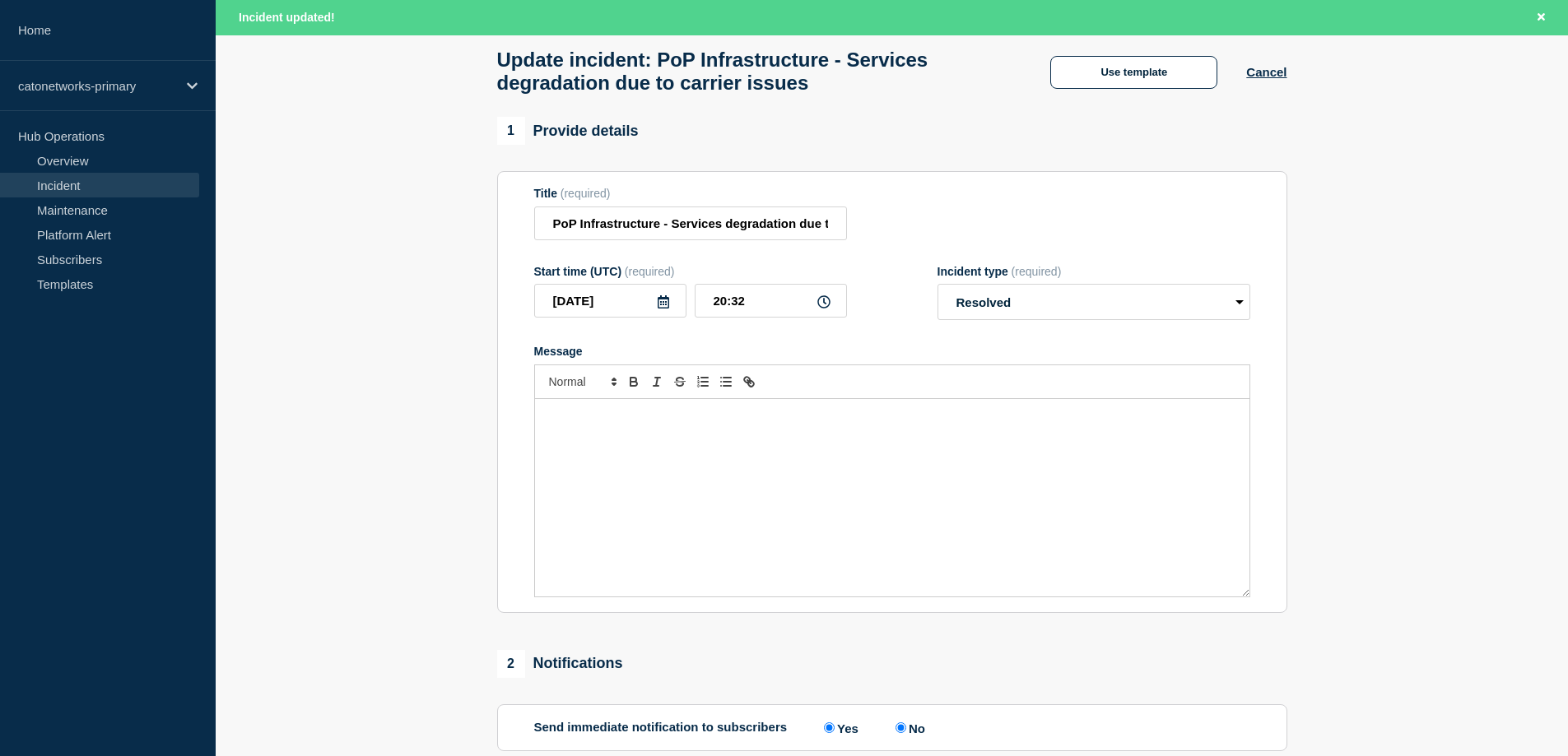
radio input "false"
radio input "true"
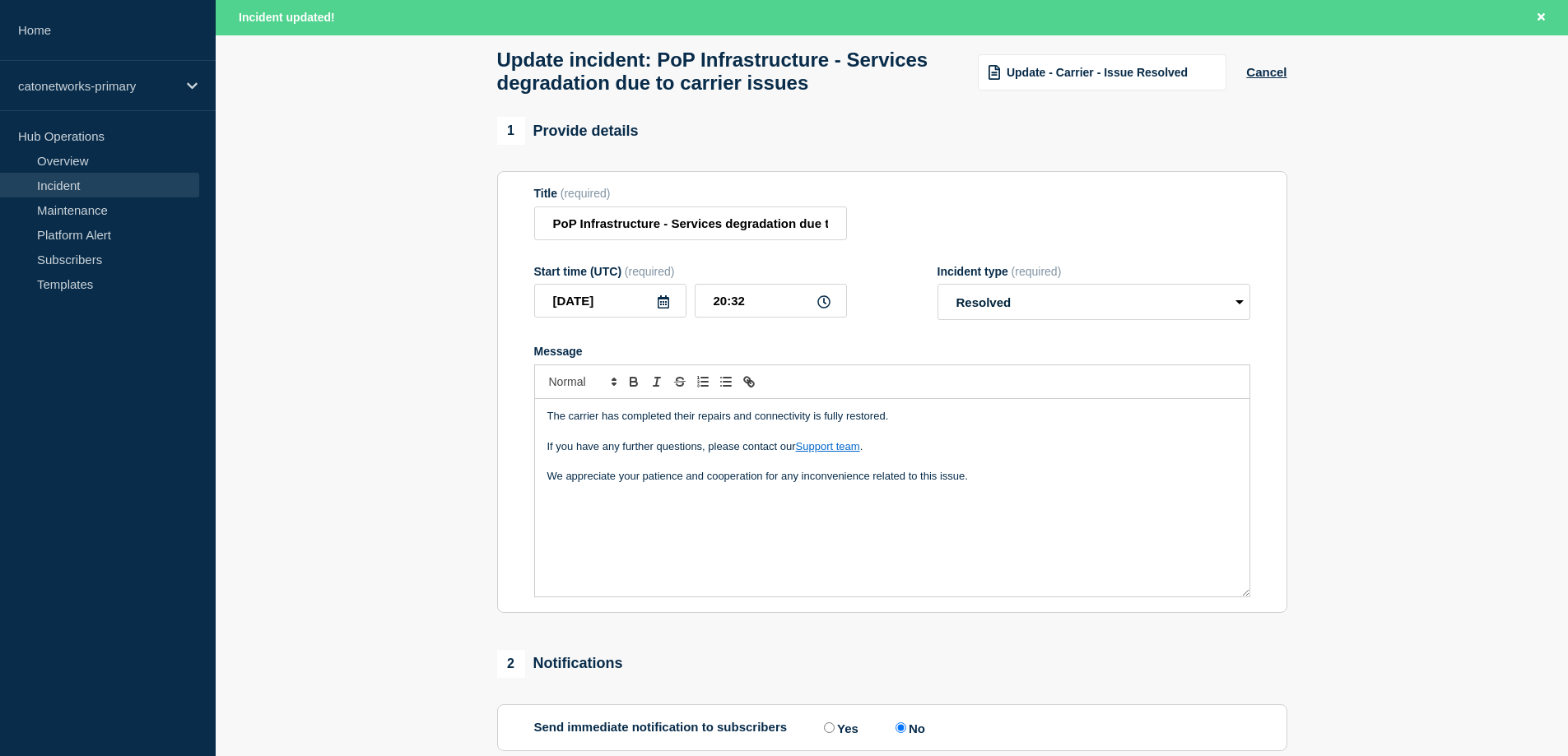
click at [731, 509] on div "The carrier has completed their repairs and connectivity is fully restored. If …" at bounding box center [891, 497] width 714 height 198
click at [1049, 494] on div "The carrier has completed their repairs and connectivity is fully restored. If …" at bounding box center [891, 497] width 714 height 198
click at [604, 514] on p "Ref [" at bounding box center [891, 507] width 689 height 15
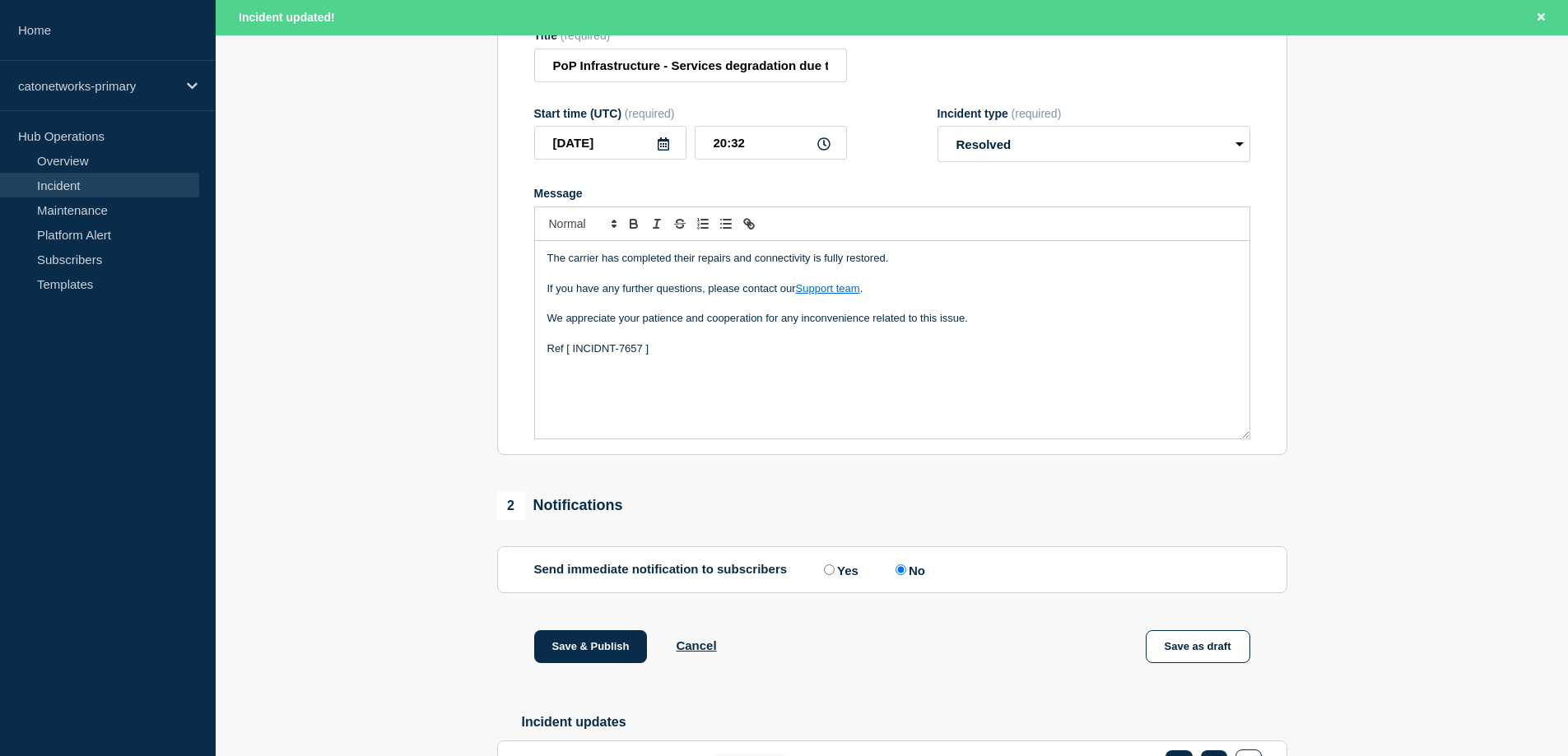
scroll to position [329, 0]
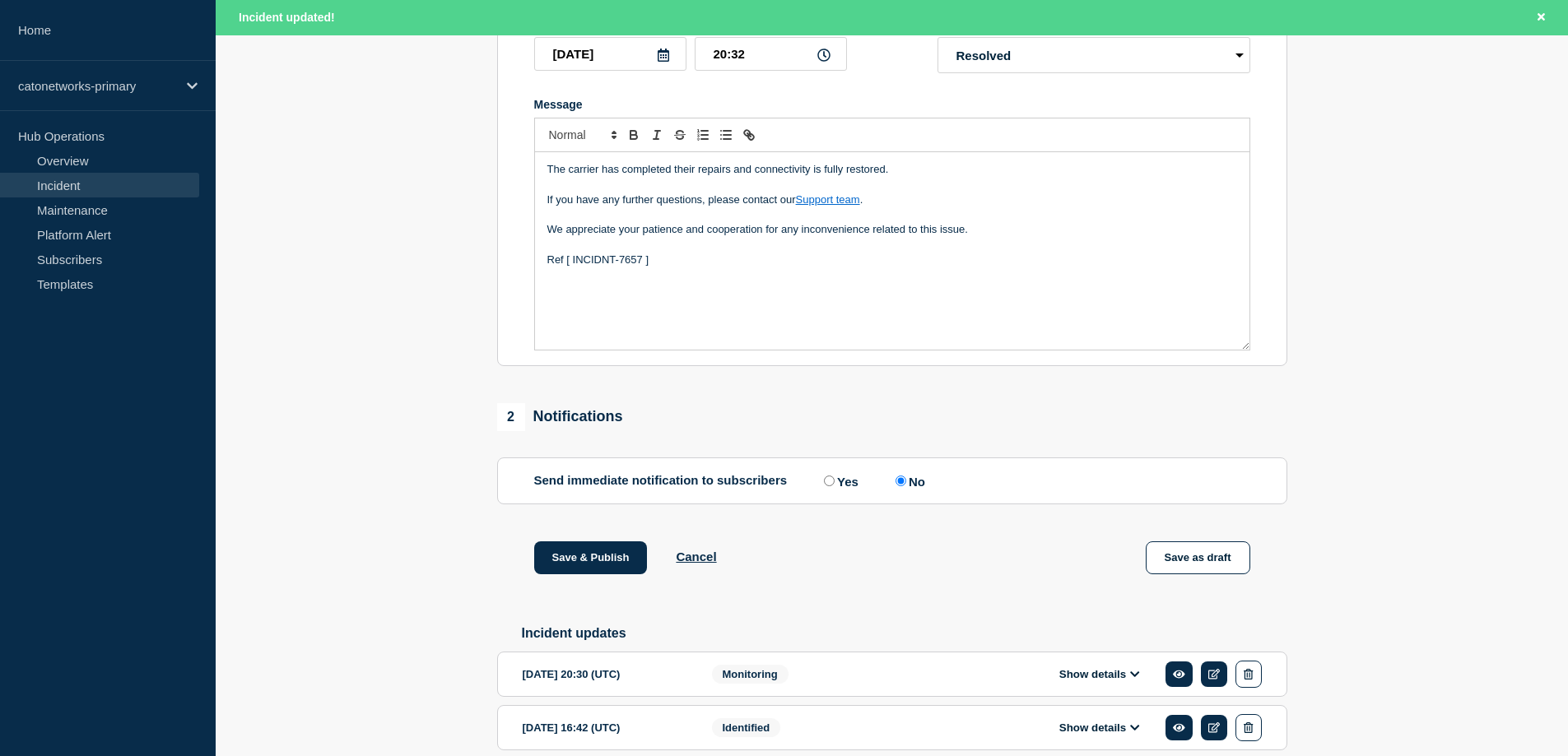
click at [906, 486] on input "No" at bounding box center [900, 481] width 11 height 11
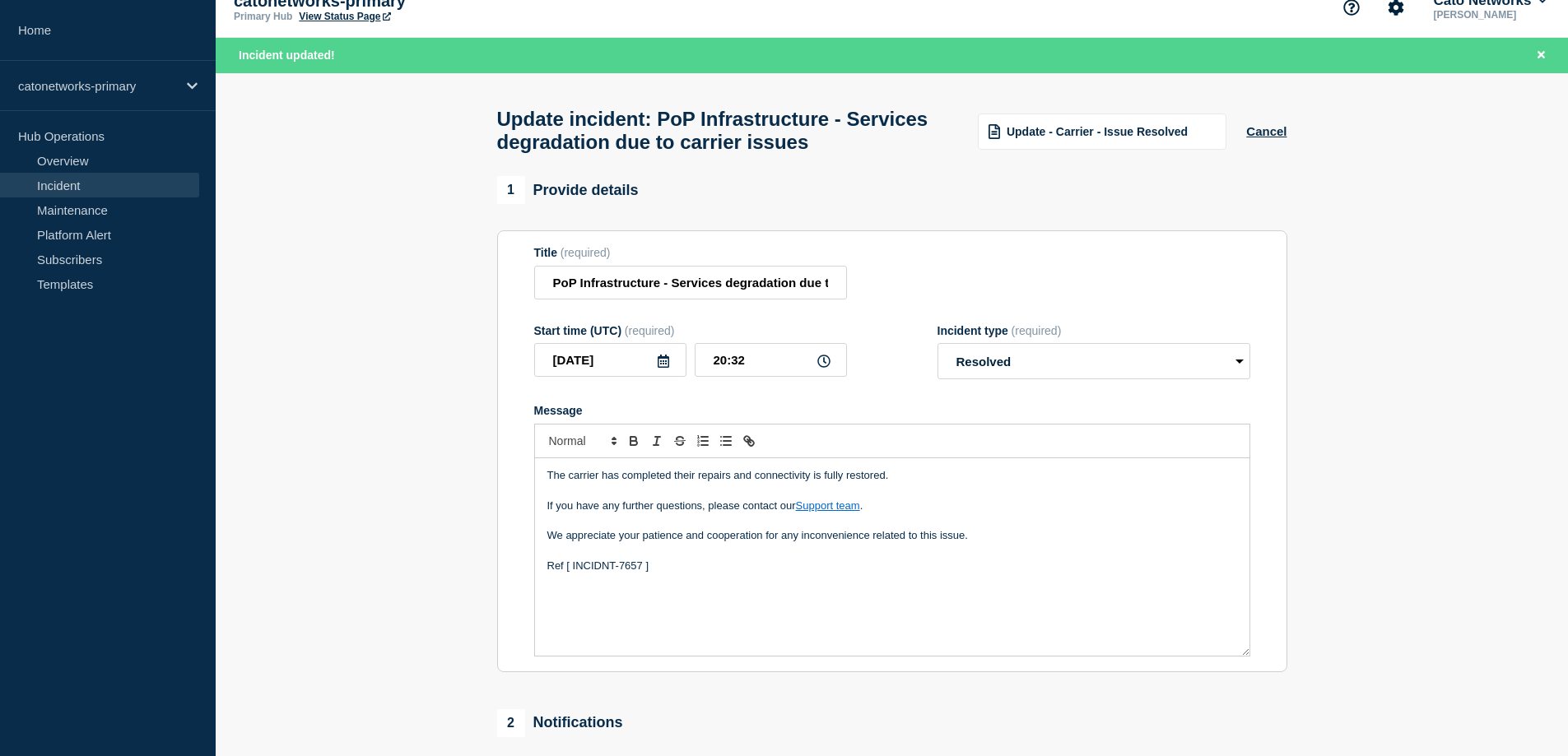
scroll to position [1, 0]
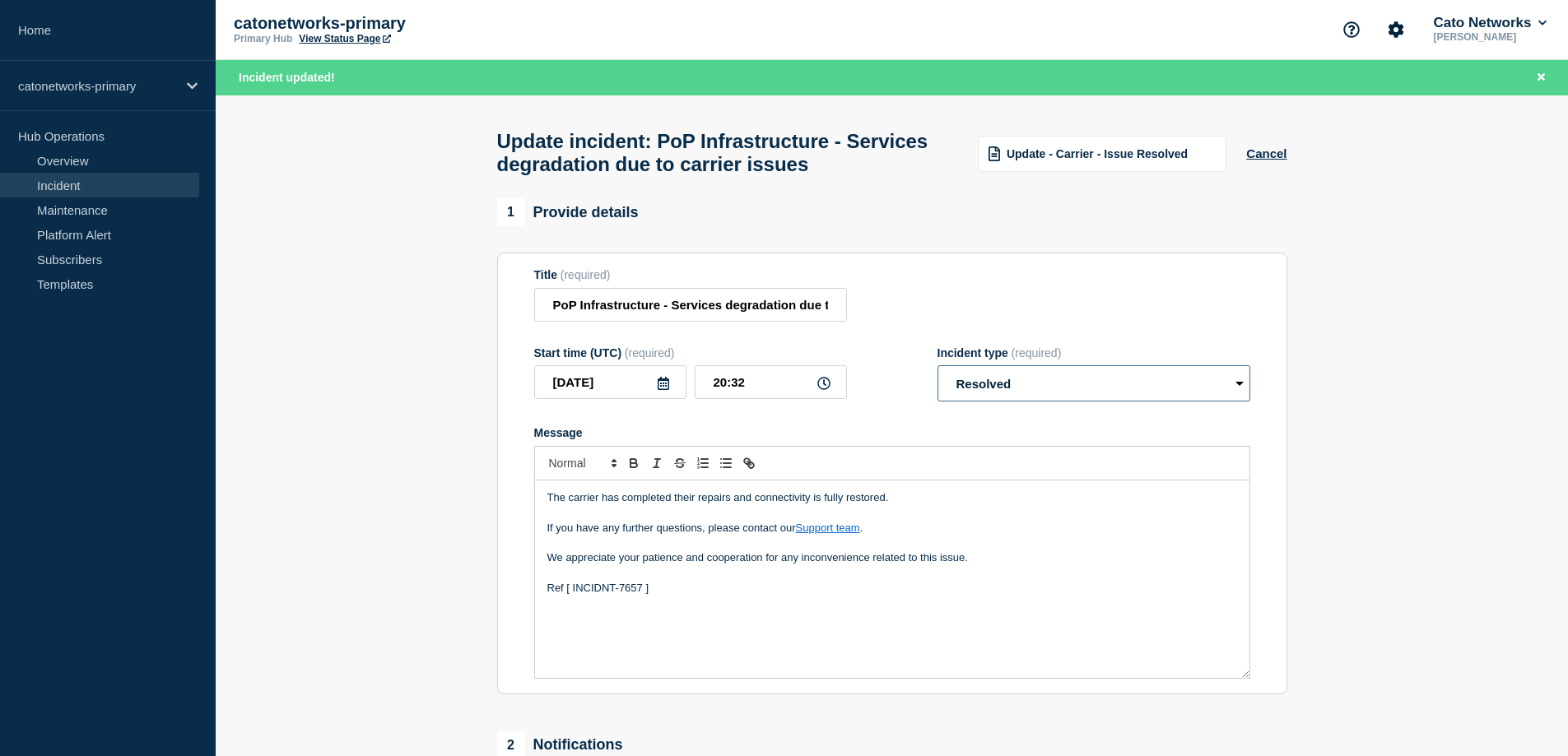
click at [1158, 393] on select "Select option Investigating Identified Monitoring Resolved" at bounding box center [1094, 384] width 313 height 36
click at [937, 374] on select "Select option Investigating Identified Monitoring Resolved" at bounding box center [1094, 384] width 313 height 36
click at [1398, 368] on section "1 Provide details Title (required) PoP Infrastructure - Services degradation du…" at bounding box center [892, 664] width 1352 height 932
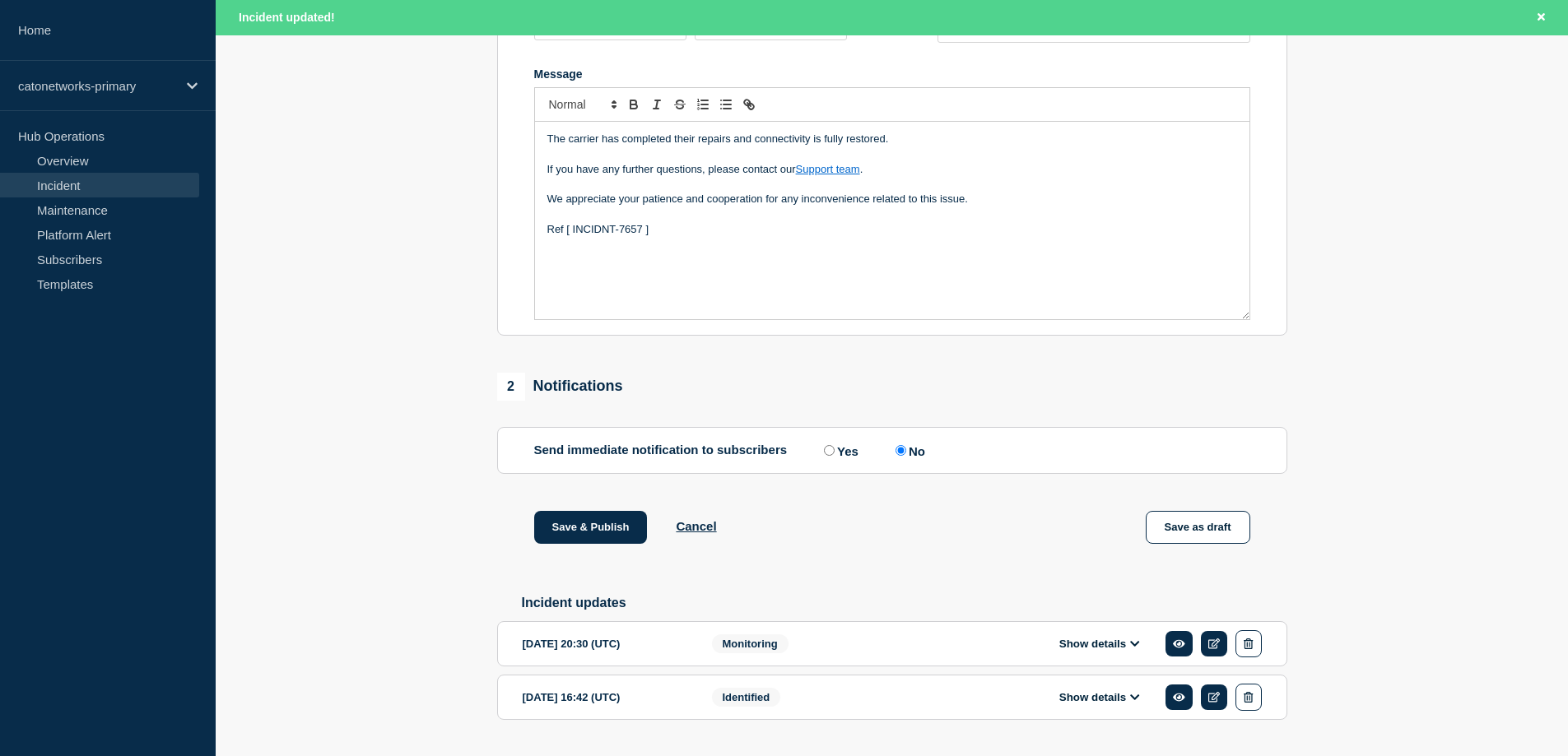
scroll to position [412, 0]
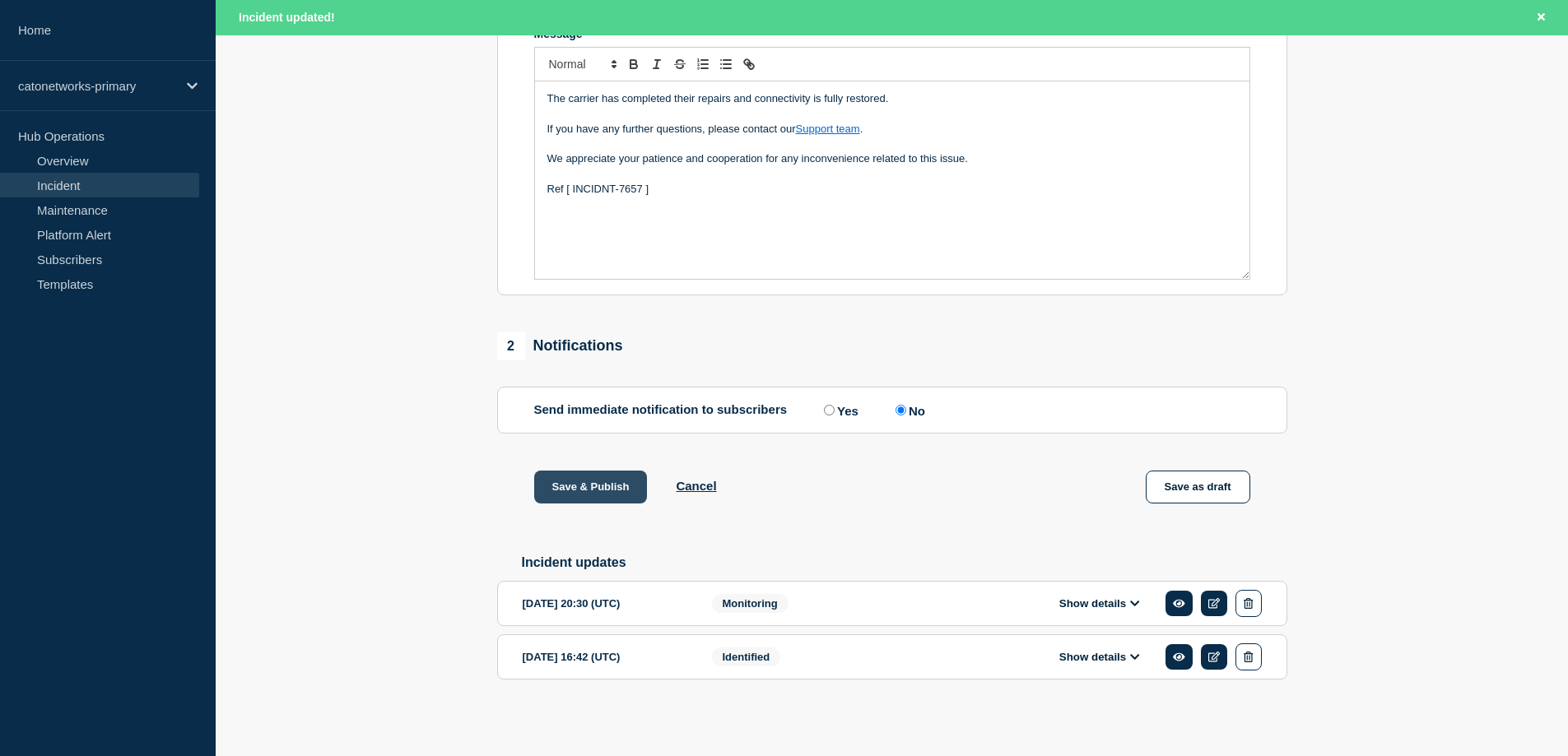
click at [583, 474] on button "Save & Publish" at bounding box center [590, 487] width 113 height 33
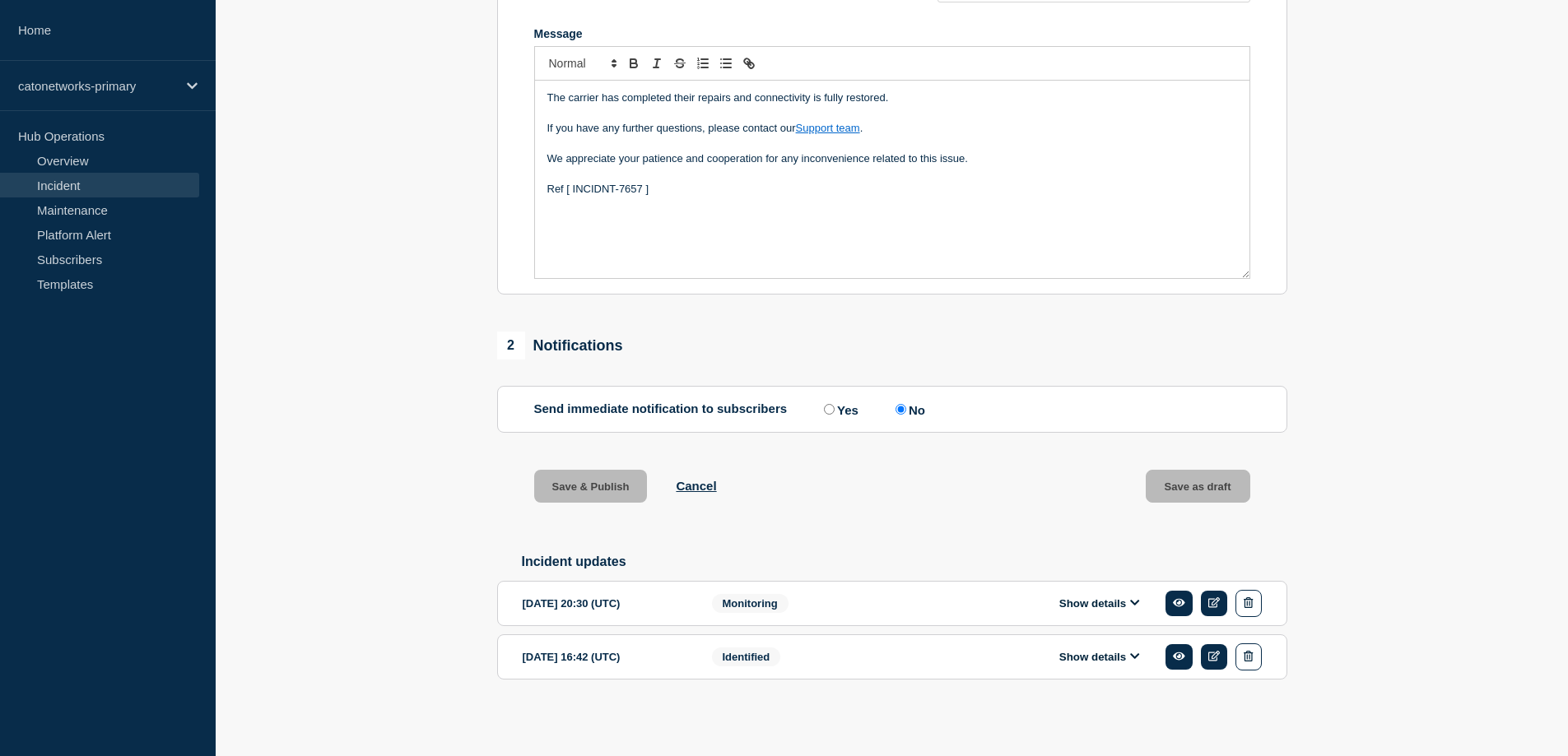
scroll to position [378, 0]
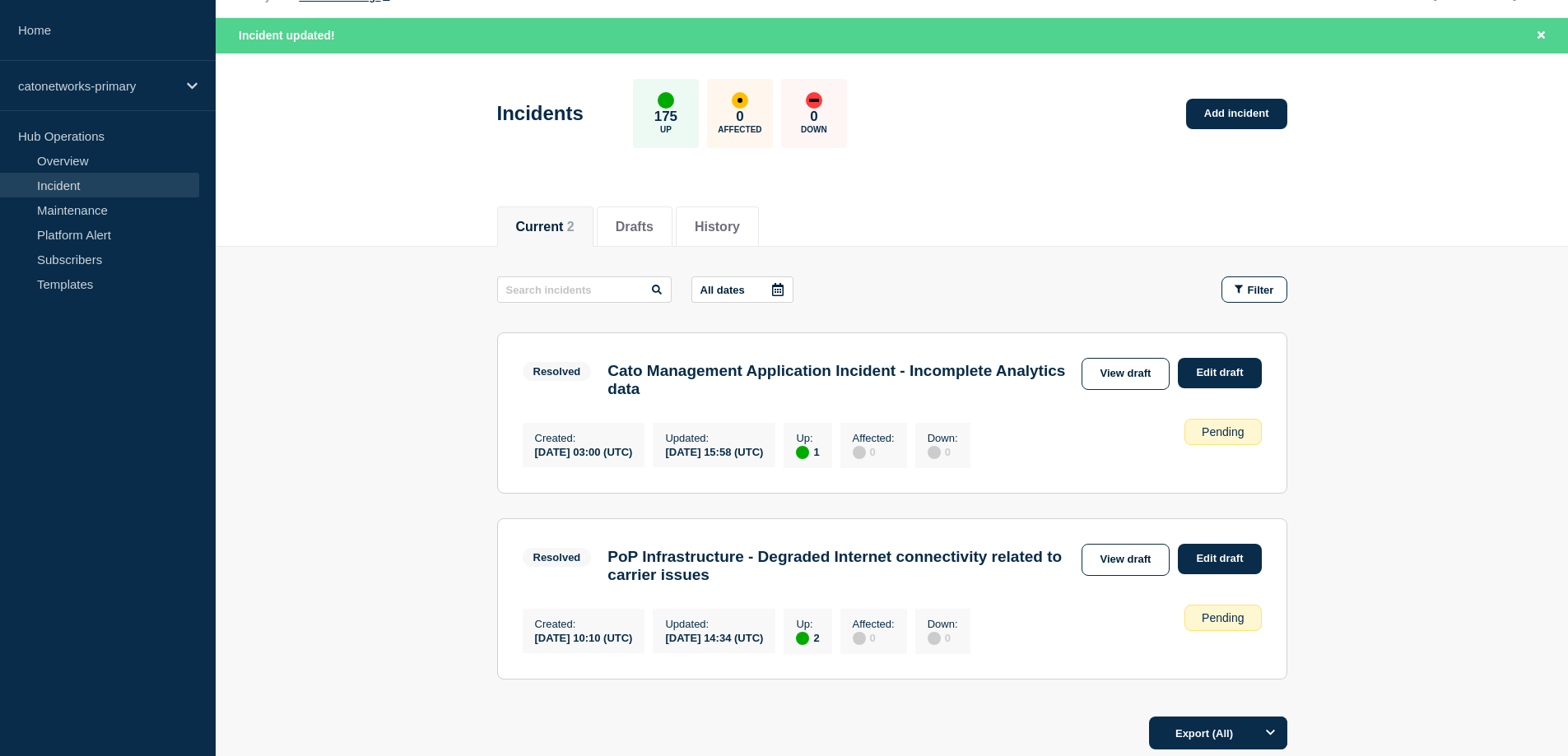
scroll to position [41, 0]
